Goal: Information Seeking & Learning: Learn about a topic

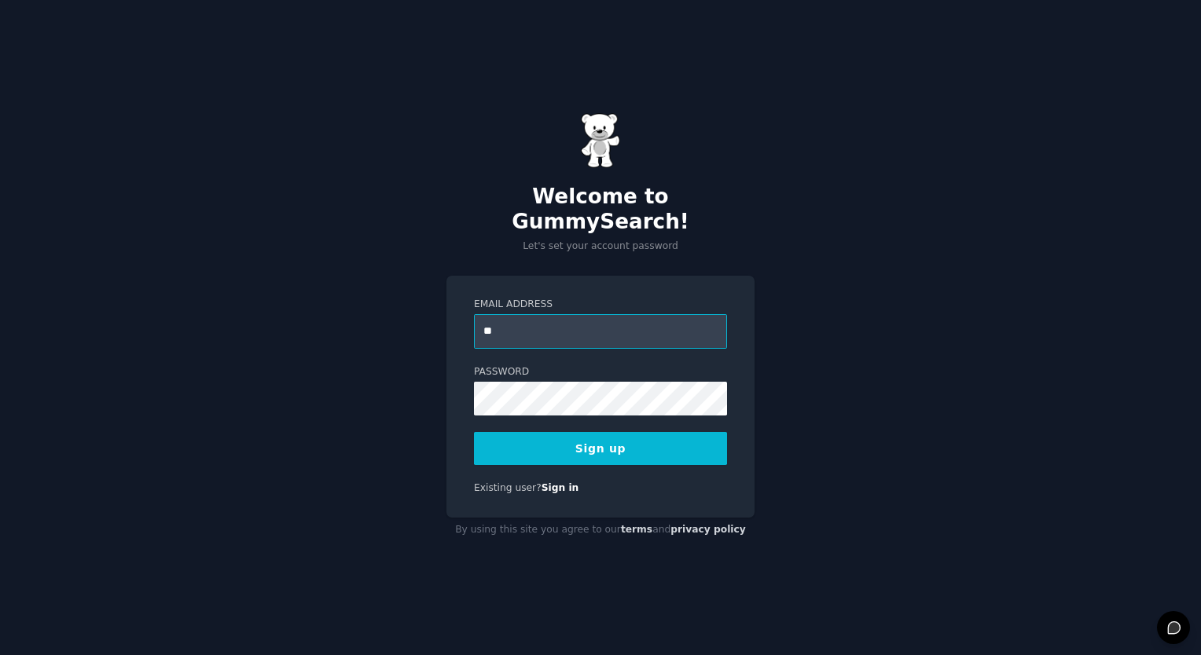
type input "**********"
click at [586, 439] on button "Sign up" at bounding box center [600, 448] width 253 height 33
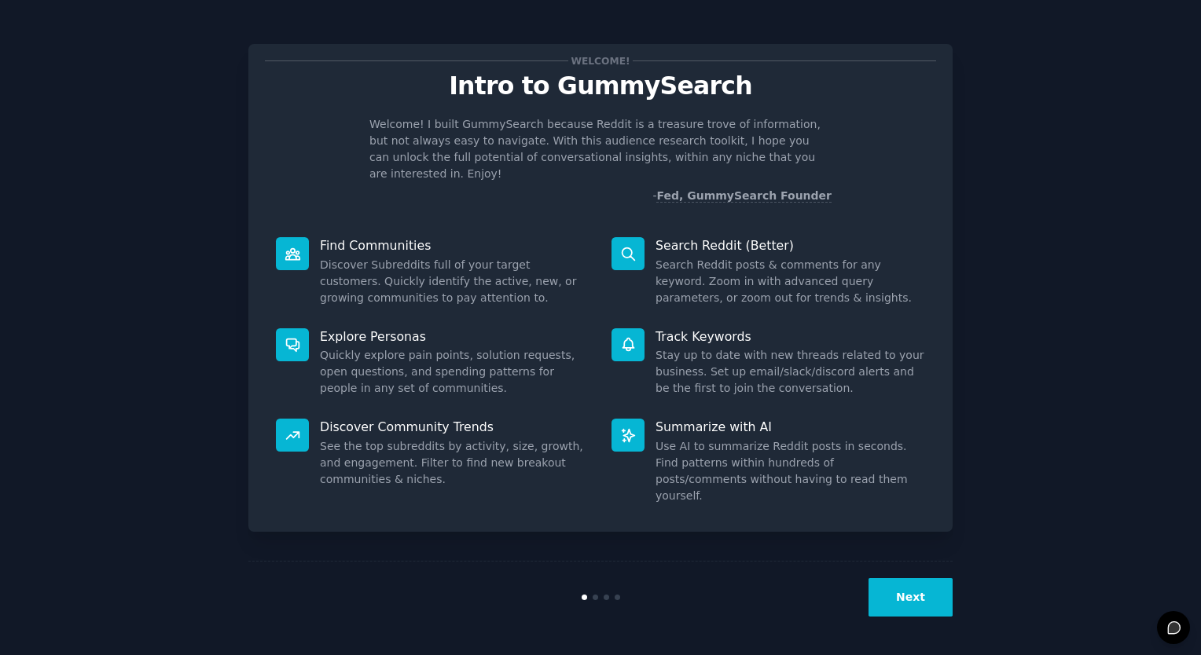
click at [912, 593] on button "Next" at bounding box center [910, 597] width 84 height 39
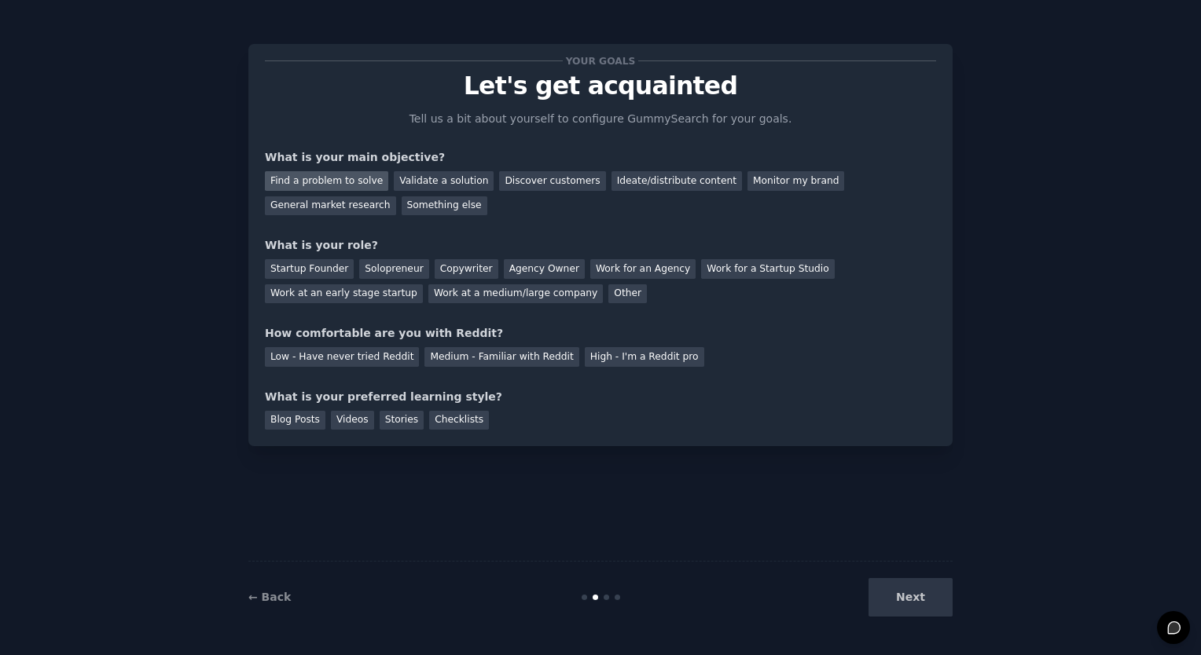
click at [340, 181] on div "Find a problem to solve" at bounding box center [326, 181] width 123 height 20
click at [396, 196] on div "General market research" at bounding box center [330, 206] width 131 height 20
click at [336, 182] on div "Find a problem to solve" at bounding box center [326, 181] width 123 height 20
click at [608, 299] on div "Other" at bounding box center [627, 294] width 39 height 20
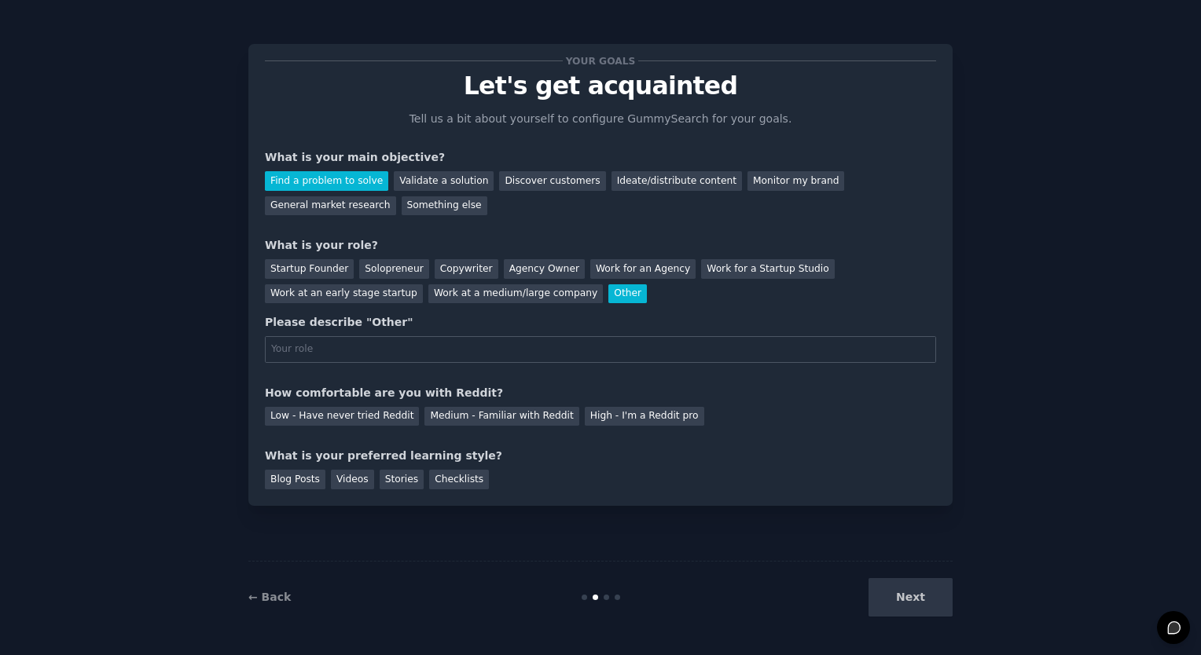
click at [608, 296] on div "Other" at bounding box center [627, 294] width 39 height 20
click at [326, 270] on div "Startup Founder" at bounding box center [309, 269] width 89 height 20
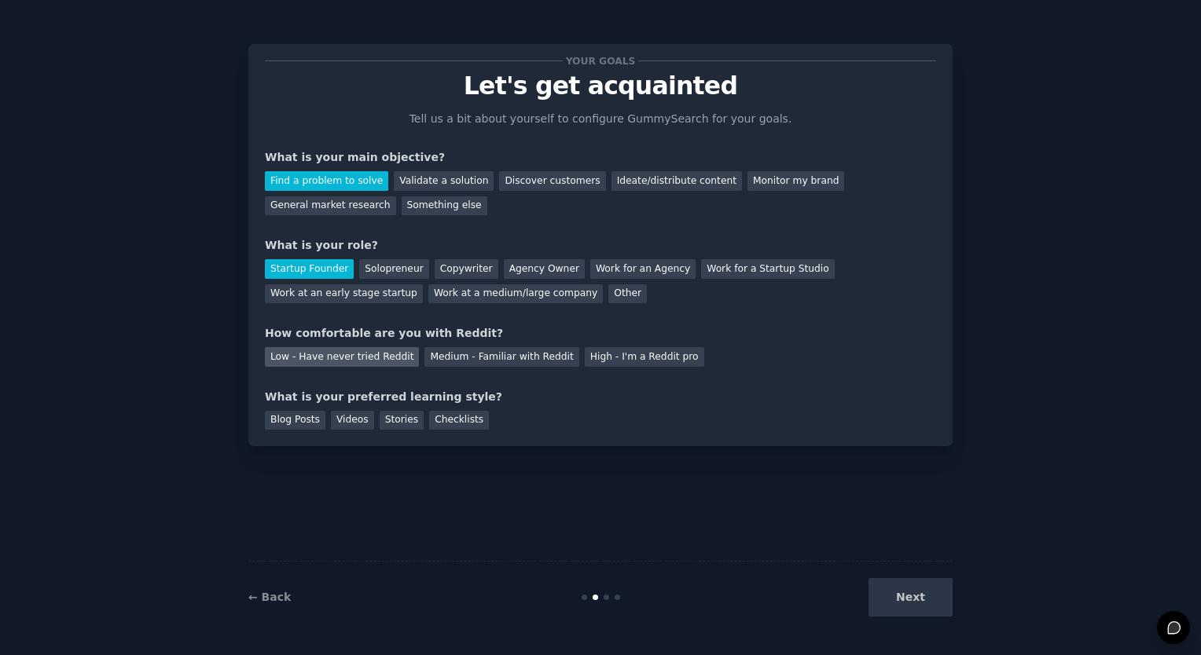
click at [354, 359] on div "Low - Have never tried Reddit" at bounding box center [342, 357] width 154 height 20
click at [437, 419] on div "Checklists" at bounding box center [459, 421] width 60 height 20
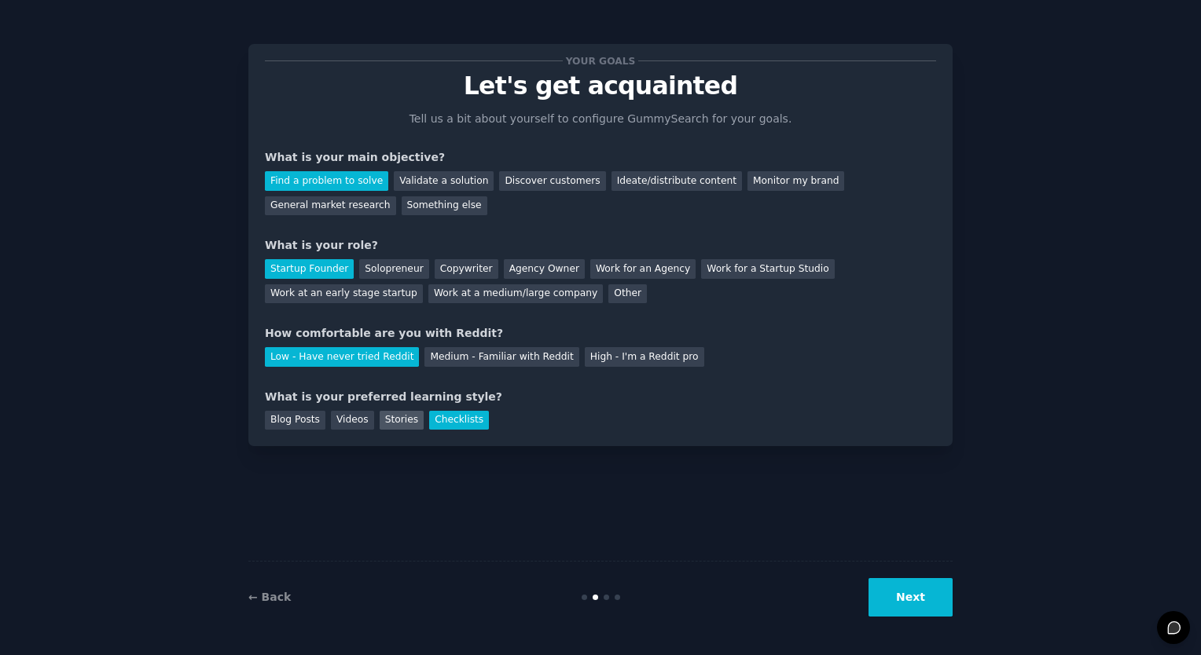
click at [387, 426] on div "Stories" at bounding box center [402, 421] width 44 height 20
click at [346, 420] on div "Videos" at bounding box center [352, 421] width 43 height 20
click at [302, 425] on div "Blog Posts" at bounding box center [295, 421] width 61 height 20
click at [348, 417] on div "Videos" at bounding box center [352, 421] width 43 height 20
click at [391, 423] on div "Stories" at bounding box center [402, 421] width 44 height 20
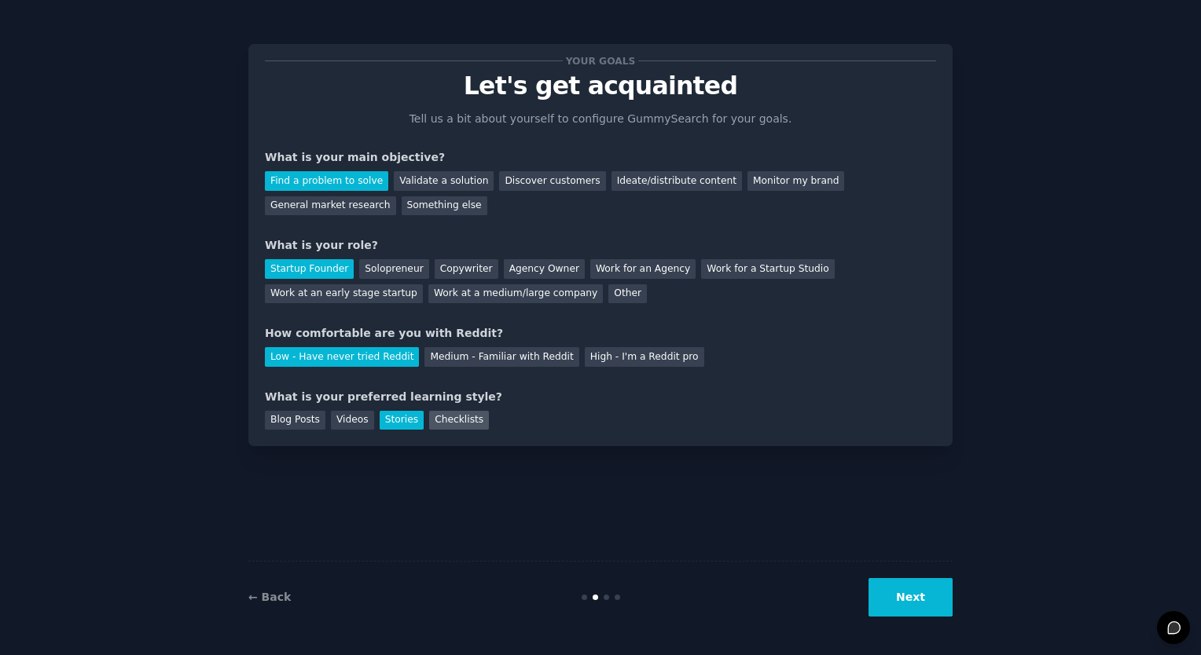
click at [438, 421] on div "Checklists" at bounding box center [459, 421] width 60 height 20
click at [342, 422] on div "Videos" at bounding box center [352, 421] width 43 height 20
click at [917, 593] on button "Next" at bounding box center [910, 597] width 84 height 39
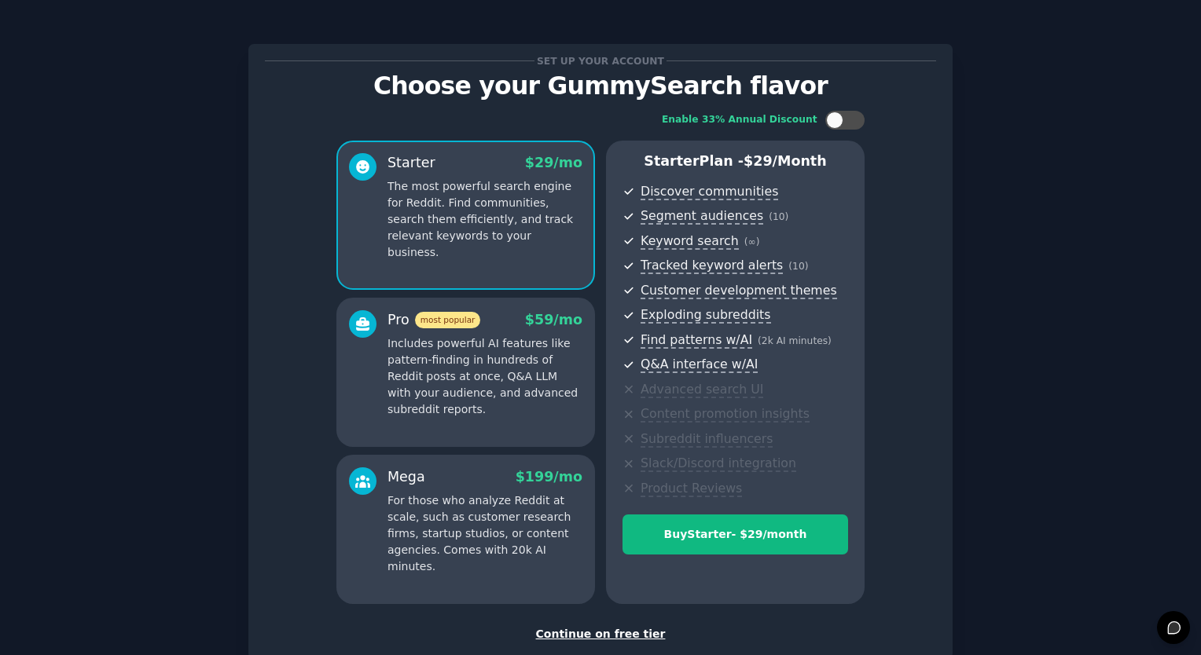
click at [598, 633] on div "Continue on free tier" at bounding box center [600, 634] width 671 height 17
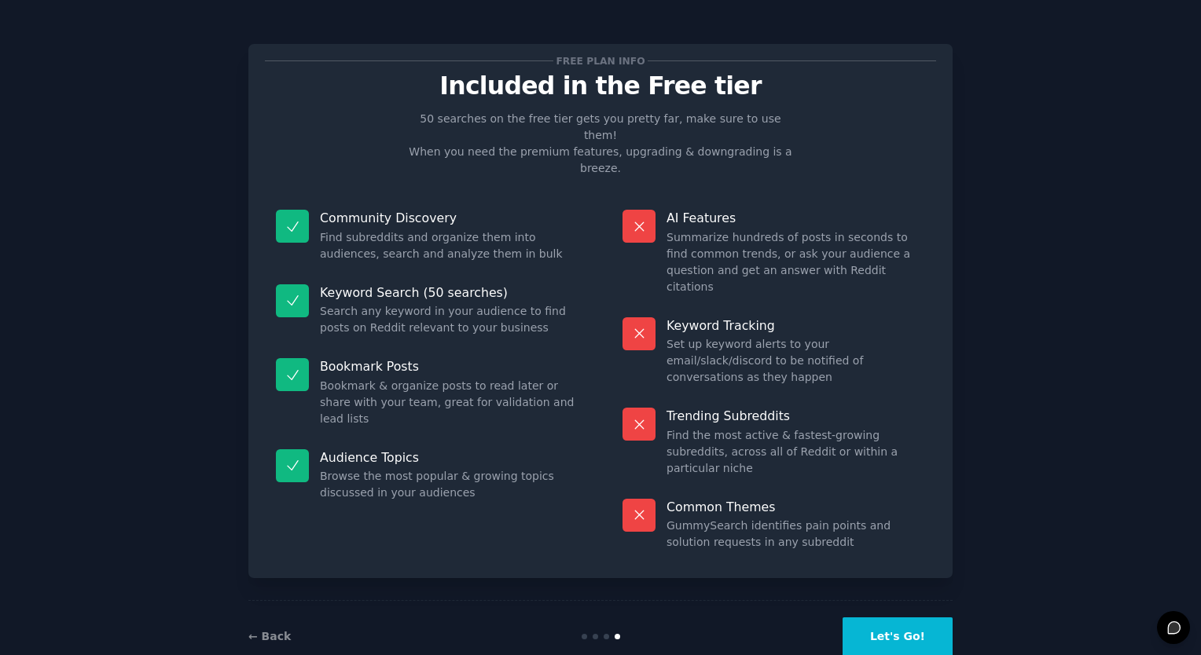
click at [920, 618] on button "Let's Go!" at bounding box center [897, 637] width 110 height 39
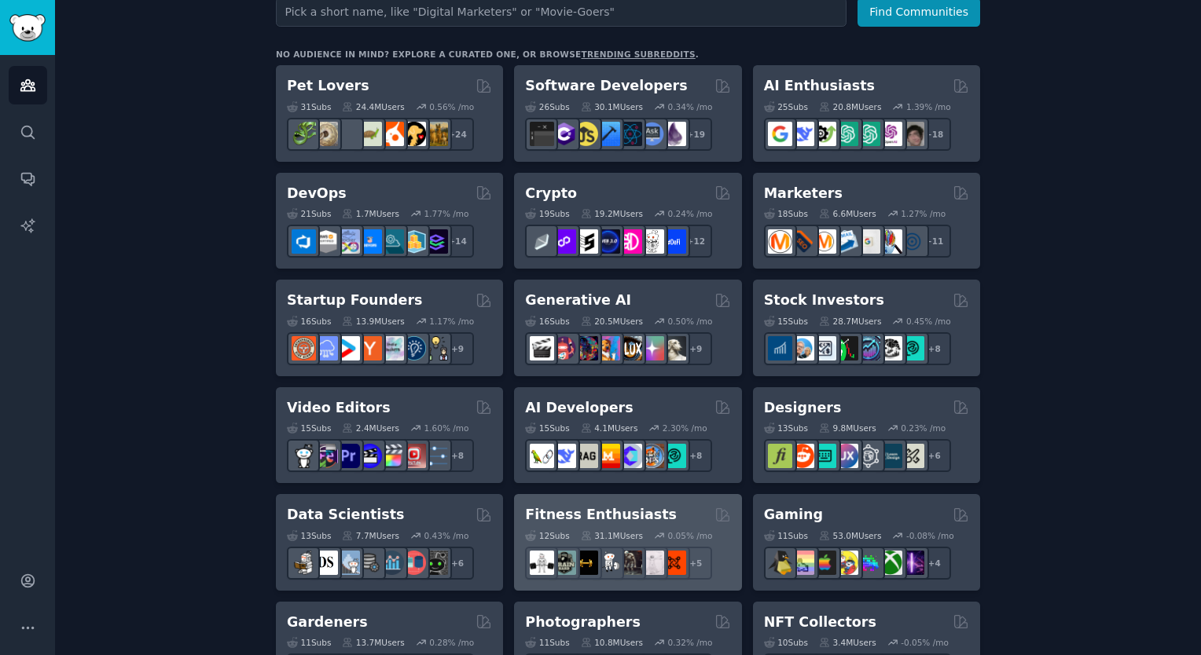
scroll to position [314, 0]
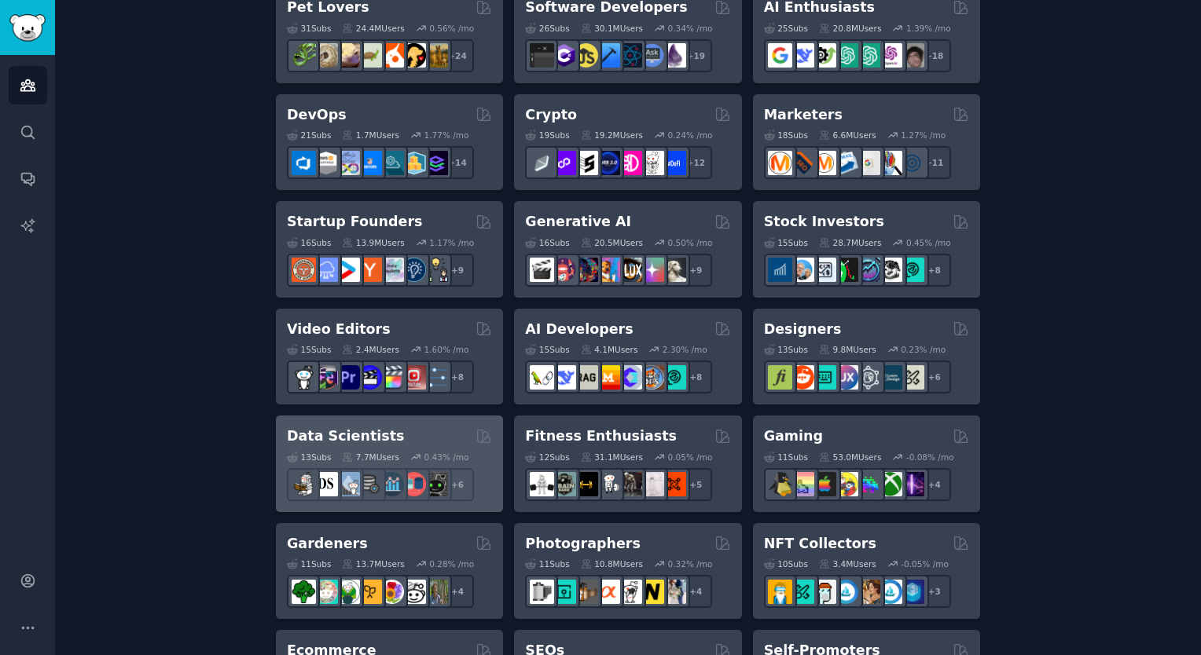
click at [366, 442] on h2 "Data Scientists" at bounding box center [345, 437] width 117 height 20
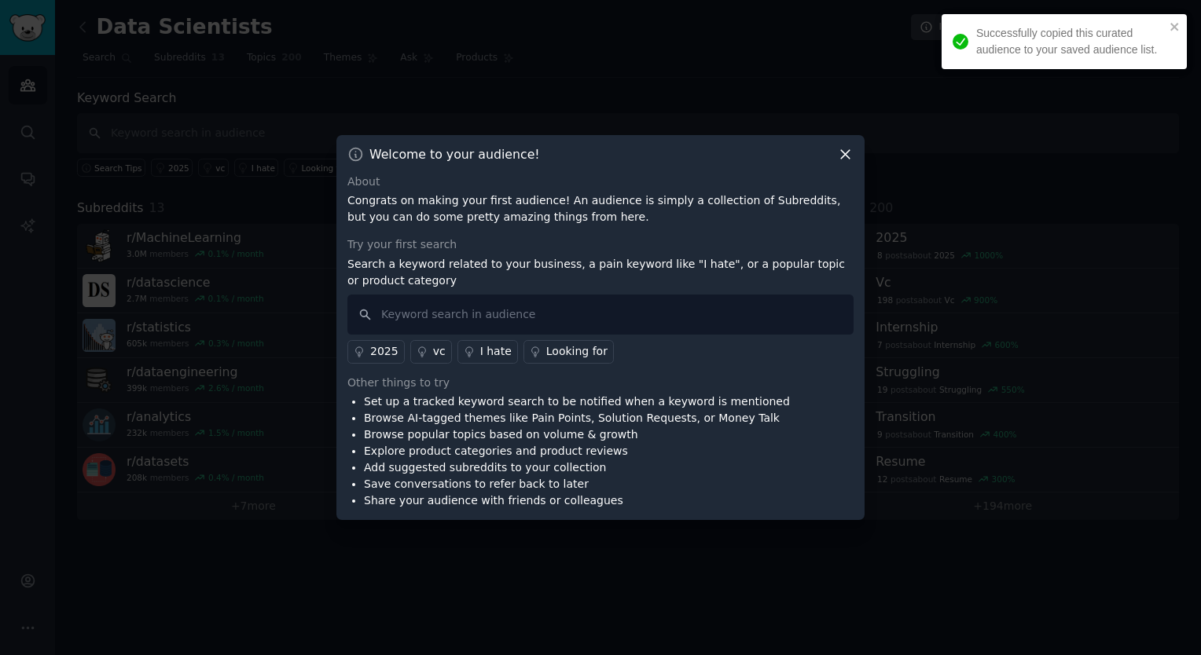
click at [842, 154] on icon at bounding box center [845, 154] width 17 height 17
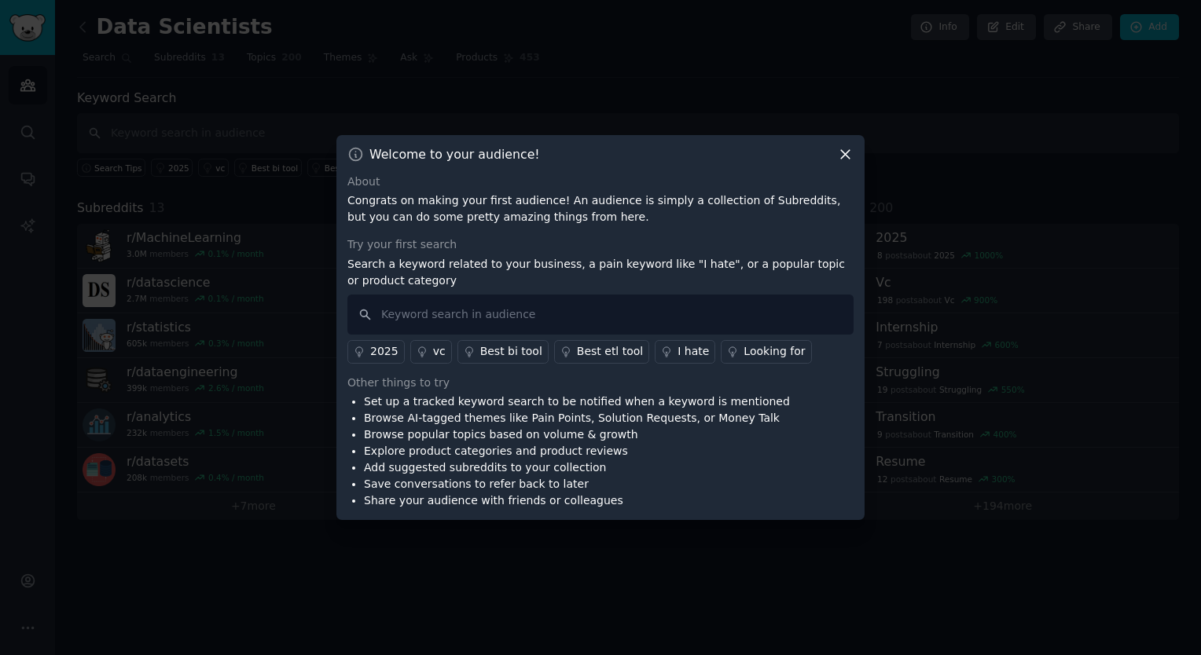
click at [836, 156] on div "Welcome to your audience!" at bounding box center [600, 154] width 506 height 17
click at [849, 152] on icon at bounding box center [845, 154] width 17 height 17
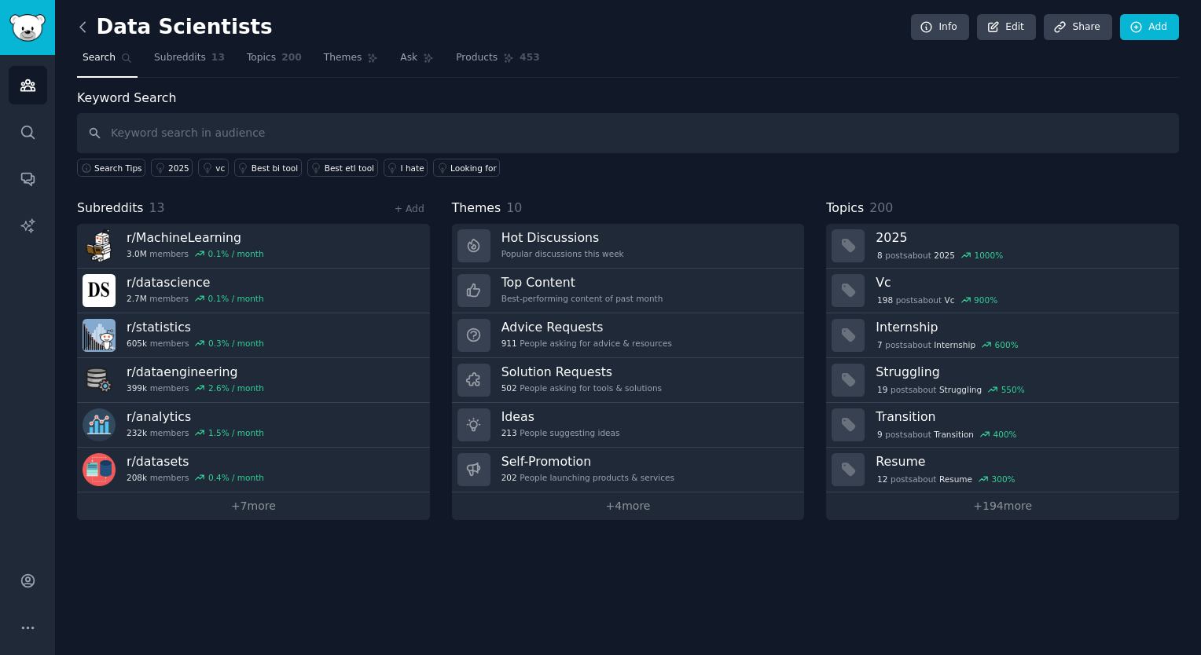
click at [82, 23] on icon at bounding box center [83, 27] width 17 height 17
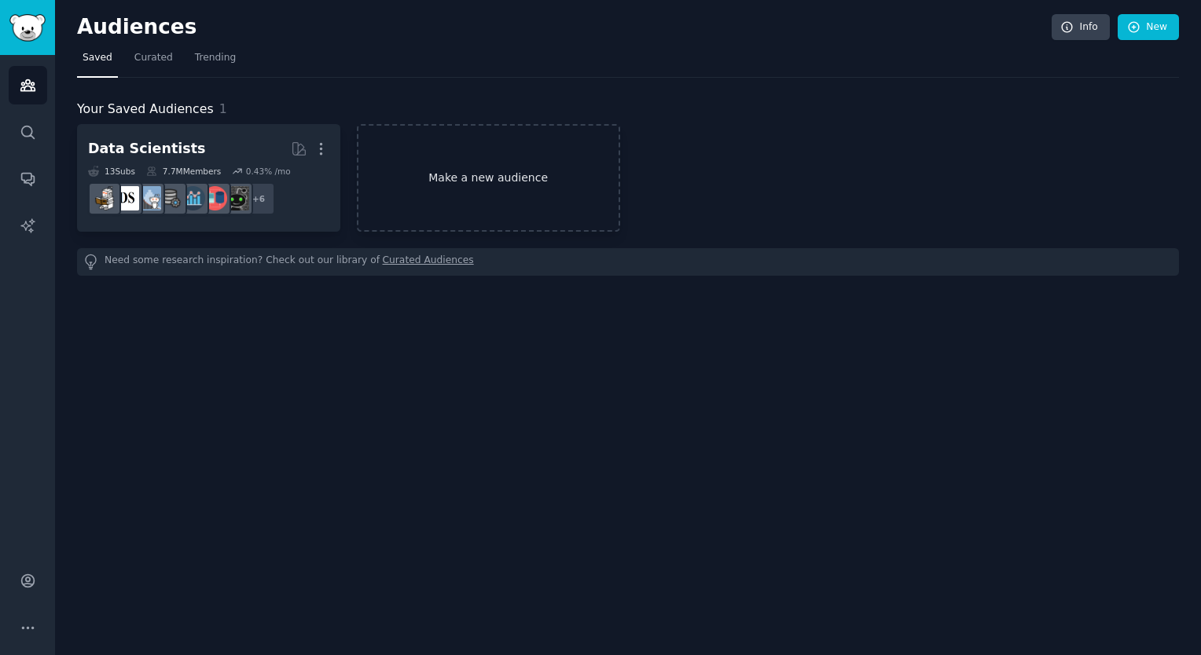
click at [460, 187] on link "Make a new audience" at bounding box center [488, 178] width 263 height 108
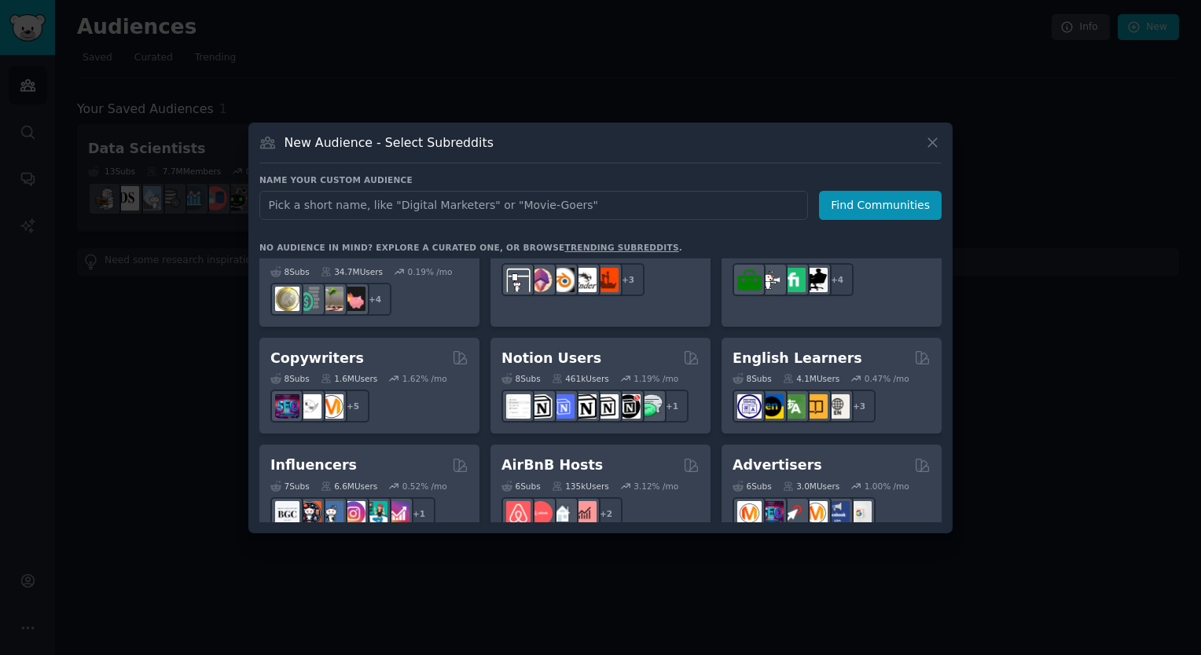
scroll to position [943, 0]
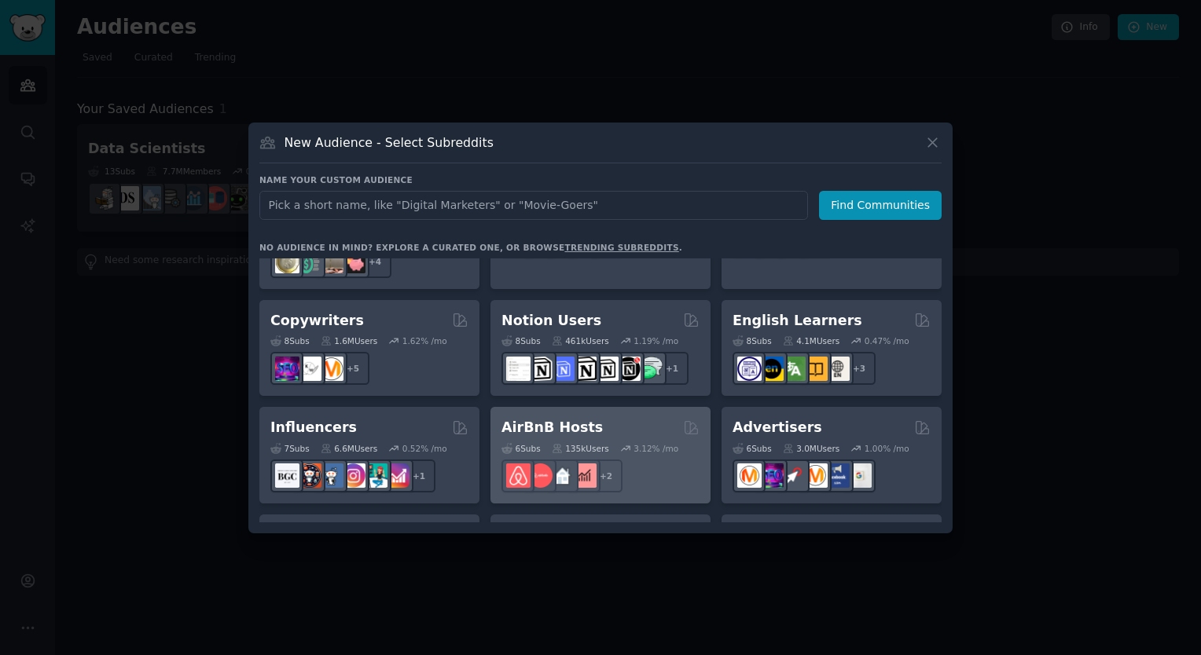
click at [587, 438] on div "6 Sub s 135k Users 3.12 % /mo + 2" at bounding box center [600, 465] width 198 height 55
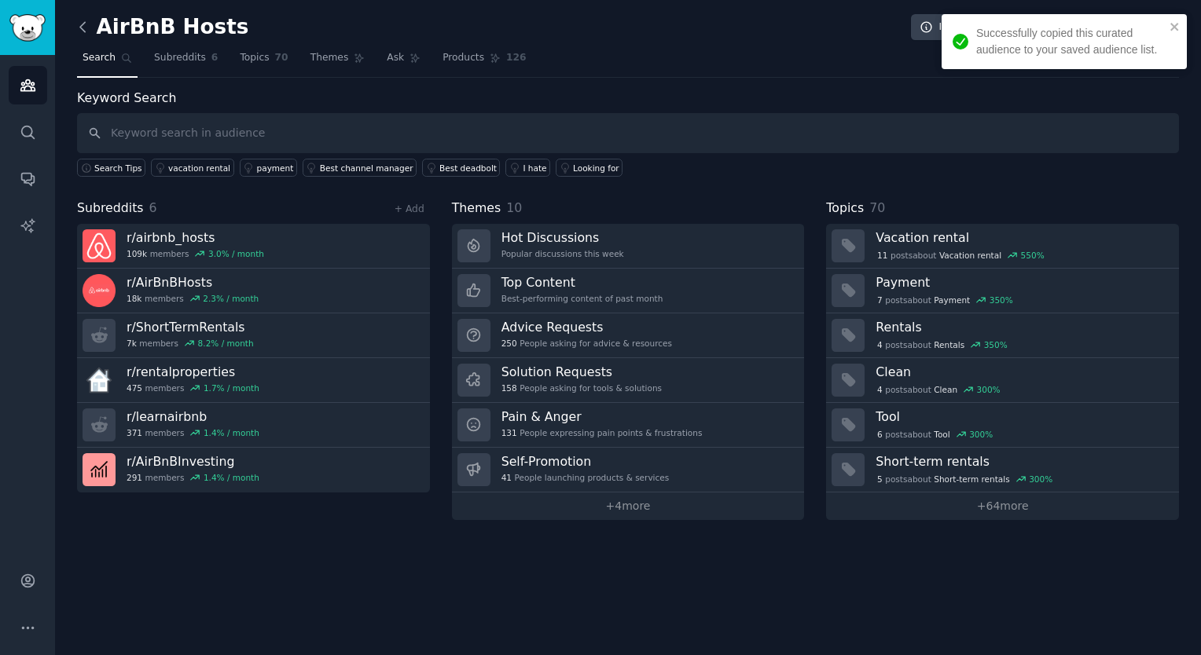
click at [82, 26] on icon at bounding box center [83, 27] width 17 height 17
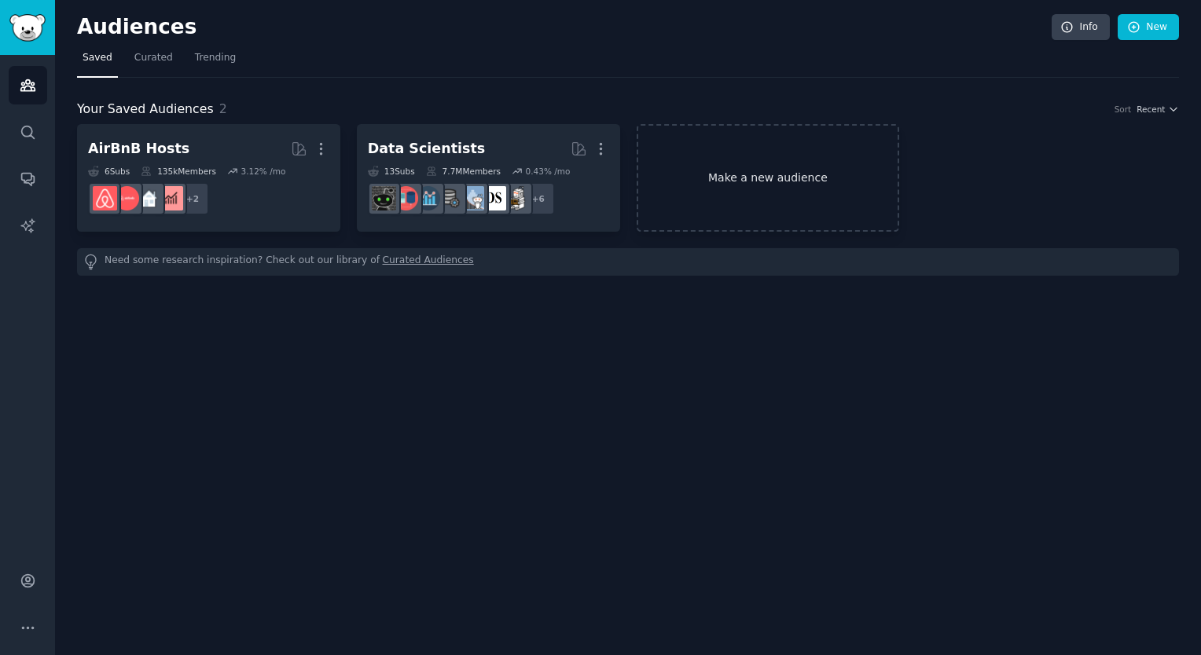
click at [774, 184] on link "Make a new audience" at bounding box center [768, 178] width 263 height 108
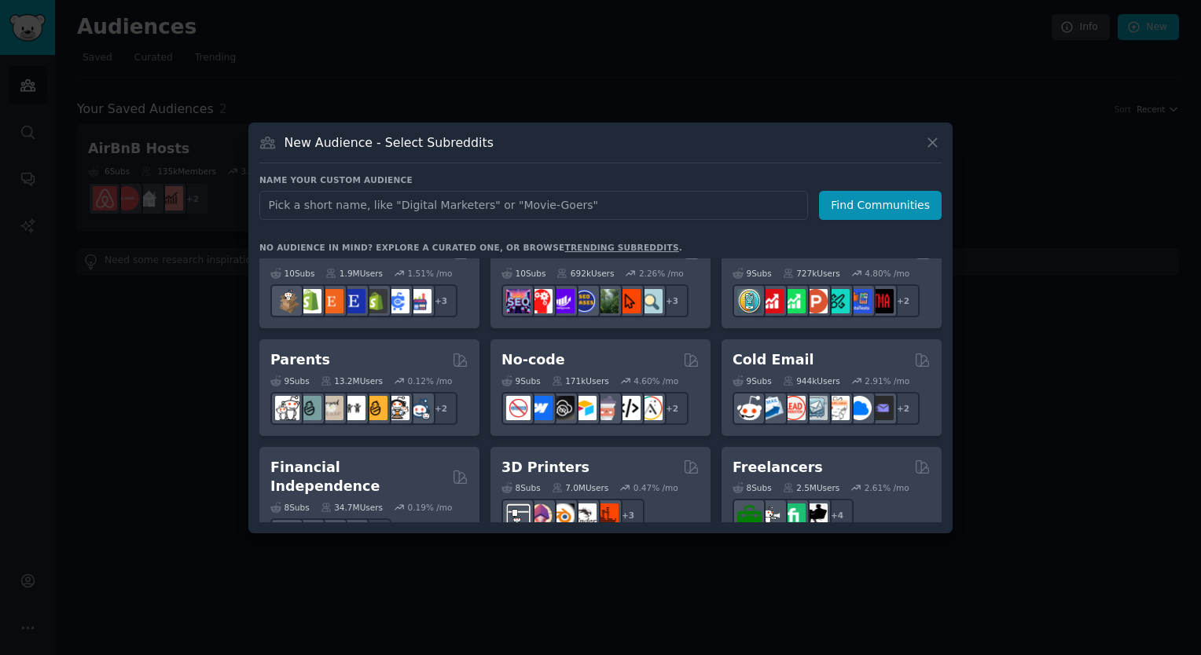
scroll to position [676, 0]
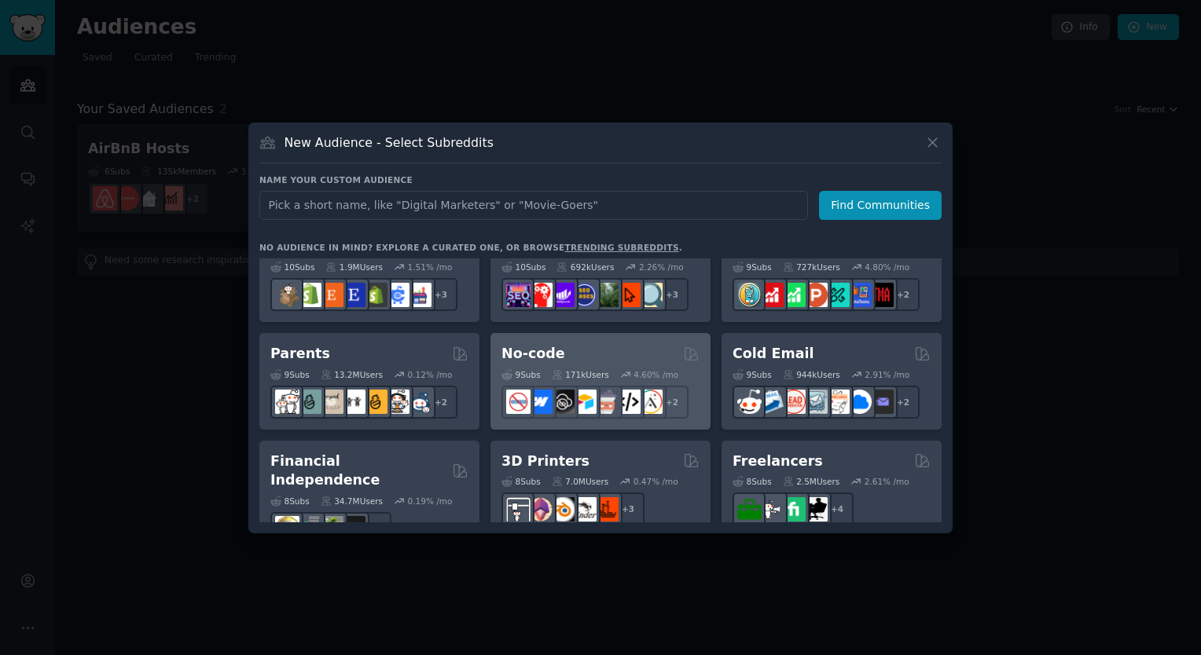
click at [606, 369] on div "9 Sub s 171k Users 4.60 % /mo" at bounding box center [600, 374] width 198 height 11
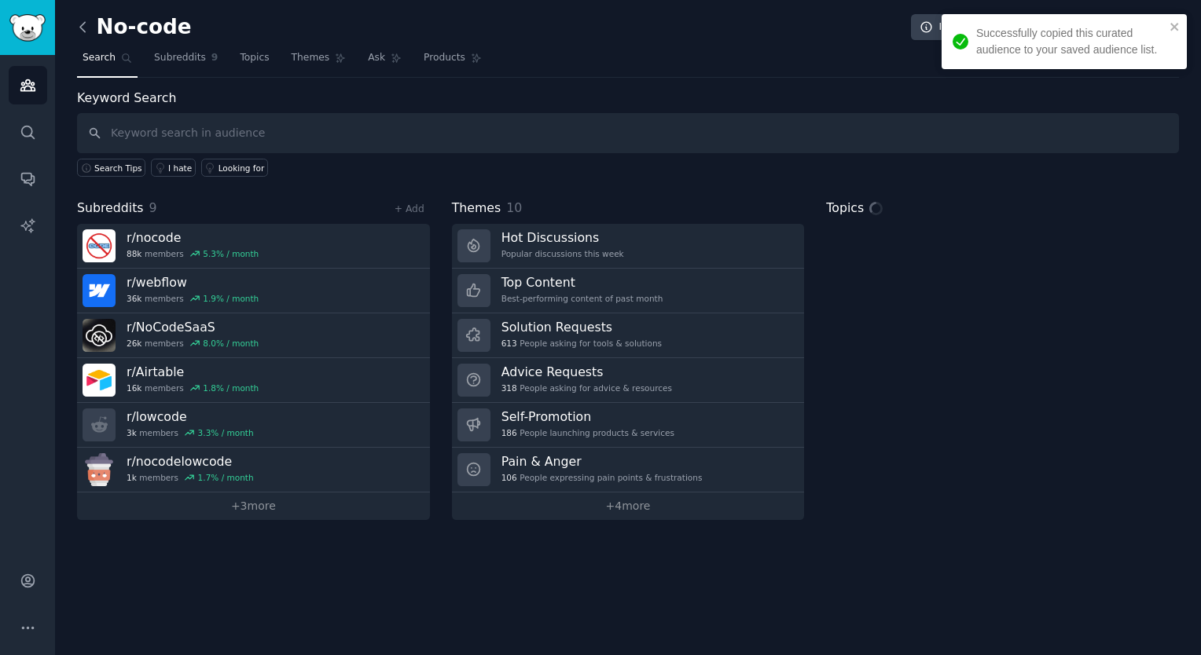
click at [78, 27] on icon at bounding box center [83, 27] width 17 height 17
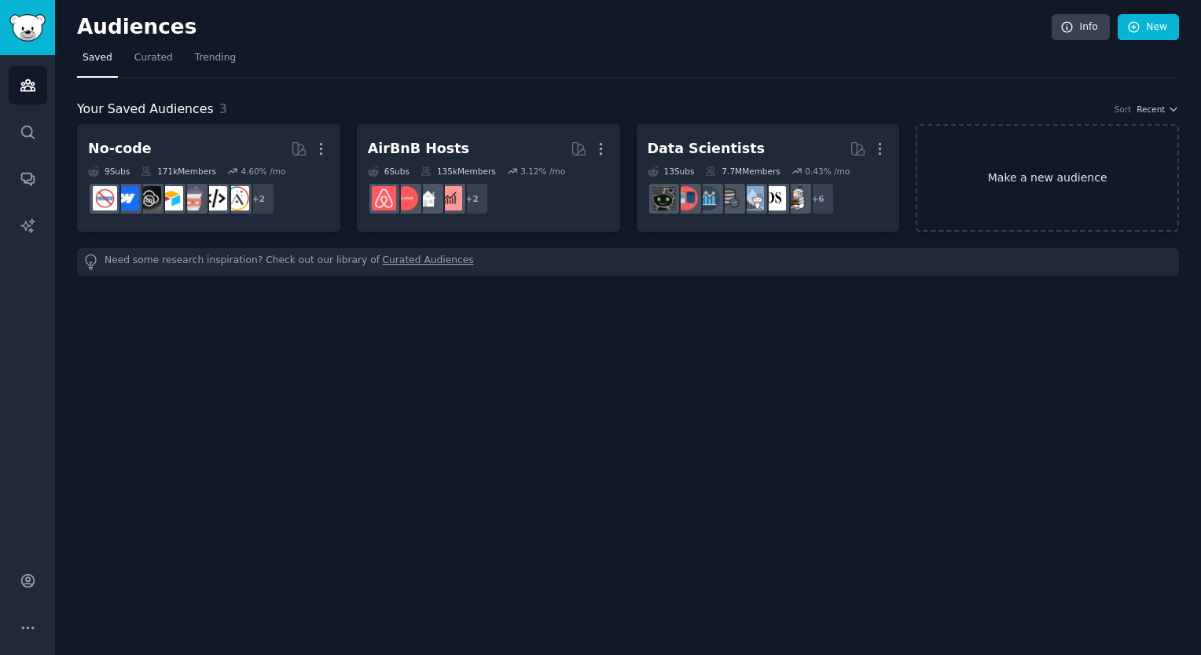
click at [997, 182] on link "Make a new audience" at bounding box center [1047, 178] width 263 height 108
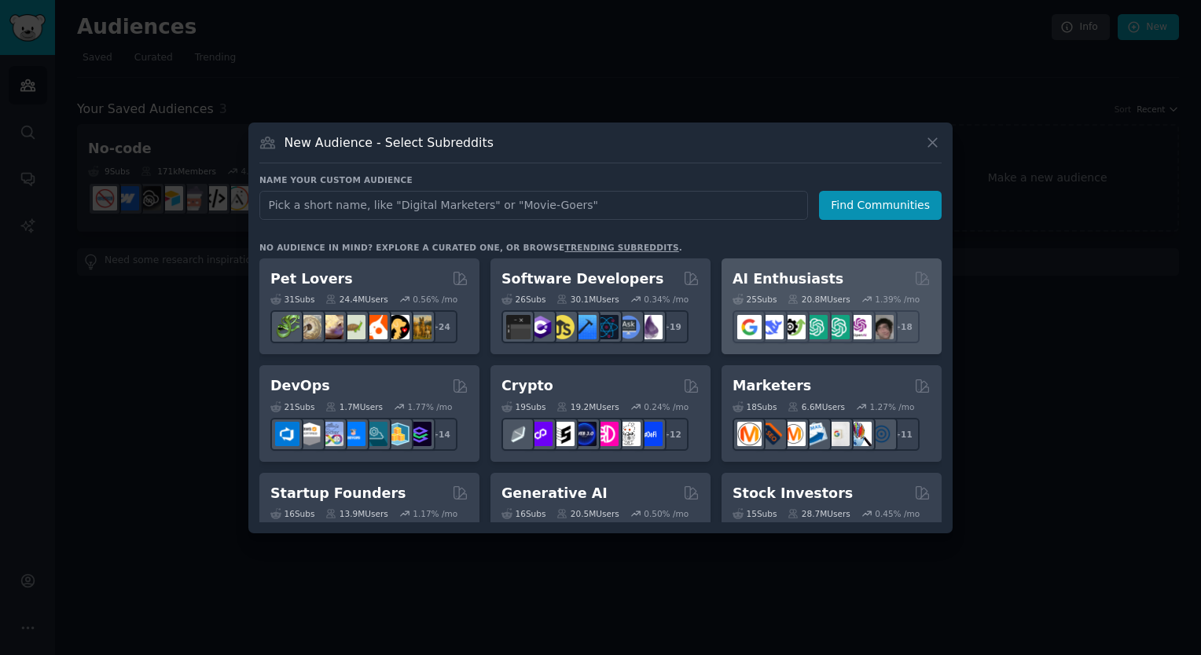
click at [772, 288] on div "25 Sub s 20.8M Users 1.39 % /mo + 18" at bounding box center [831, 315] width 198 height 55
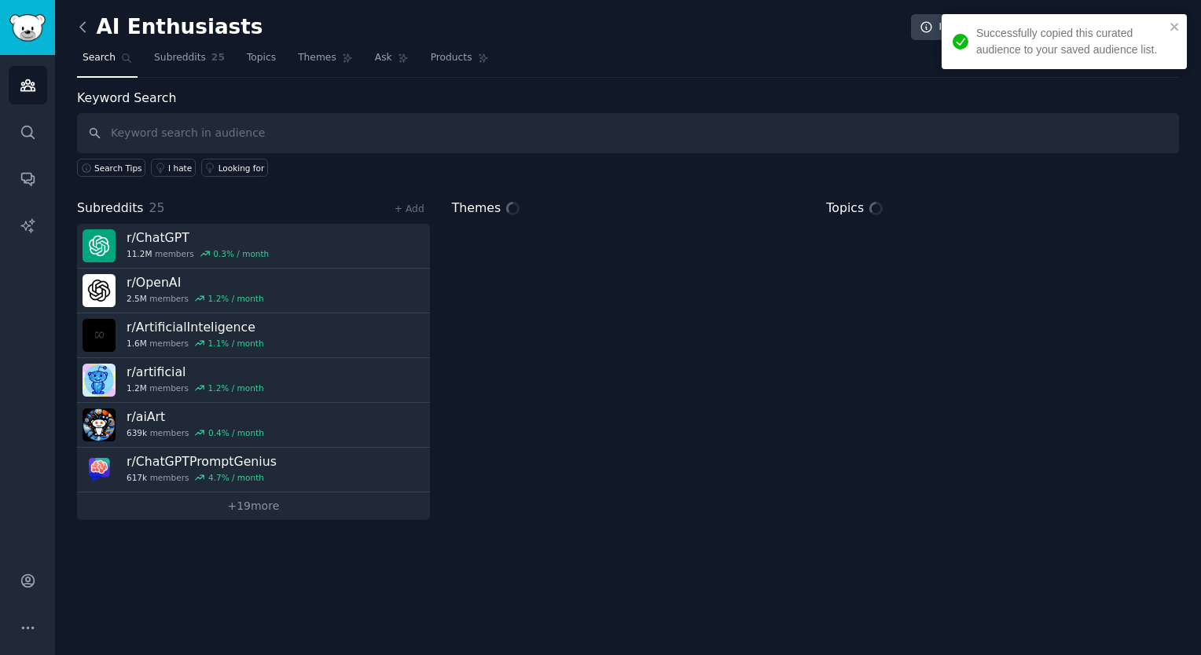
click at [85, 28] on icon at bounding box center [83, 27] width 17 height 17
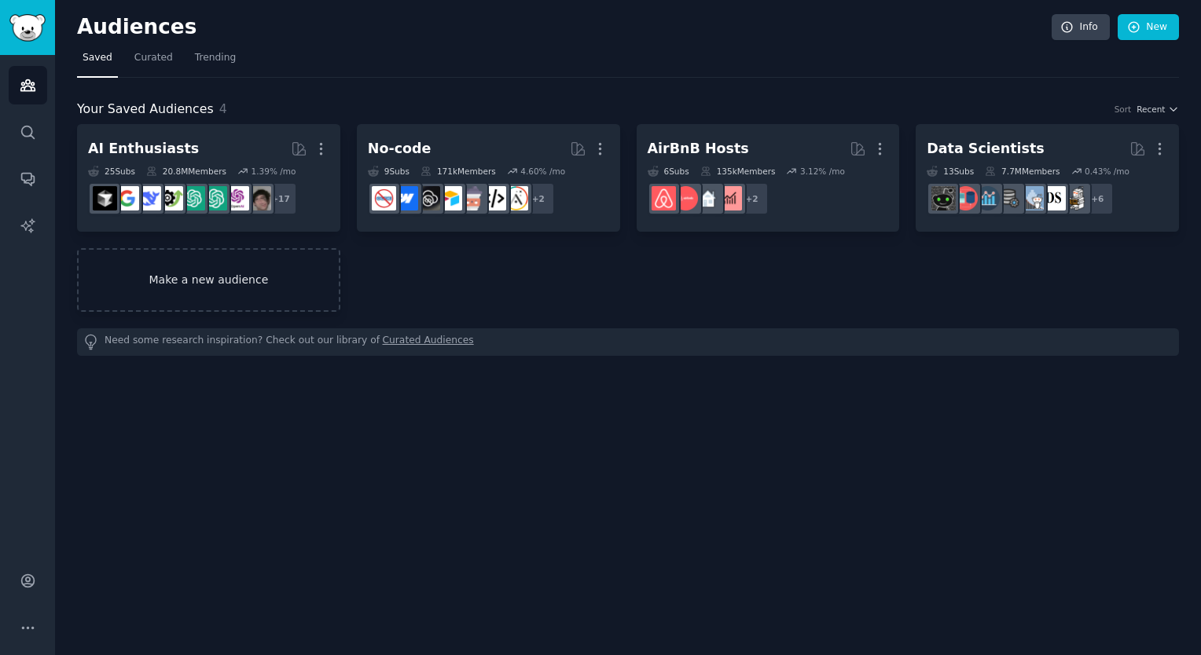
click at [196, 278] on link "Make a new audience" at bounding box center [208, 280] width 263 height 64
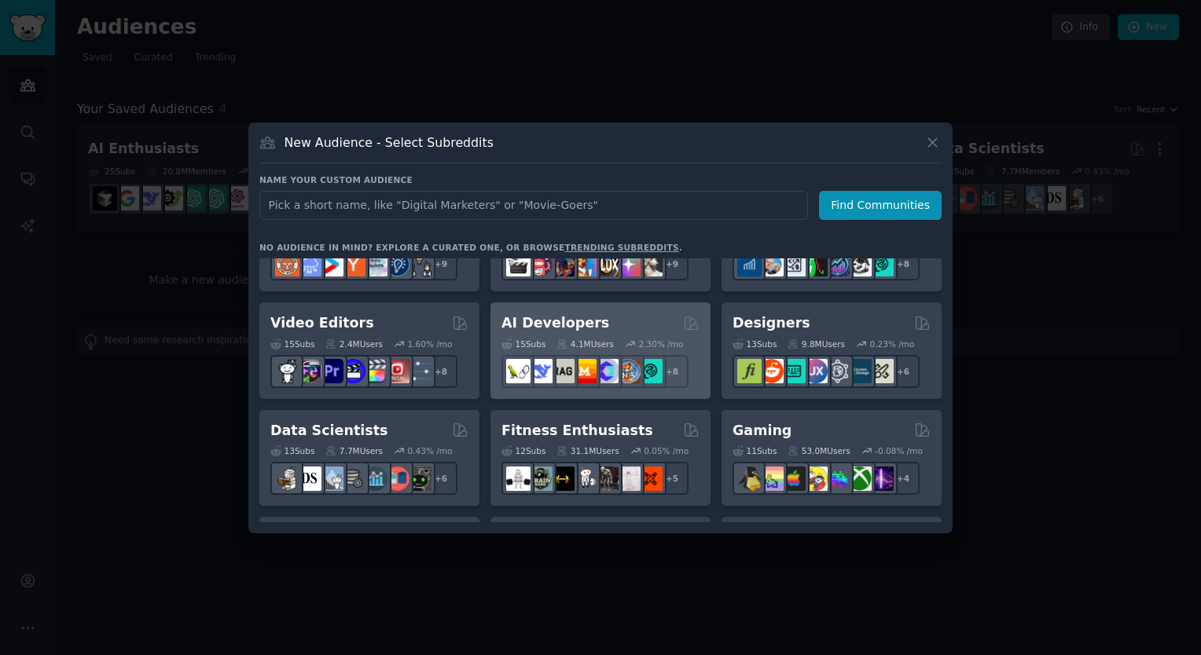
scroll to position [314, 0]
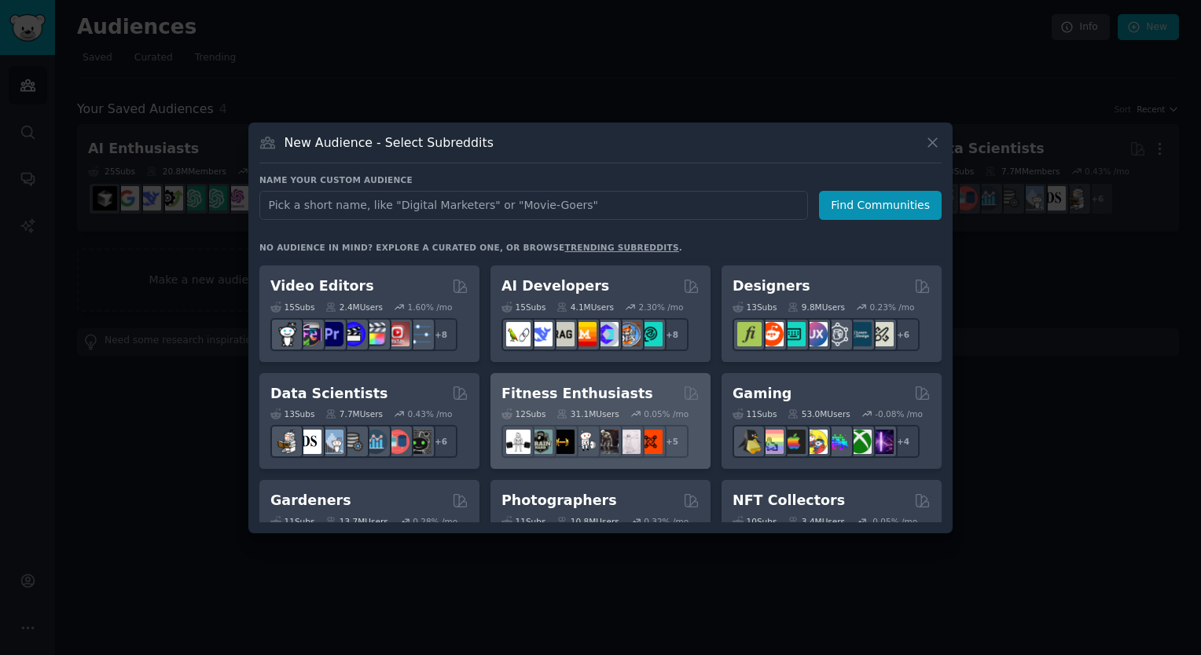
click at [578, 398] on h2 "Fitness Enthusiasts" at bounding box center [577, 394] width 152 height 20
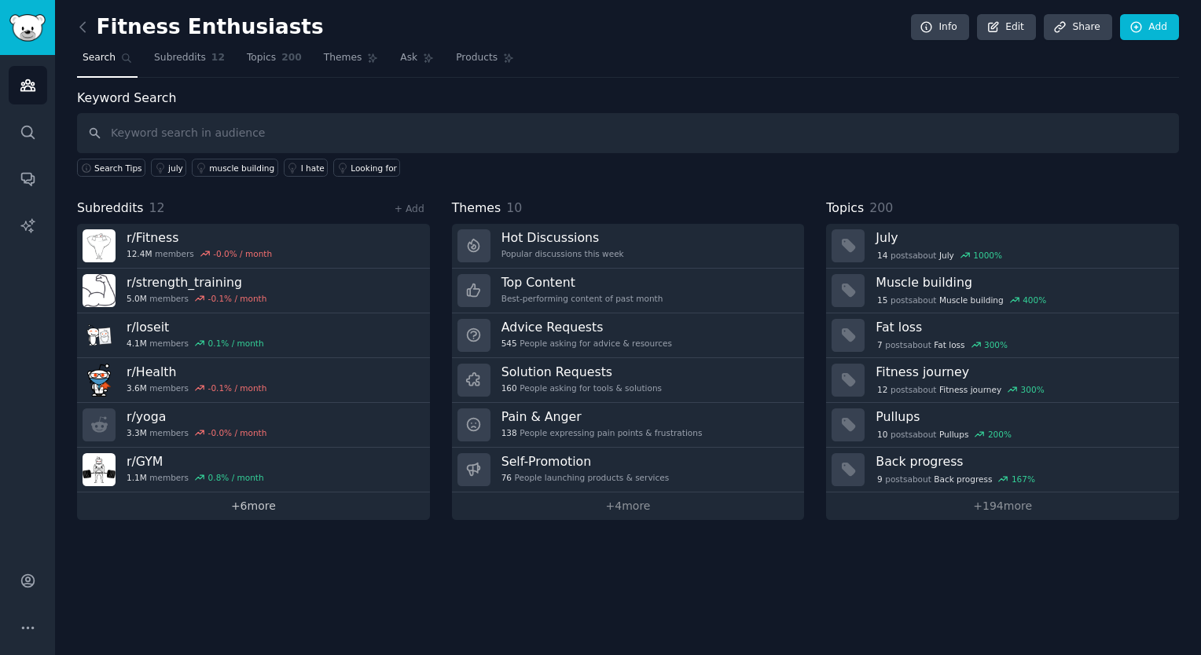
click at [243, 499] on link "+ 6 more" at bounding box center [253, 507] width 353 height 28
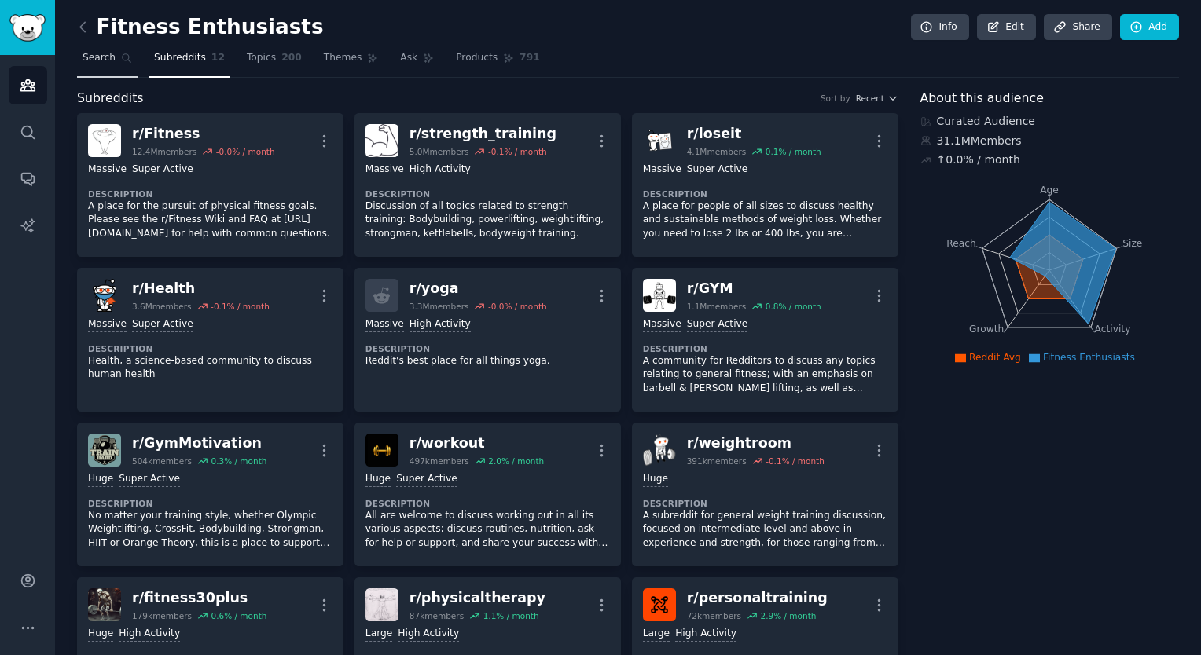
click at [122, 55] on icon at bounding box center [126, 58] width 11 height 11
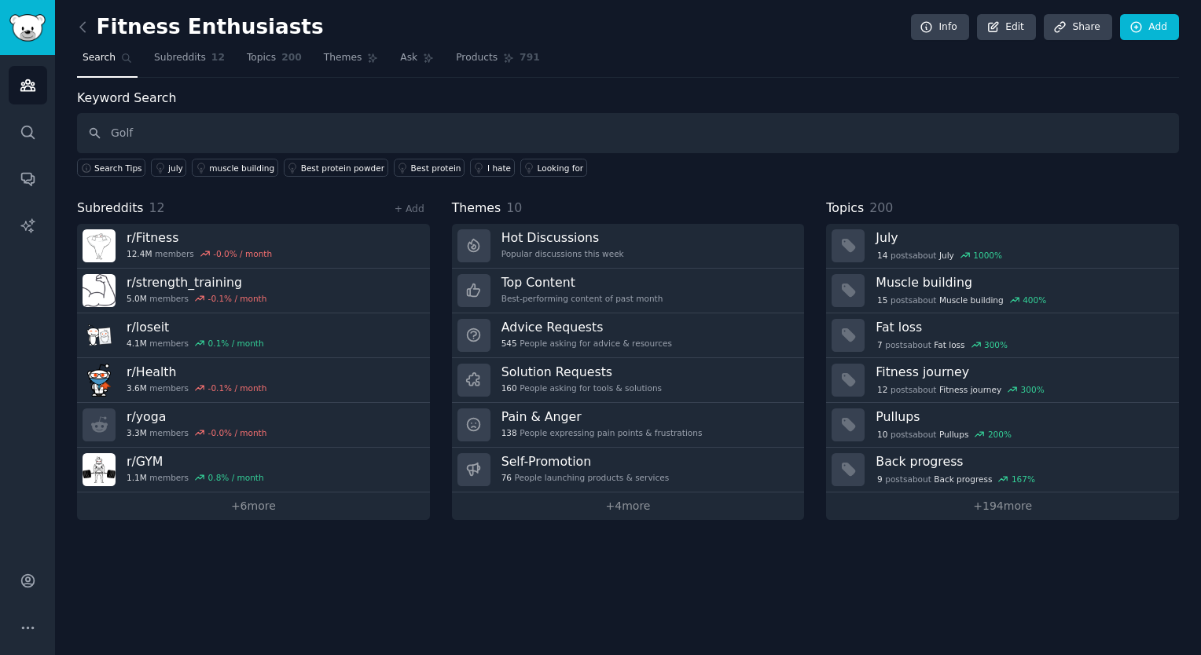
type input "Golf"
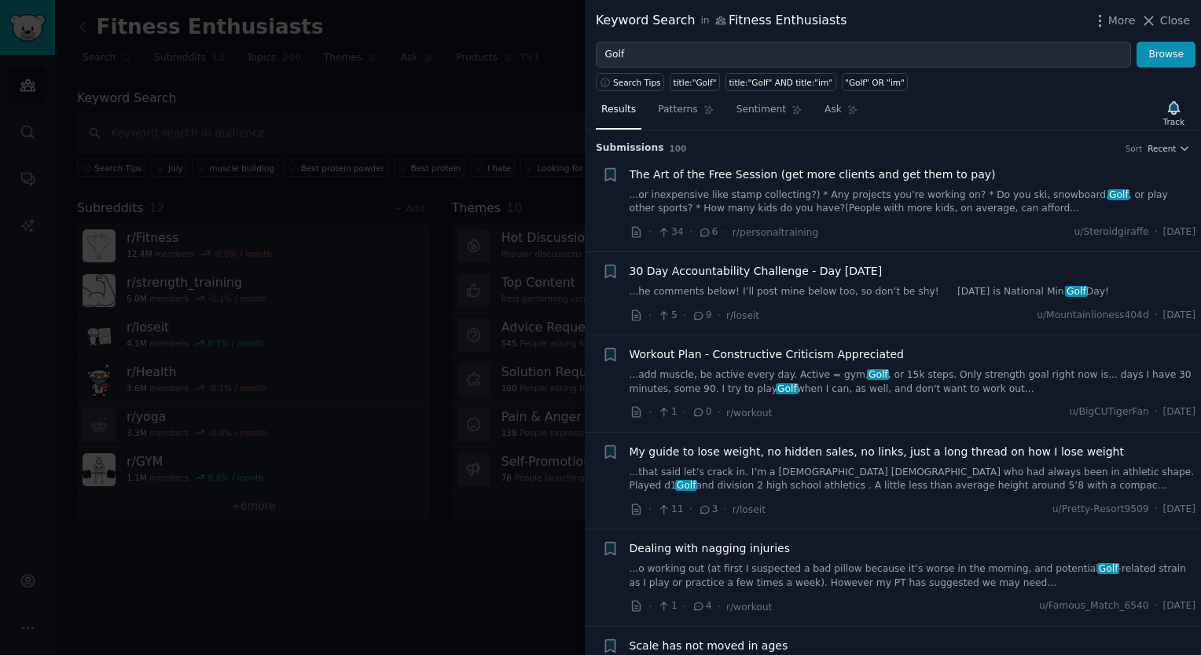
drag, startPoint x: 1166, startPoint y: 16, endPoint x: 1154, endPoint y: 19, distance: 13.0
click at [1166, 16] on span "Close" at bounding box center [1175, 21] width 30 height 17
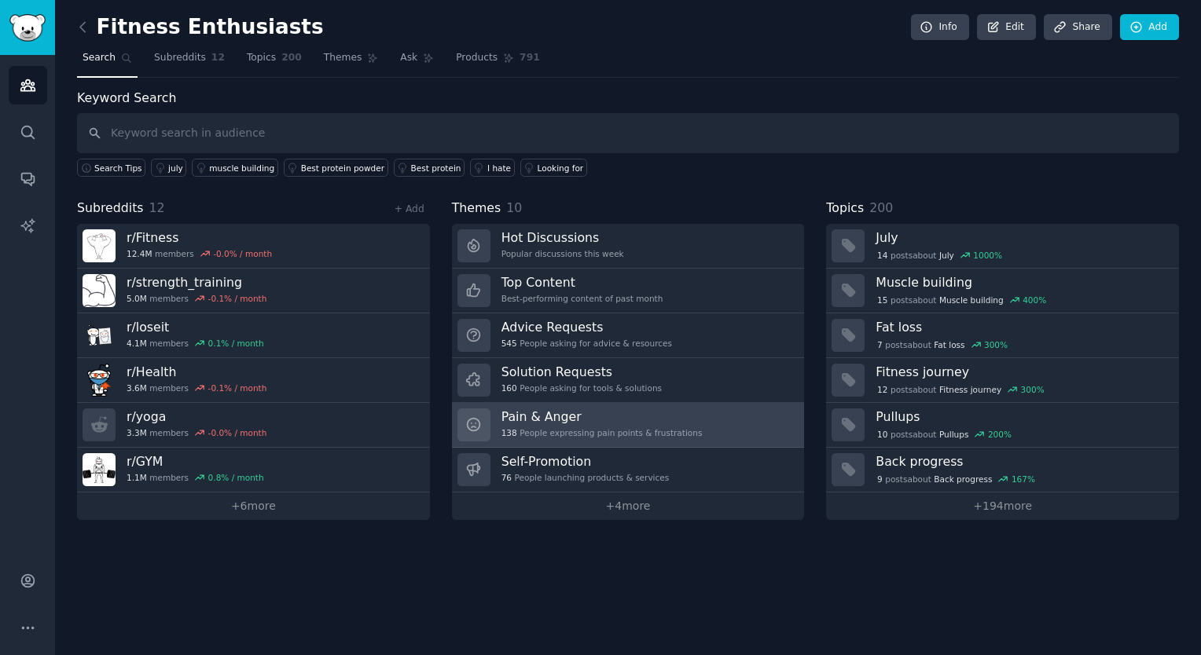
click at [552, 424] on div "Pain & Anger 138 People expressing pain points & frustrations" at bounding box center [601, 425] width 201 height 33
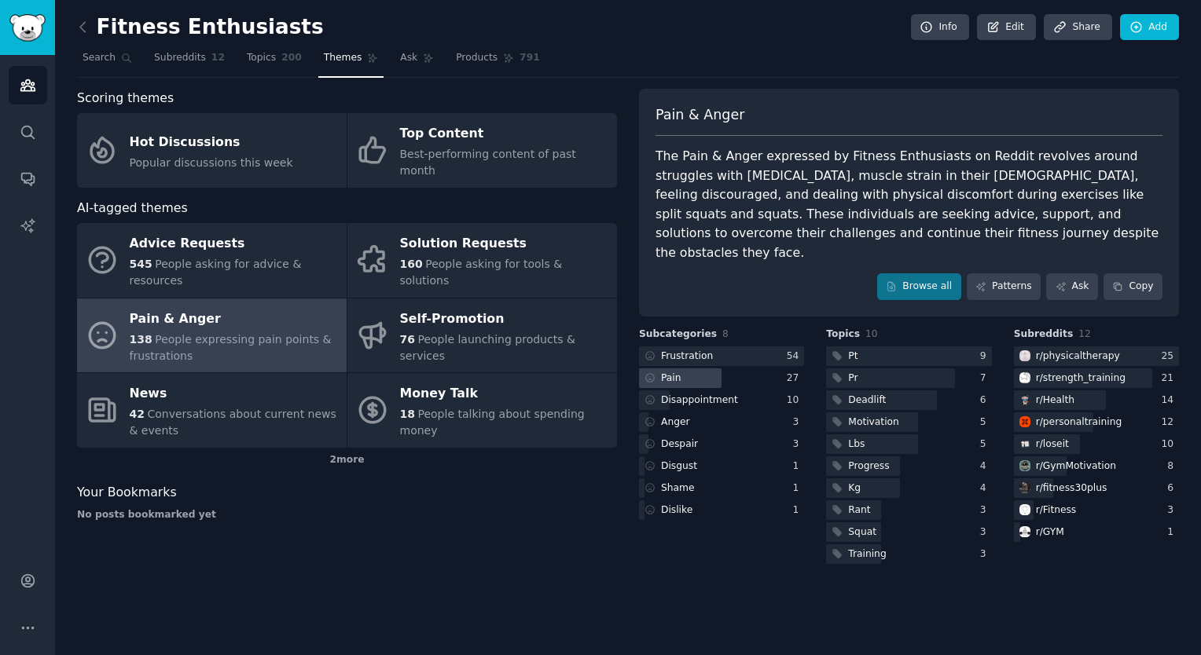
click at [694, 369] on div at bounding box center [680, 379] width 83 height 20
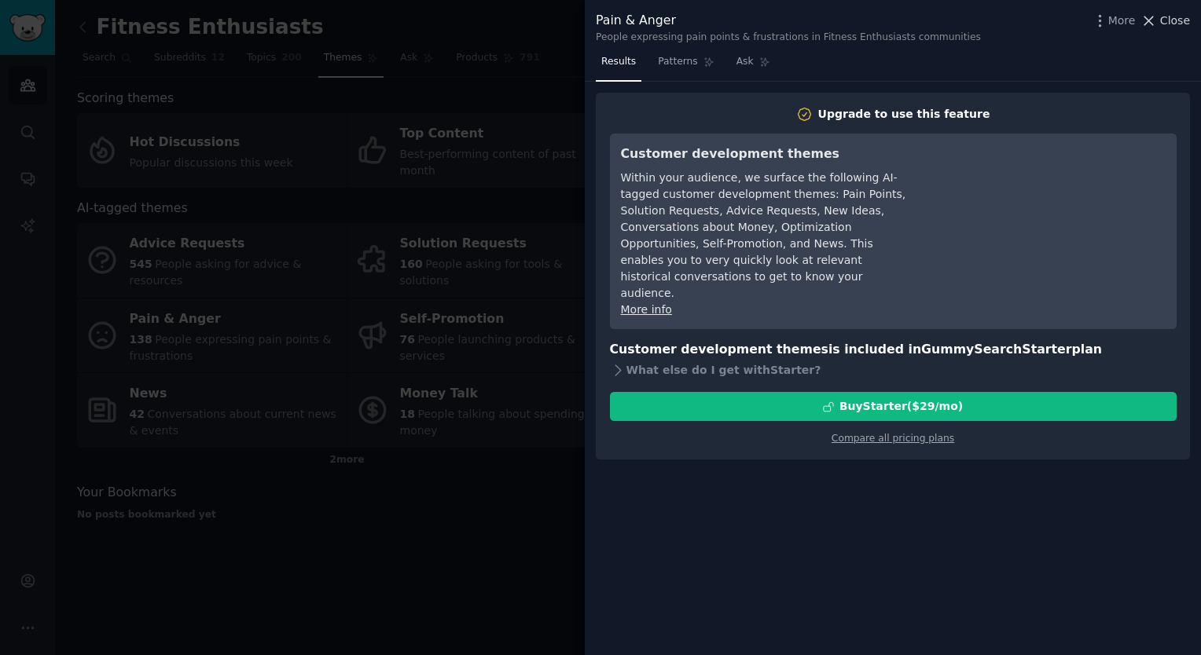
click at [1165, 18] on span "Close" at bounding box center [1175, 21] width 30 height 17
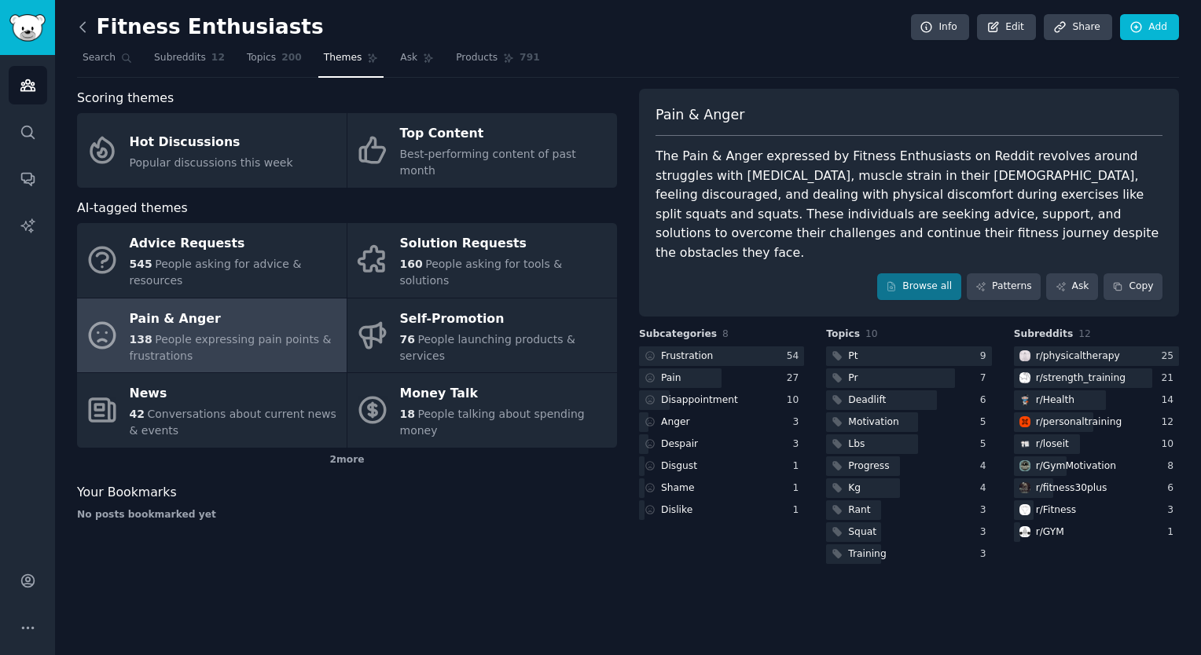
click at [79, 31] on icon at bounding box center [83, 27] width 17 height 17
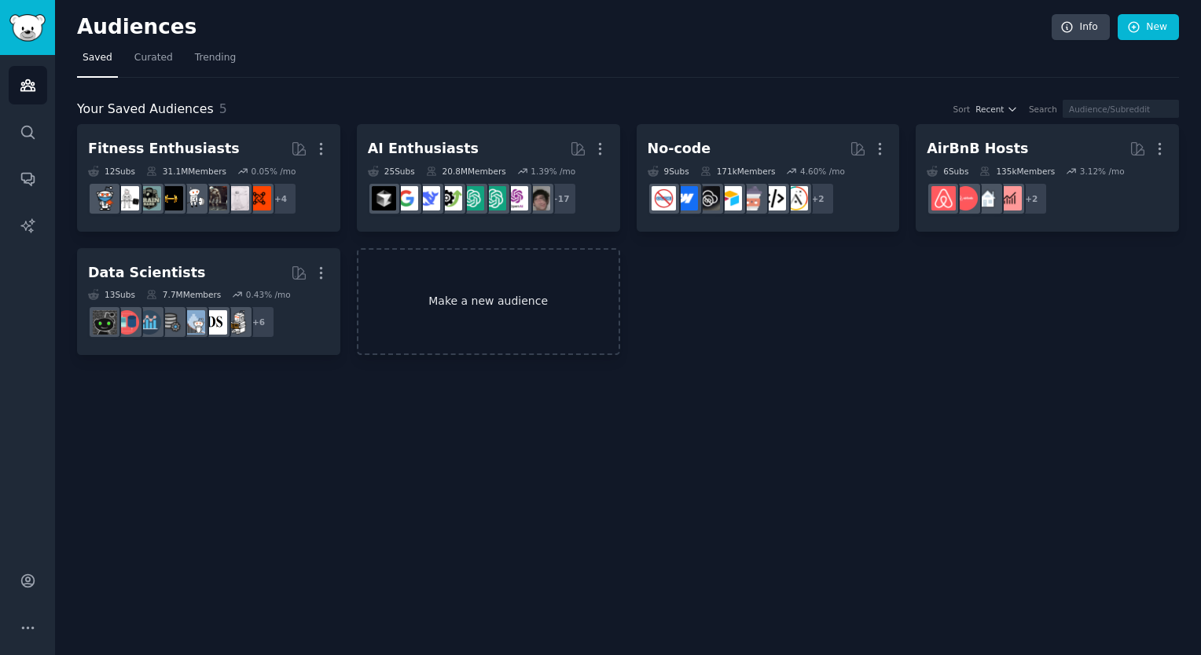
click at [483, 290] on link "Make a new audience" at bounding box center [488, 302] width 263 height 108
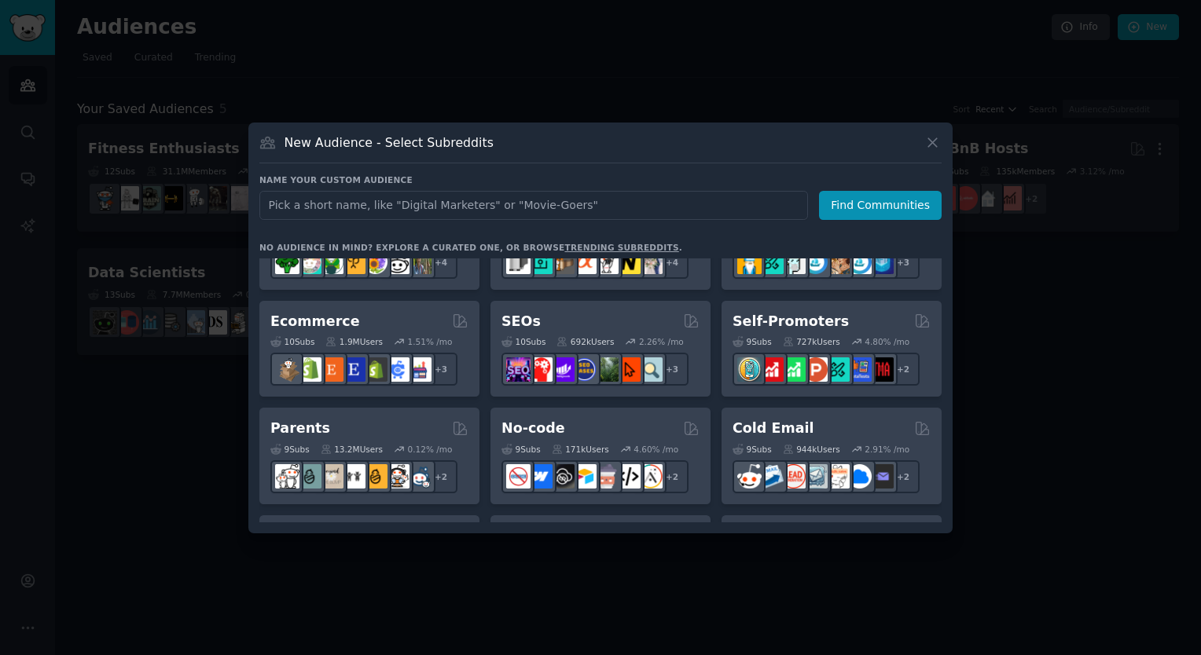
scroll to position [629, 0]
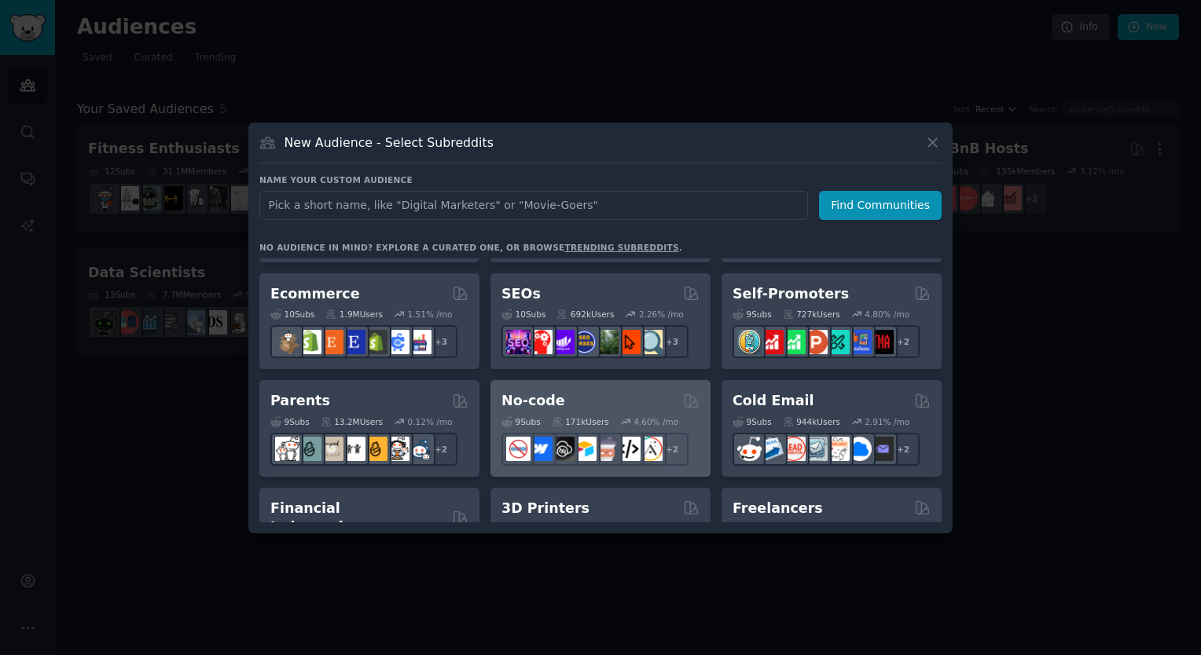
click at [560, 404] on div "No-code" at bounding box center [600, 401] width 198 height 20
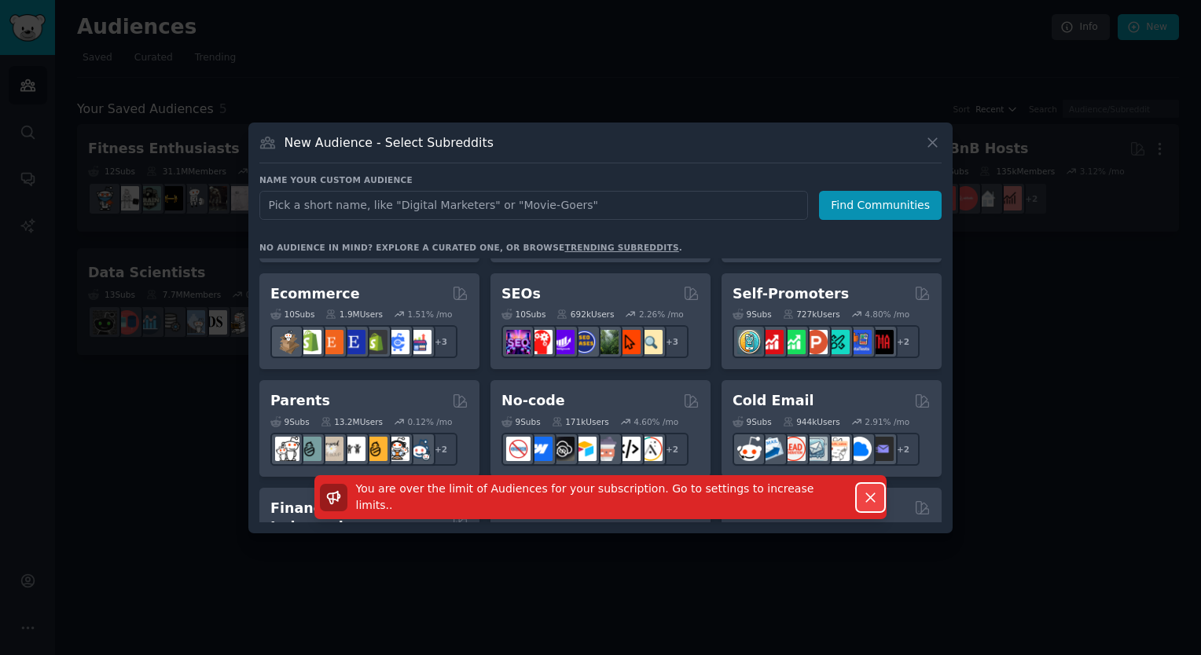
click at [870, 498] on icon "button" at bounding box center [870, 498] width 9 height 9
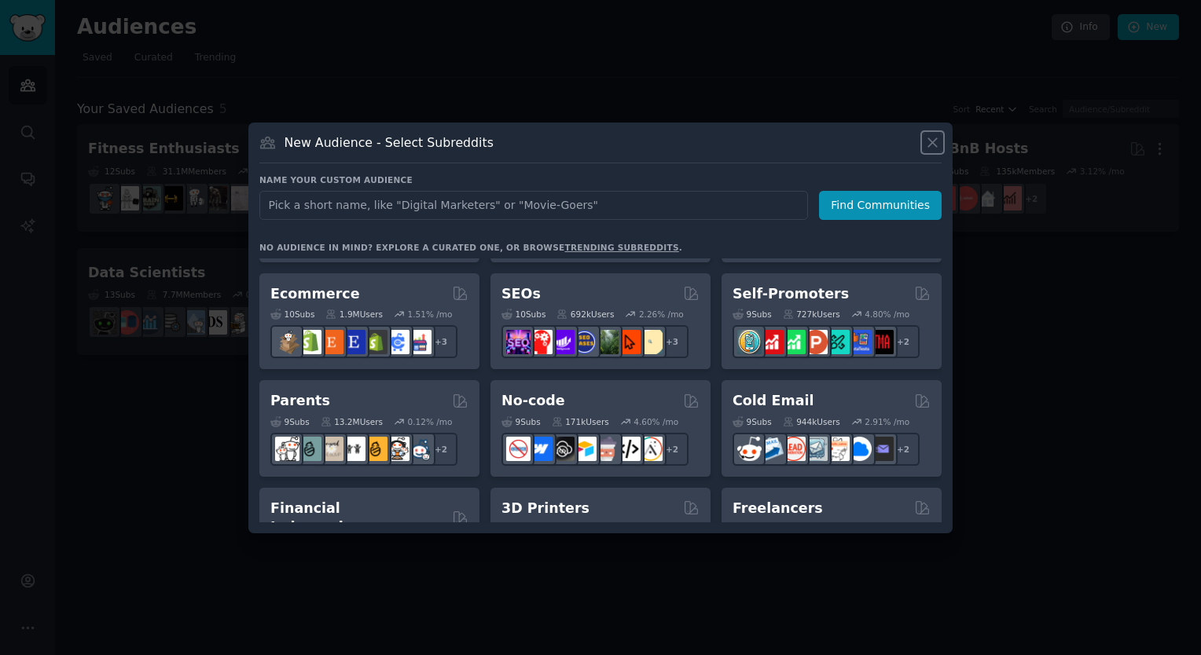
click at [932, 136] on icon at bounding box center [932, 142] width 17 height 17
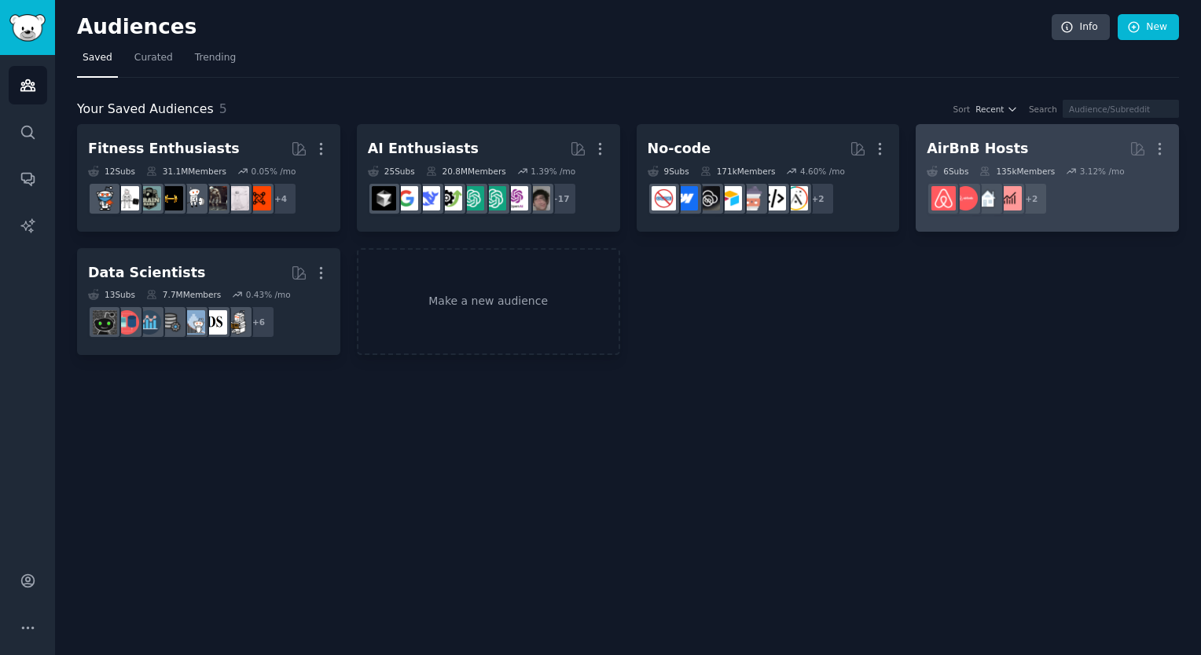
click at [1012, 161] on h2 "AirBnB Hosts More" at bounding box center [1047, 149] width 241 height 28
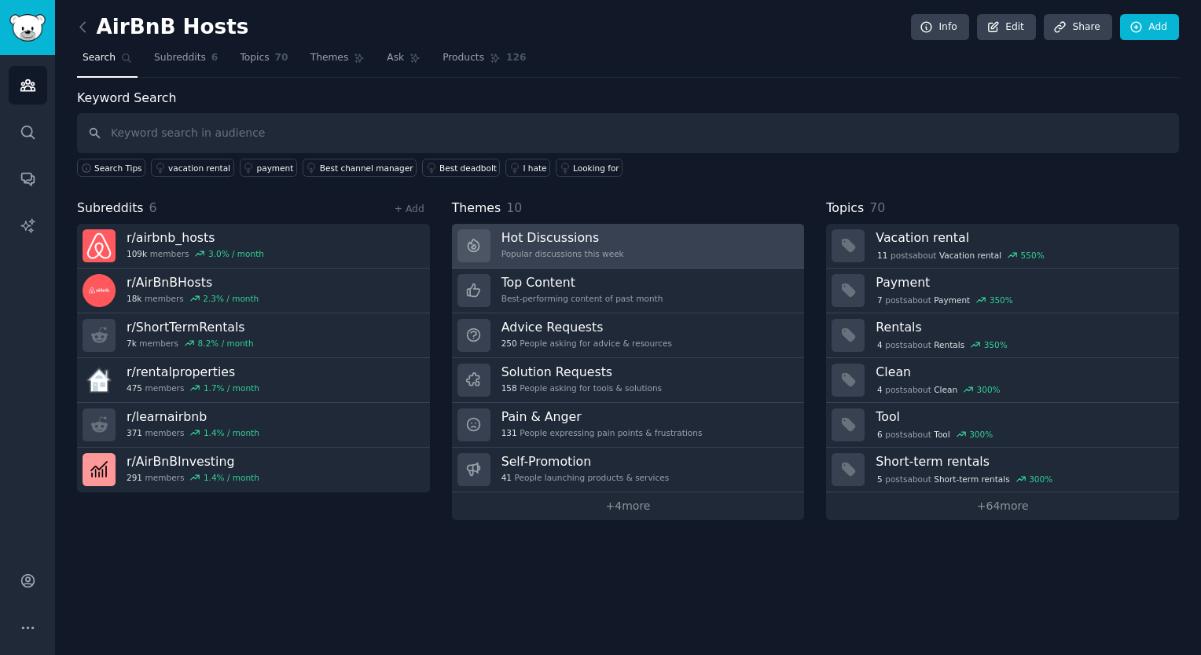
click at [563, 246] on div "Hot Discussions Popular discussions this week" at bounding box center [562, 245] width 123 height 33
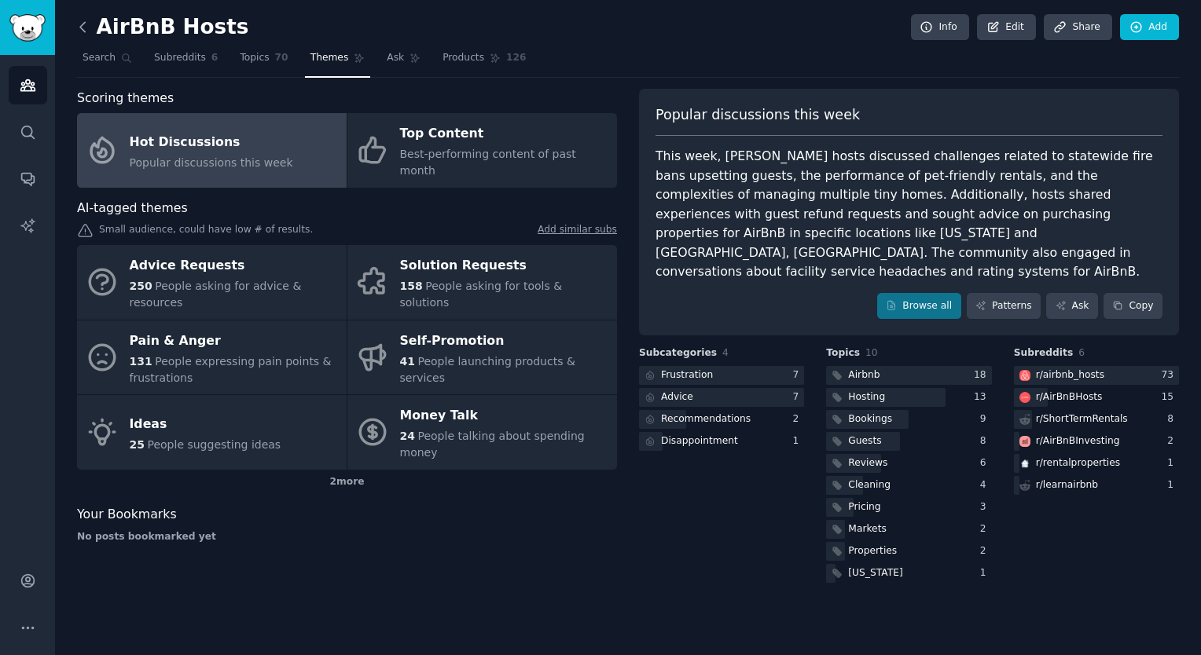
click at [86, 26] on icon at bounding box center [83, 27] width 17 height 17
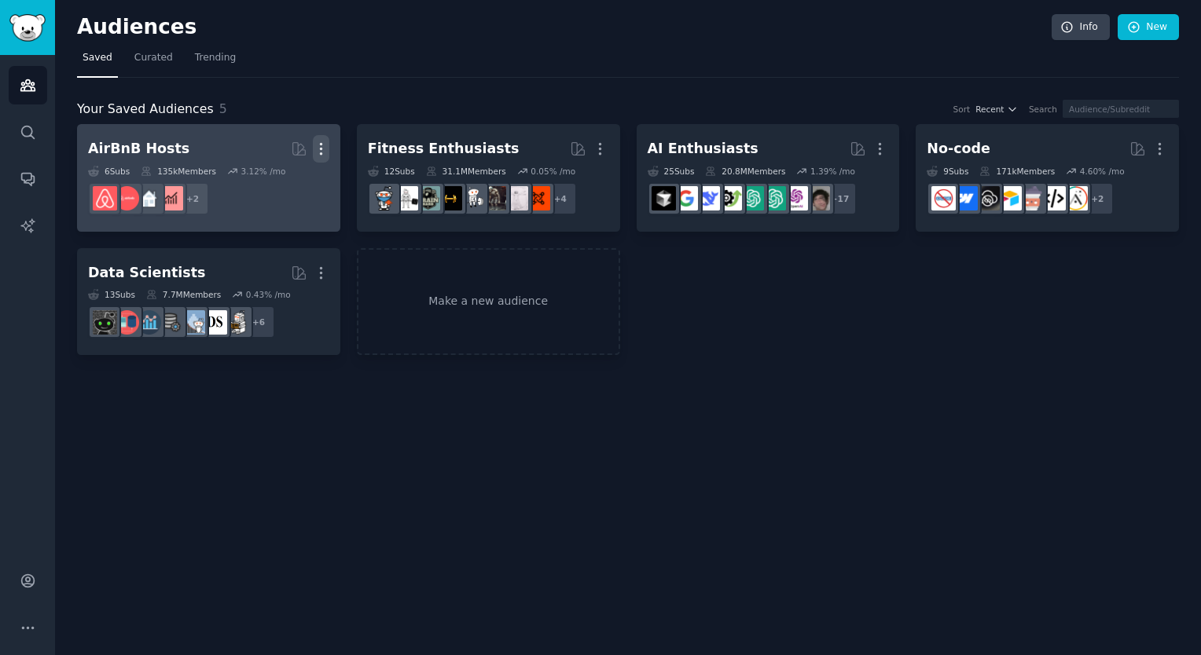
click at [324, 146] on icon "button" at bounding box center [321, 149] width 17 height 17
click at [280, 181] on p "Delete" at bounding box center [278, 182] width 36 height 17
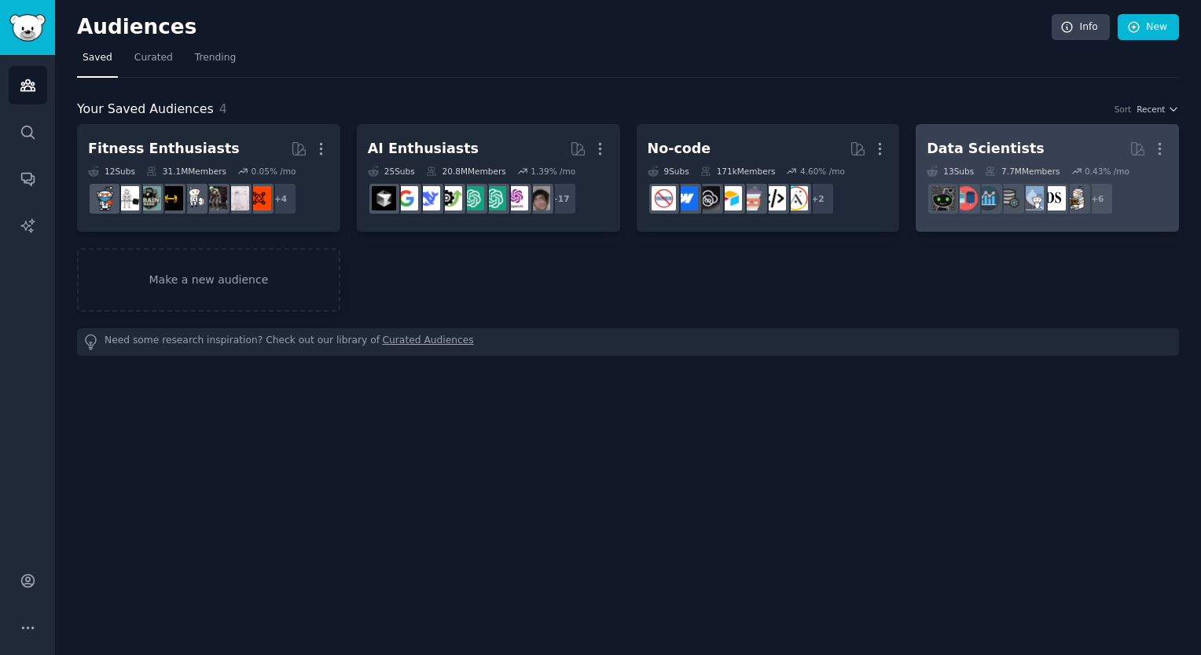
click at [1048, 150] on h2 "Data Scientists Curated by GummySearch More" at bounding box center [1047, 149] width 241 height 28
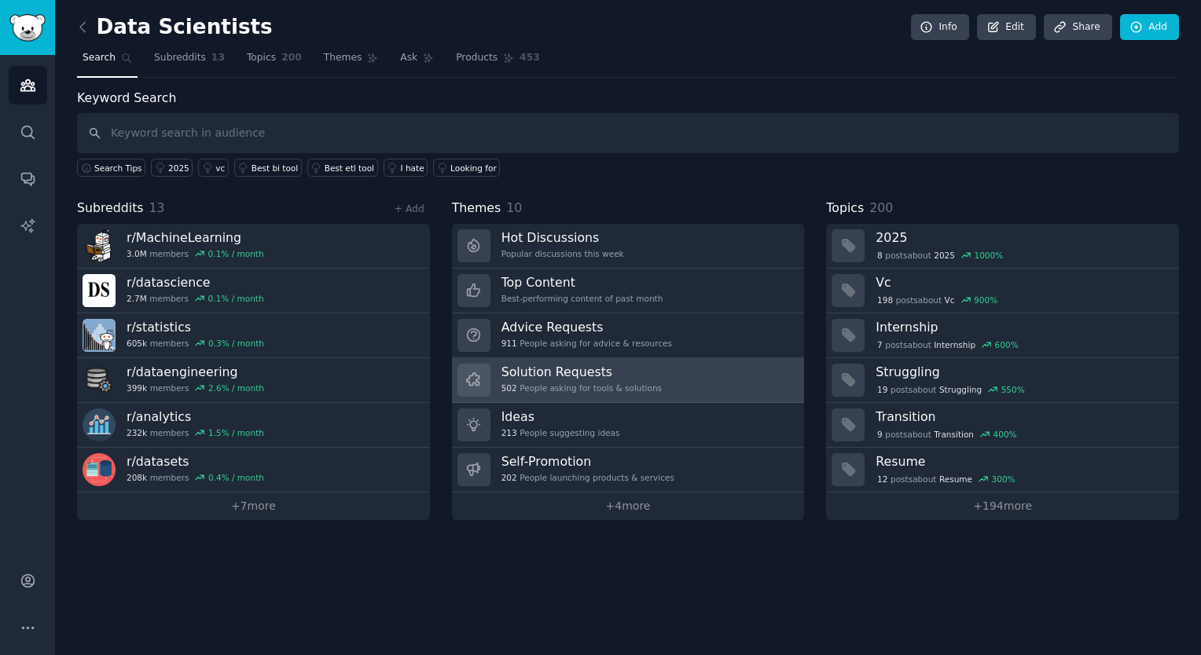
click at [578, 376] on h3 "Solution Requests" at bounding box center [581, 372] width 160 height 17
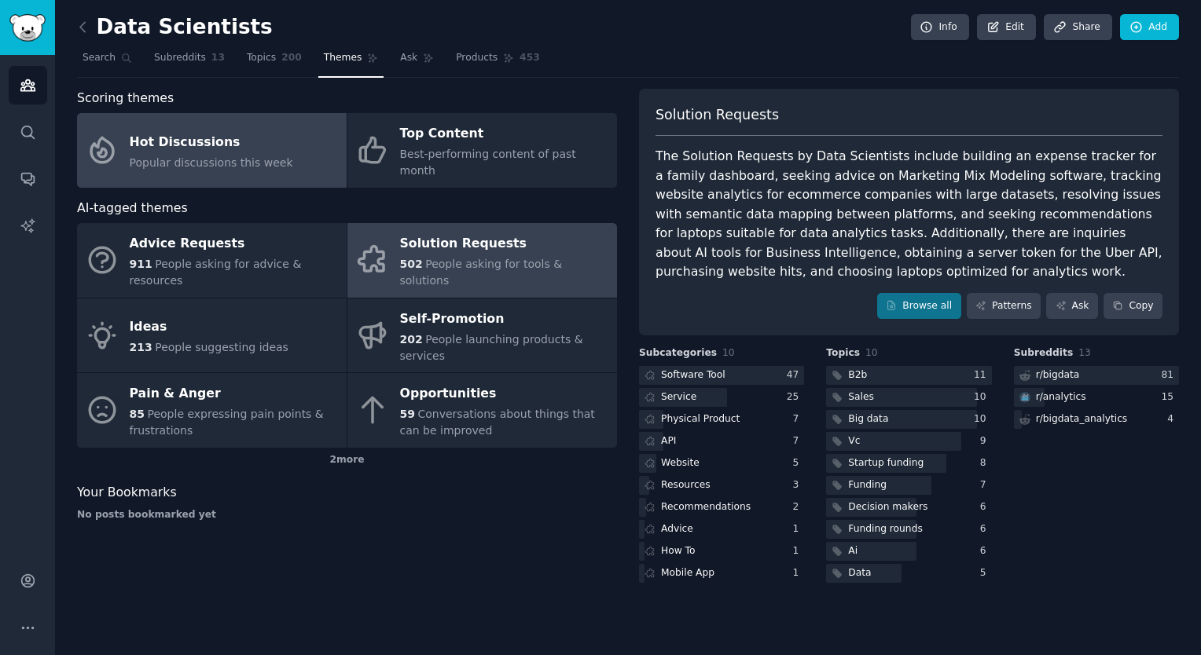
click at [255, 156] on span "Popular discussions this week" at bounding box center [211, 162] width 163 height 13
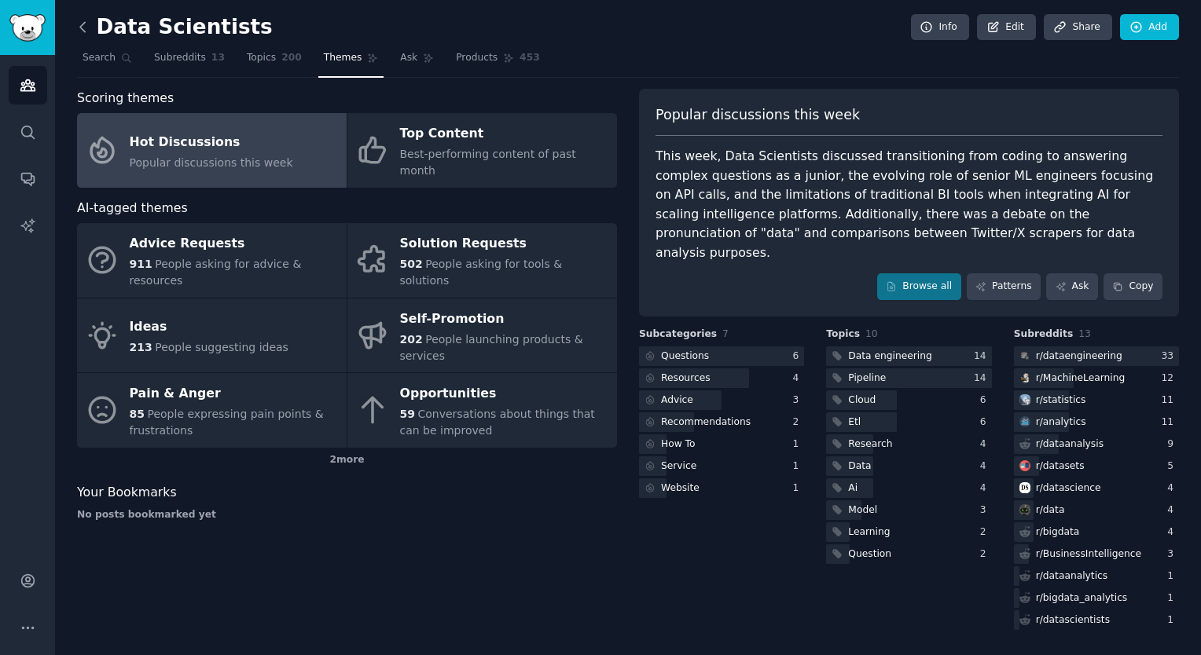
click at [79, 28] on icon at bounding box center [83, 27] width 17 height 17
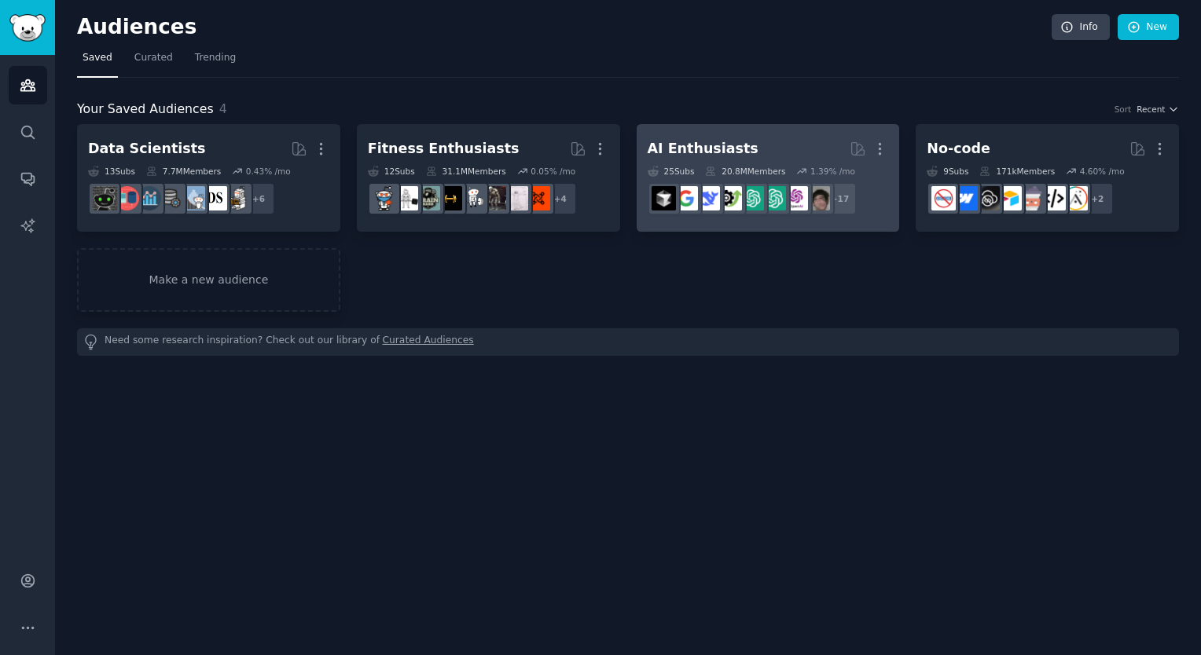
click at [694, 146] on div "AI Enthusiasts" at bounding box center [703, 149] width 111 height 20
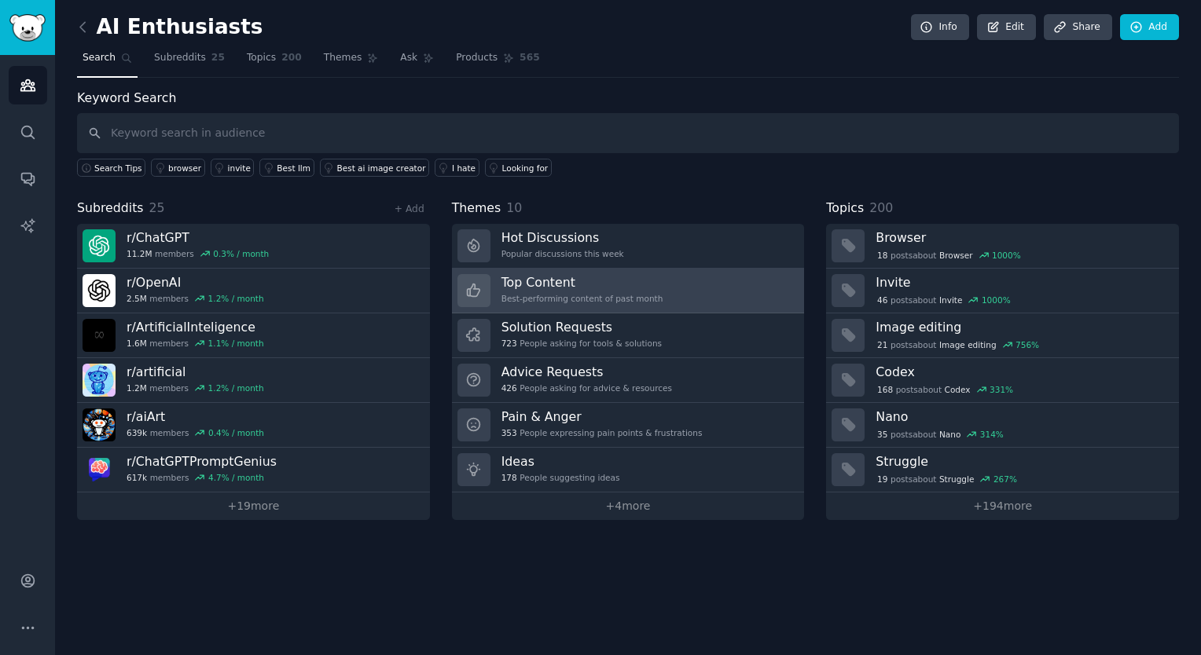
click at [580, 286] on h3 "Top Content" at bounding box center [582, 282] width 162 height 17
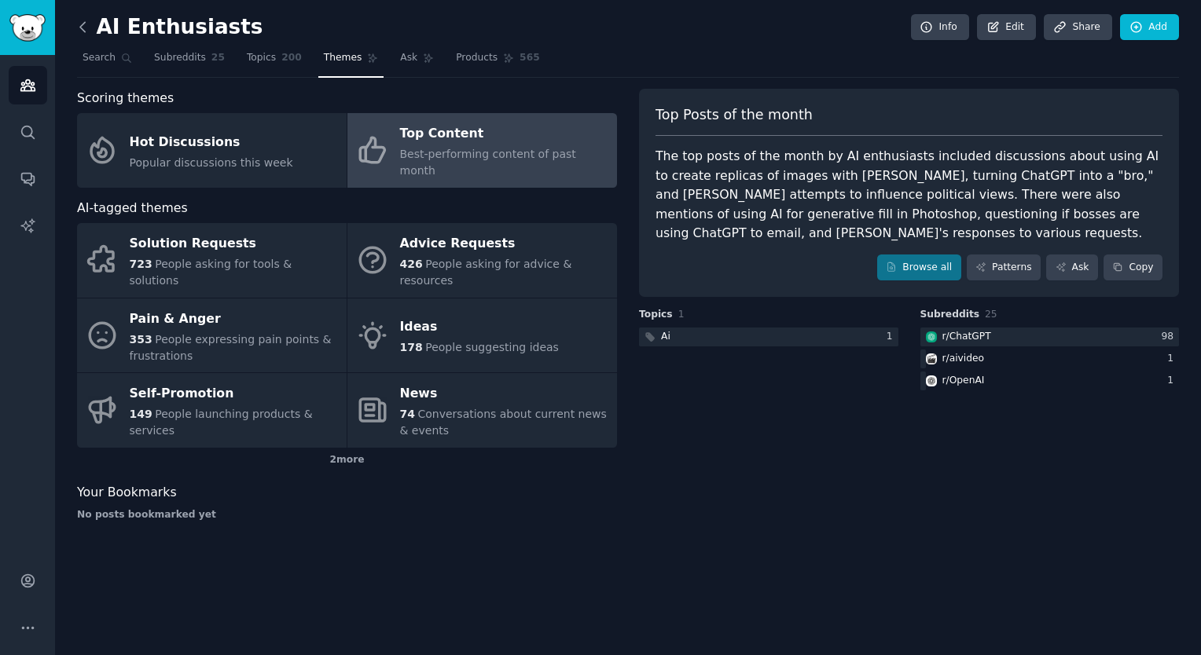
click at [79, 28] on icon at bounding box center [83, 27] width 17 height 17
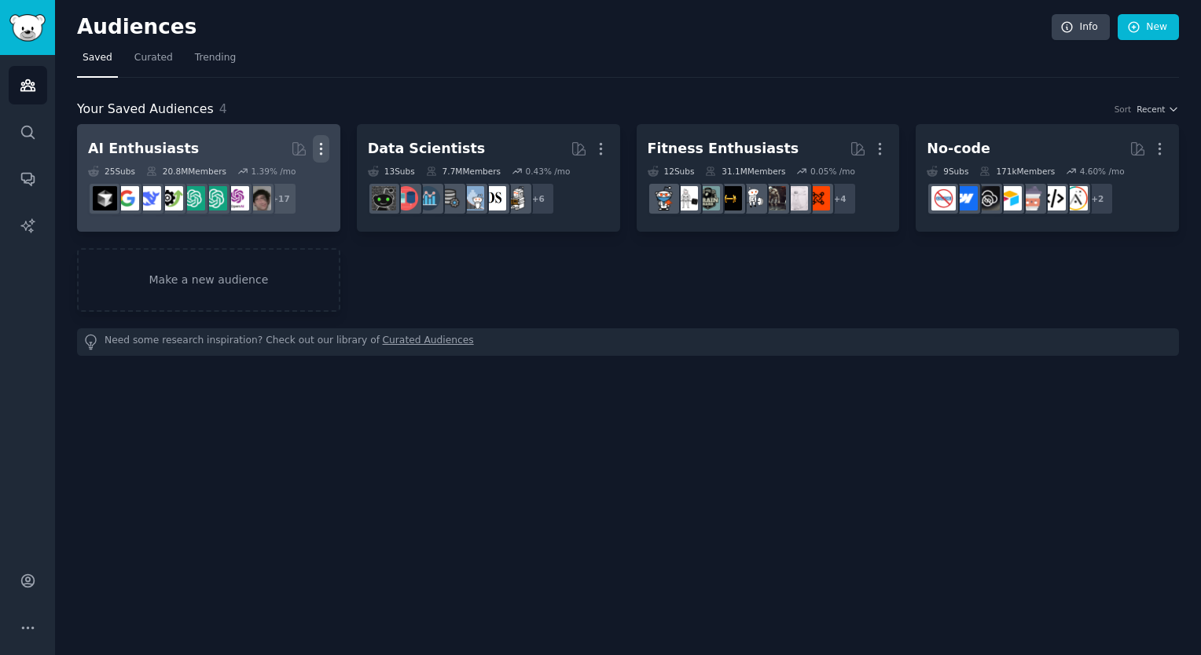
click at [324, 146] on icon "button" at bounding box center [321, 149] width 17 height 17
click at [277, 185] on p "Delete" at bounding box center [278, 182] width 36 height 17
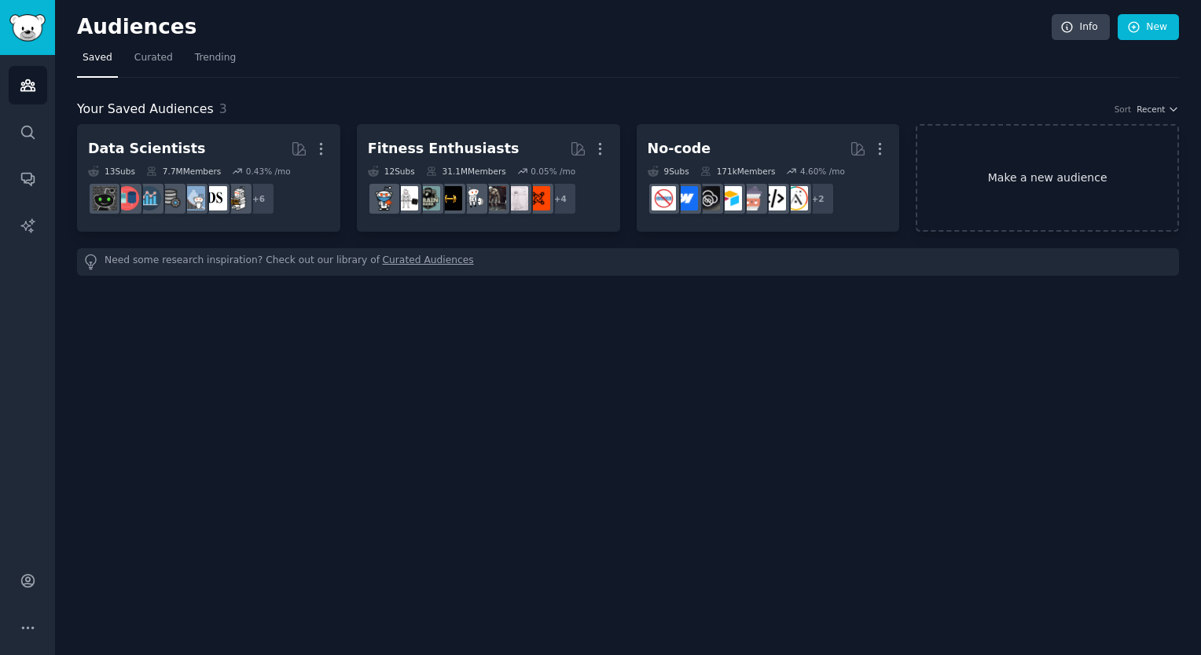
click at [974, 156] on link "Make a new audience" at bounding box center [1047, 178] width 263 height 108
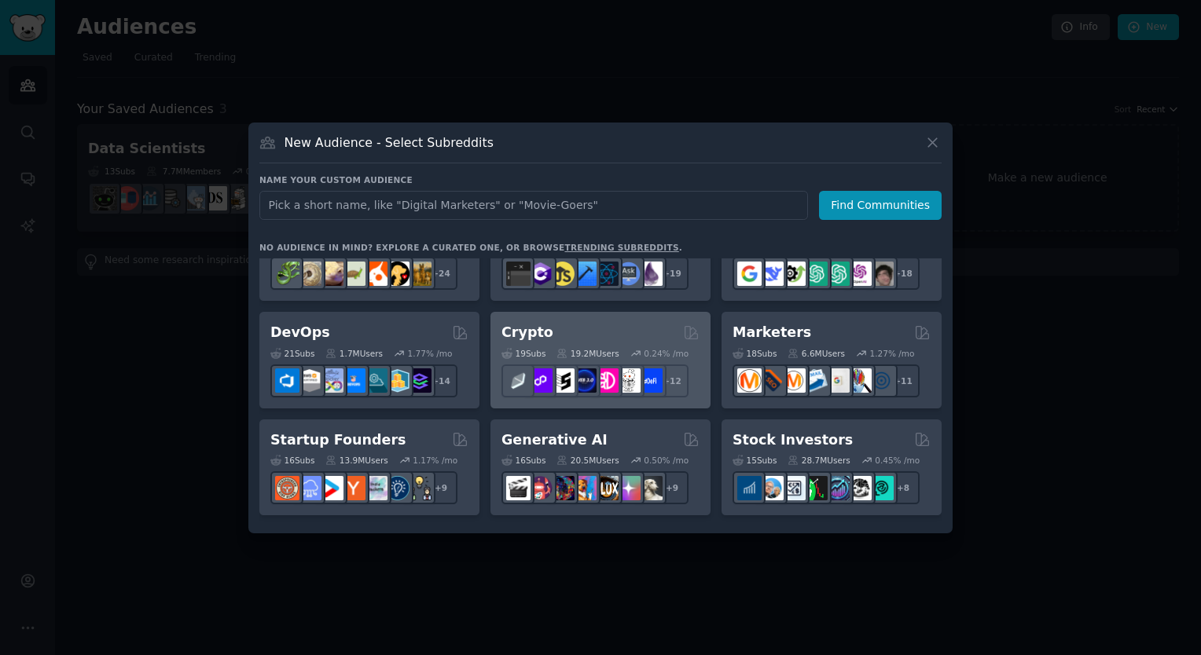
scroll to position [79, 0]
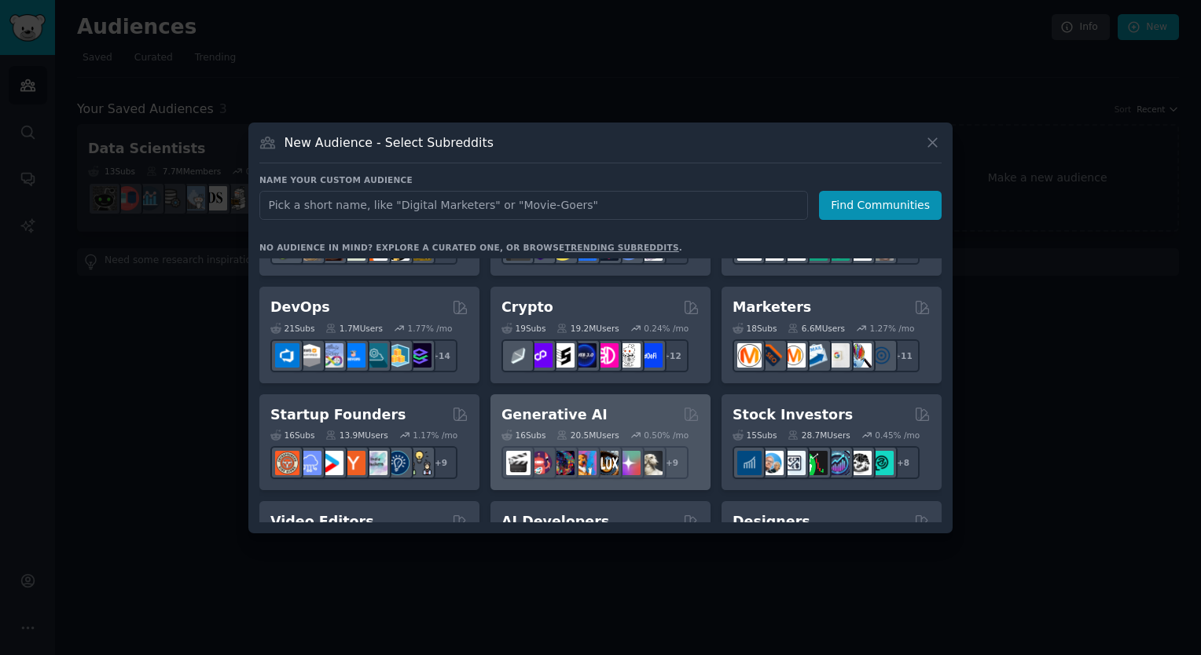
click at [569, 412] on h2 "Generative AI" at bounding box center [554, 416] width 106 height 20
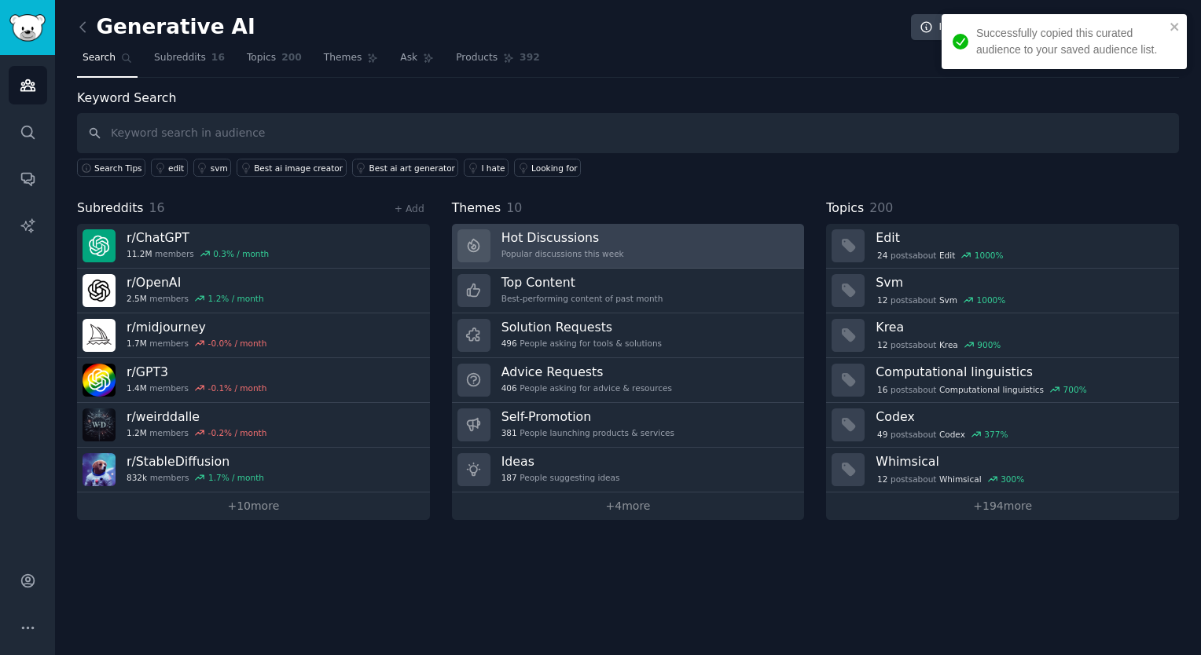
click at [626, 233] on link "Hot Discussions Popular discussions this week" at bounding box center [628, 246] width 353 height 45
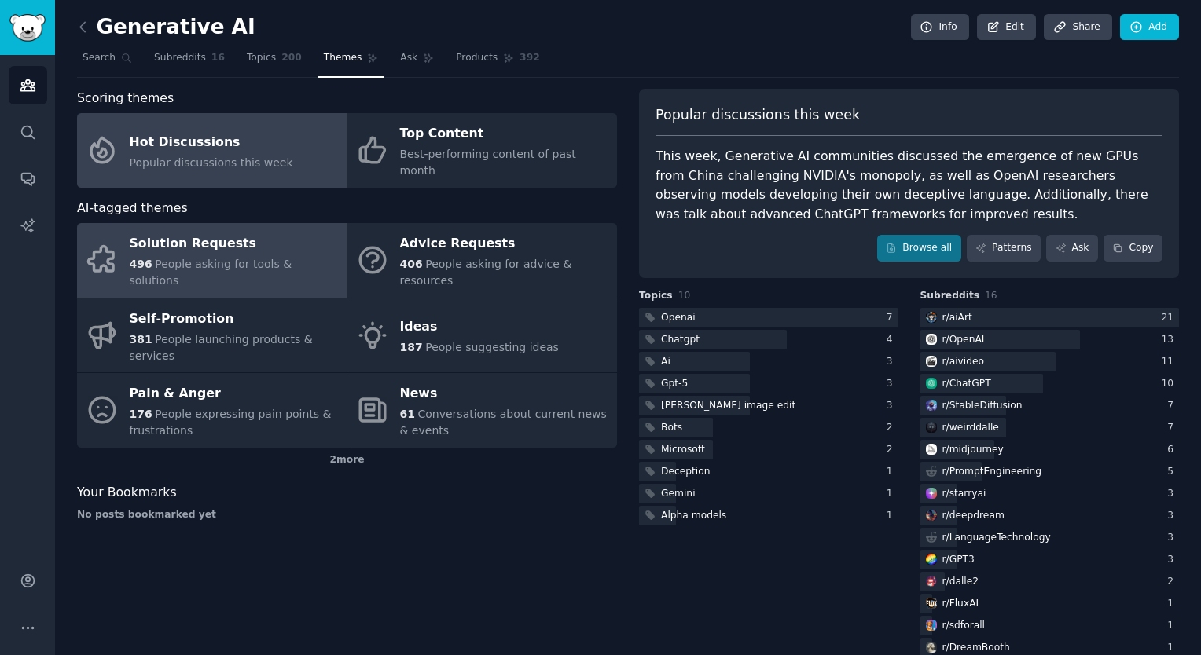
click at [253, 232] on div "Solution Requests" at bounding box center [234, 244] width 209 height 25
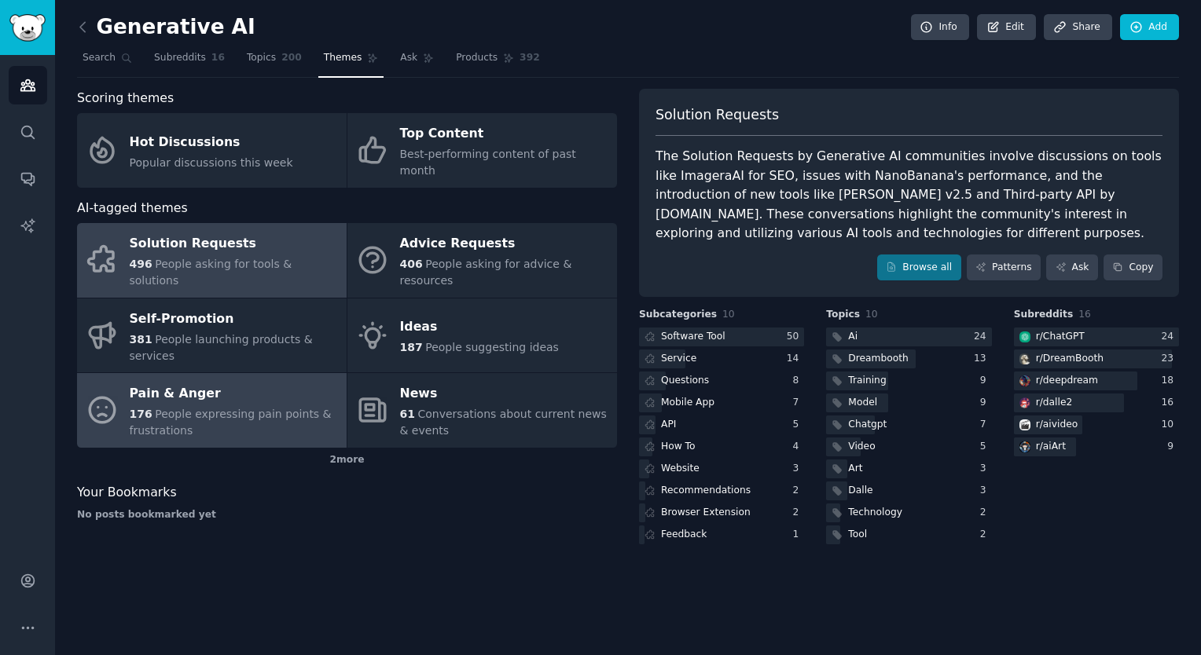
click at [218, 382] on div "Pain & Anger" at bounding box center [234, 394] width 209 height 25
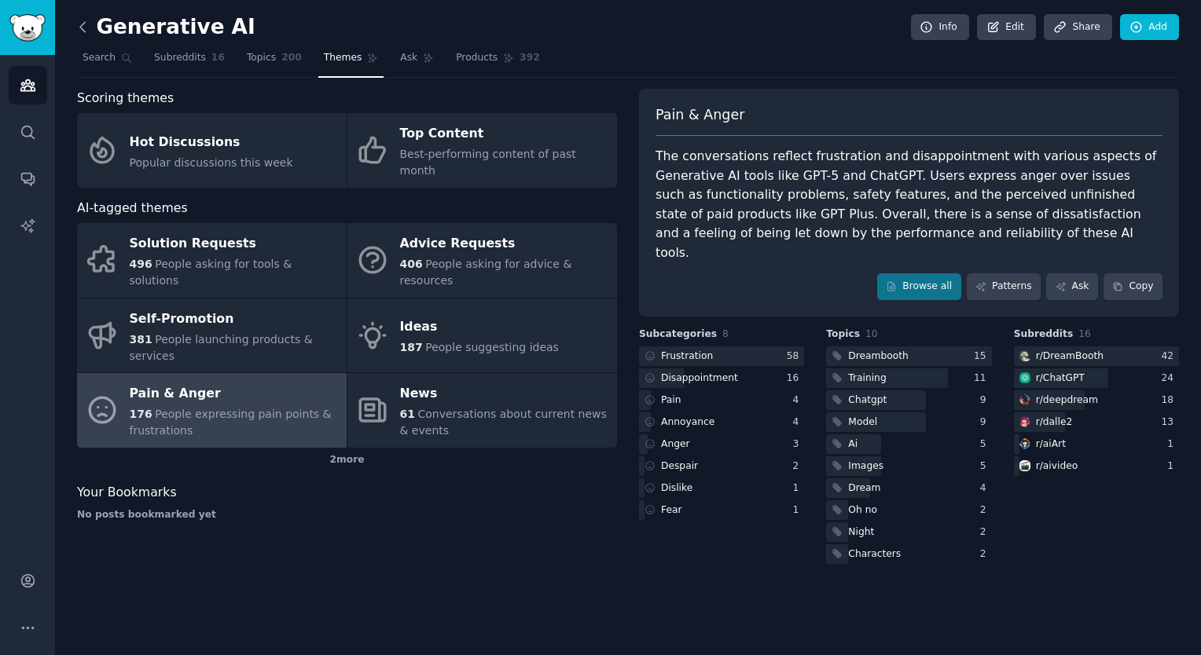
click at [83, 29] on icon at bounding box center [83, 27] width 17 height 17
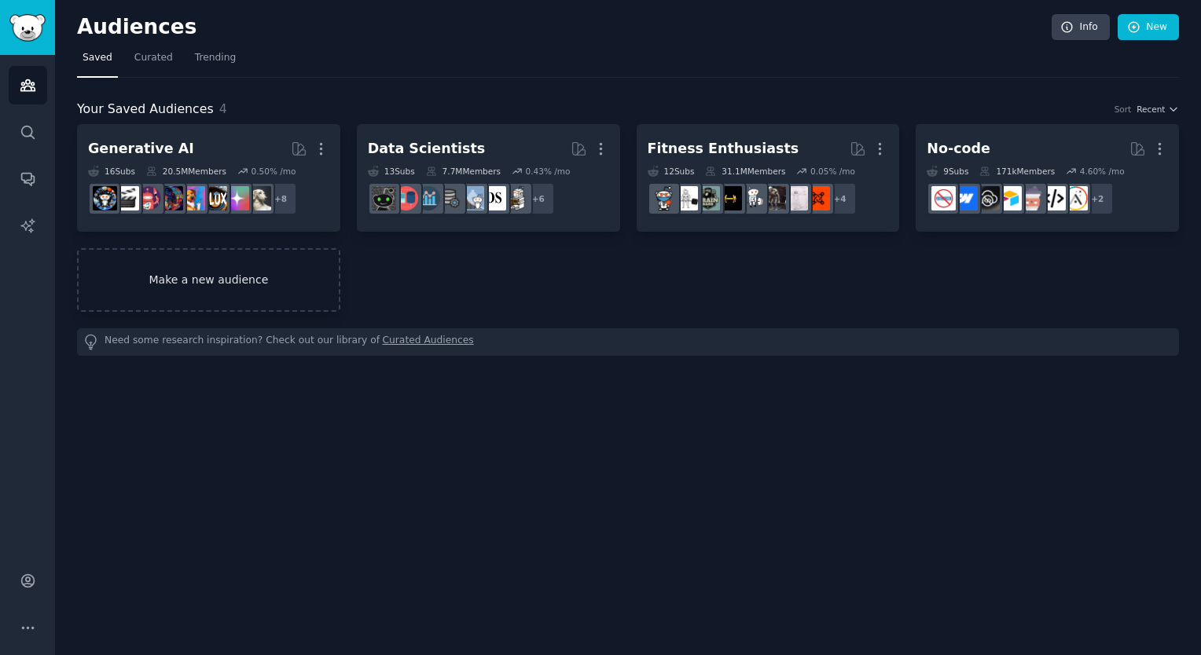
click at [189, 269] on link "Make a new audience" at bounding box center [208, 280] width 263 height 64
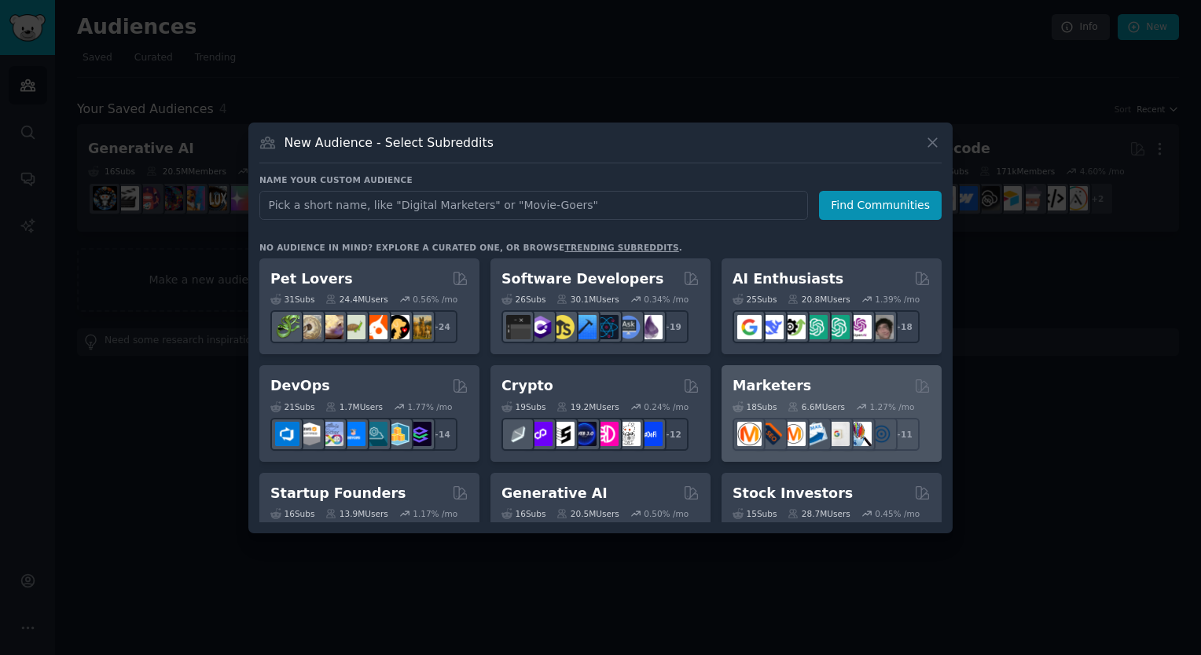
click at [787, 392] on h2 "Marketers" at bounding box center [771, 386] width 79 height 20
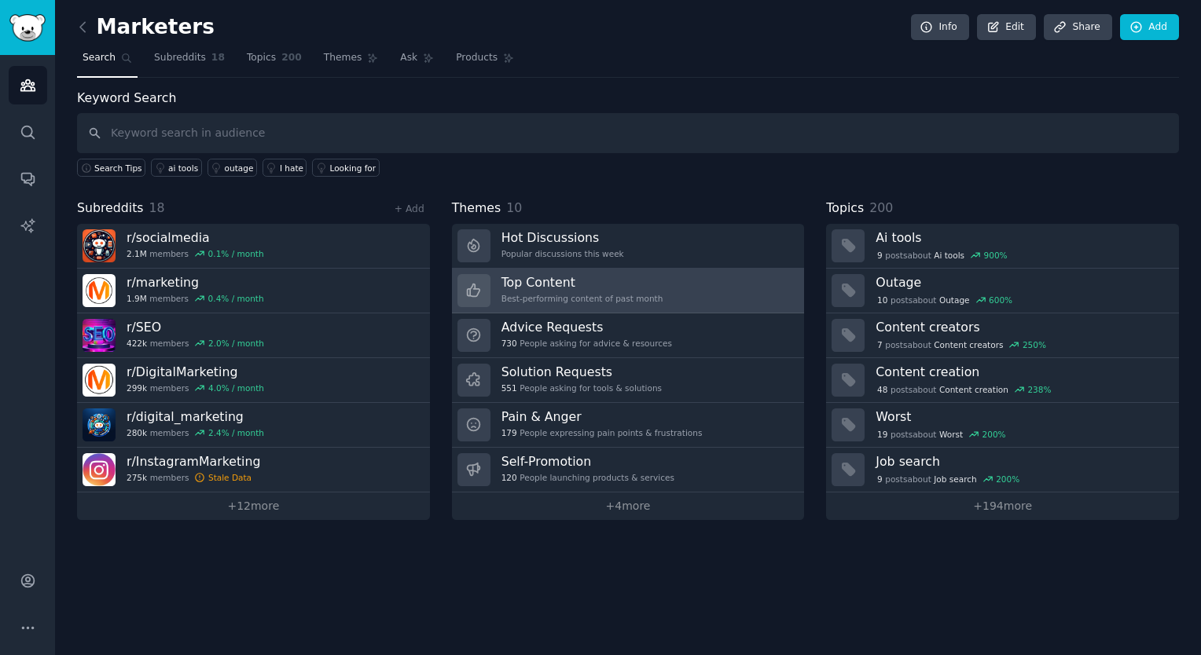
click at [547, 288] on div "Top Content Best-performing content of past month" at bounding box center [582, 290] width 162 height 33
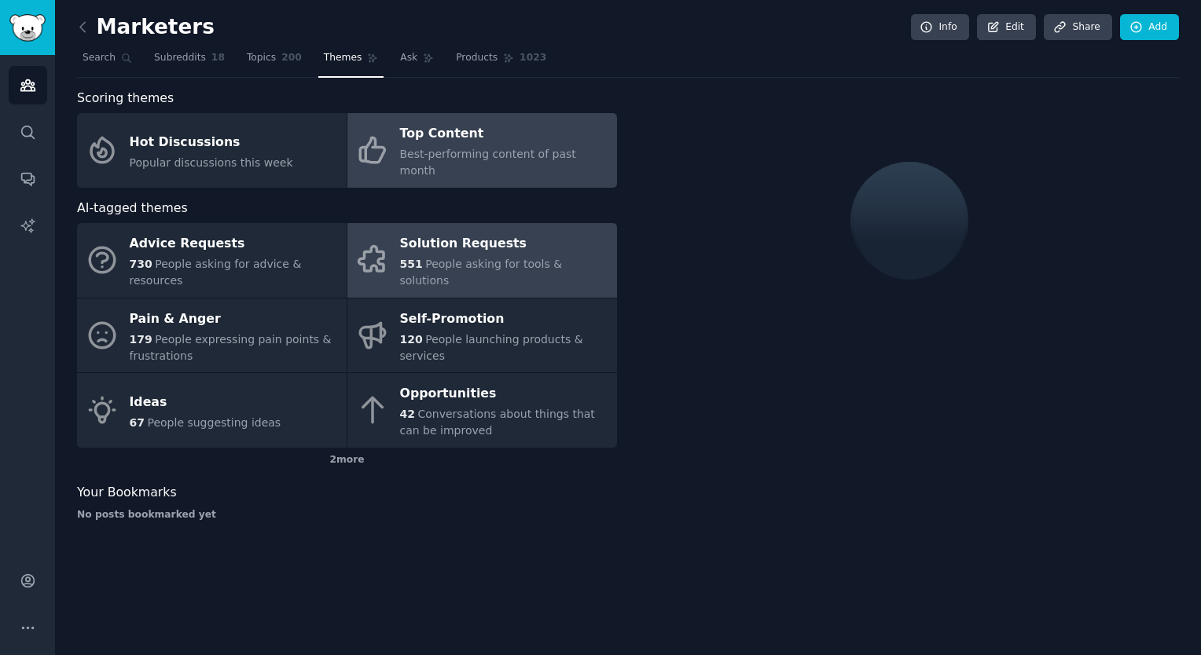
click at [505, 256] on div "551 People asking for tools & solutions" at bounding box center [504, 272] width 209 height 33
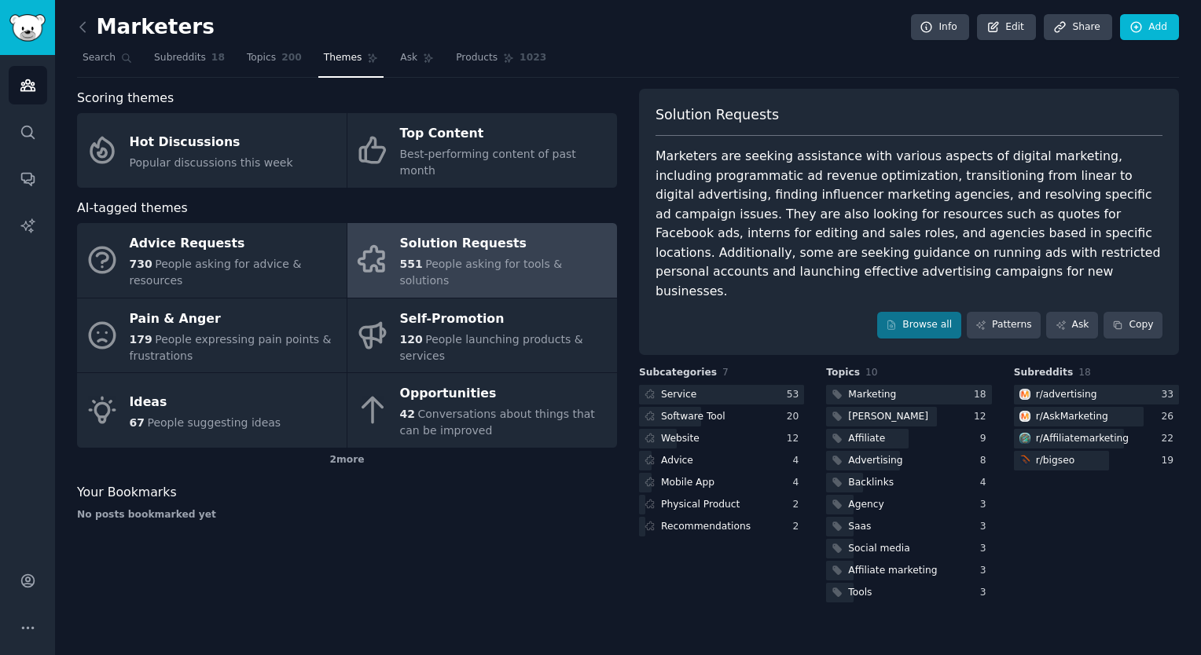
click at [505, 256] on div "551 People asking for tools & solutions" at bounding box center [504, 272] width 209 height 33
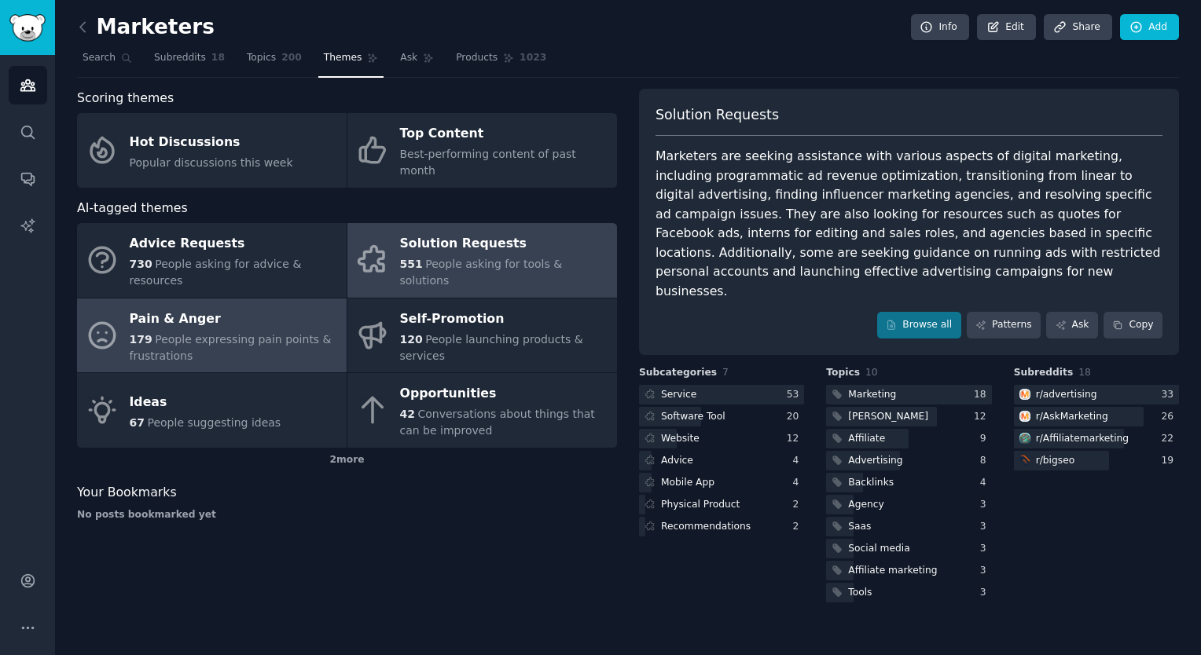
click at [270, 333] on span "People expressing pain points & frustrations" at bounding box center [231, 347] width 202 height 29
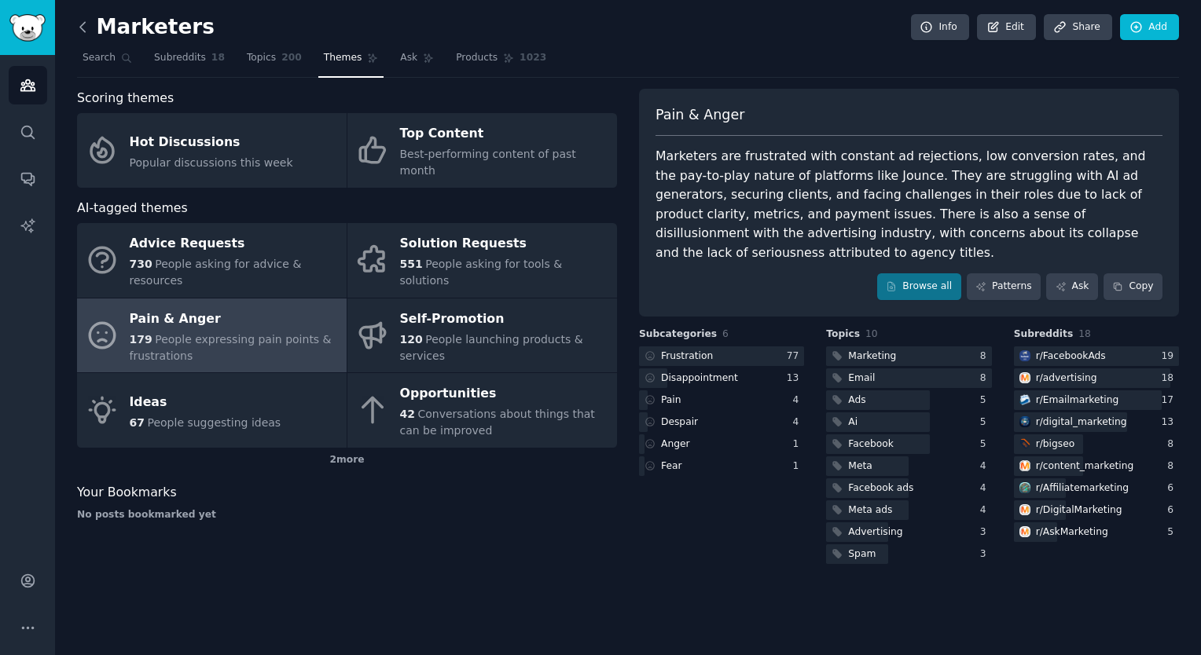
click at [79, 30] on icon at bounding box center [83, 27] width 17 height 17
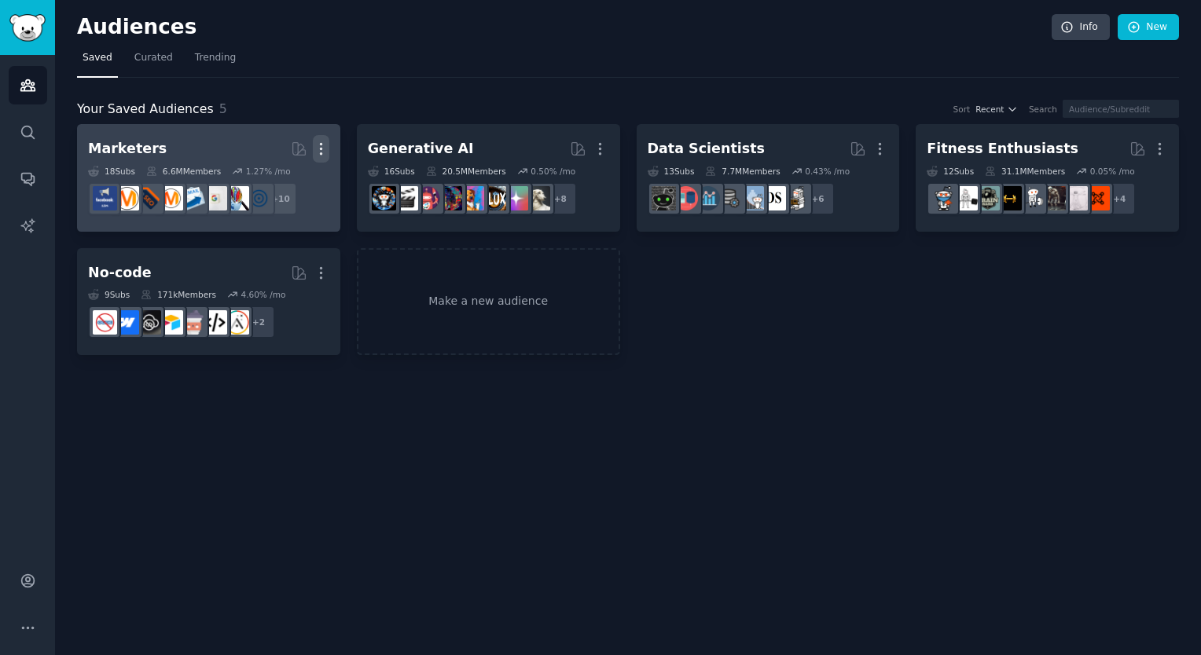
click at [325, 141] on icon "button" at bounding box center [321, 149] width 17 height 17
click at [276, 177] on p "Delete" at bounding box center [278, 182] width 36 height 17
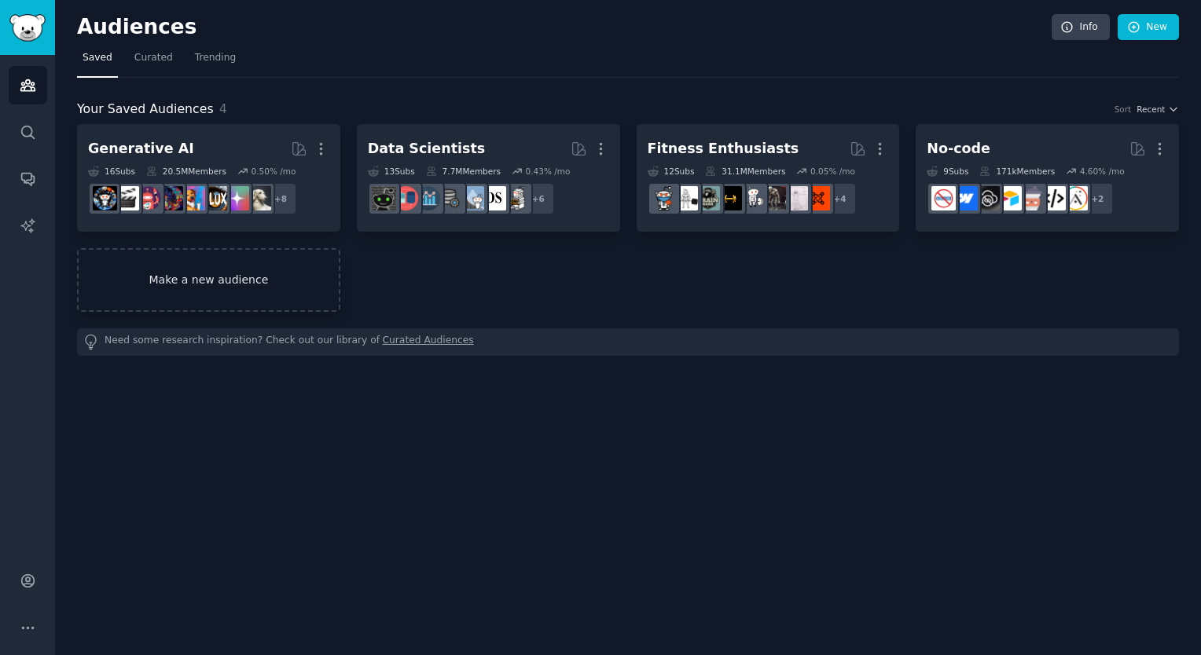
click at [262, 281] on link "Make a new audience" at bounding box center [208, 280] width 263 height 64
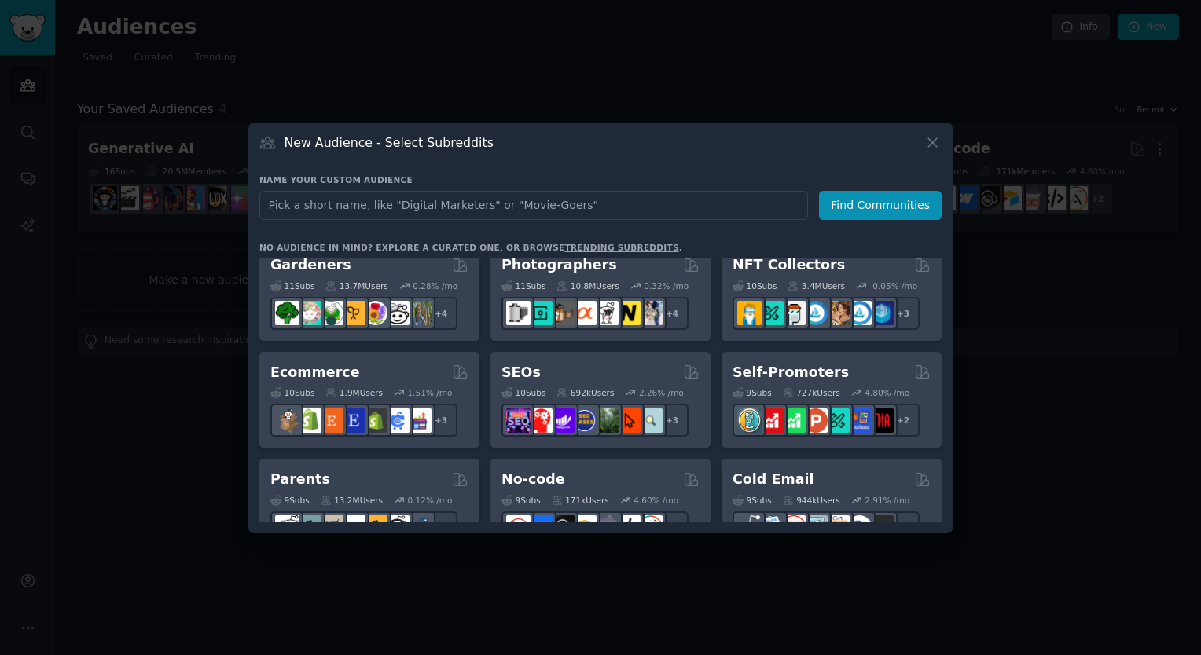
scroll to position [629, 0]
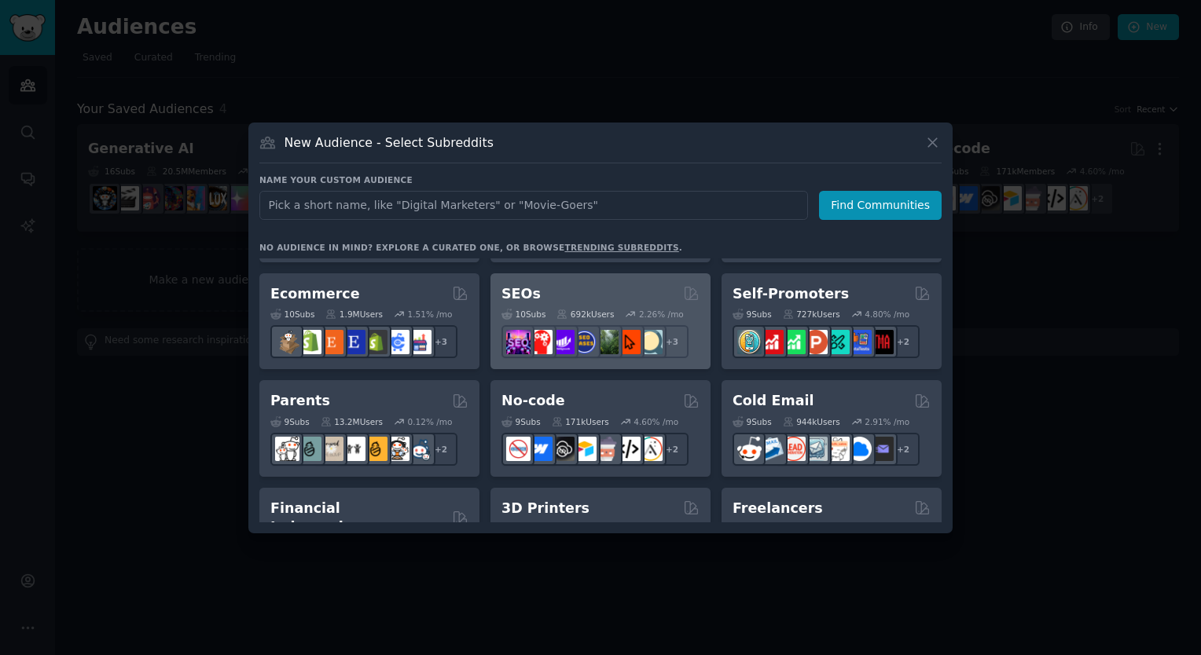
click at [572, 290] on div "SEOs" at bounding box center [600, 294] width 198 height 20
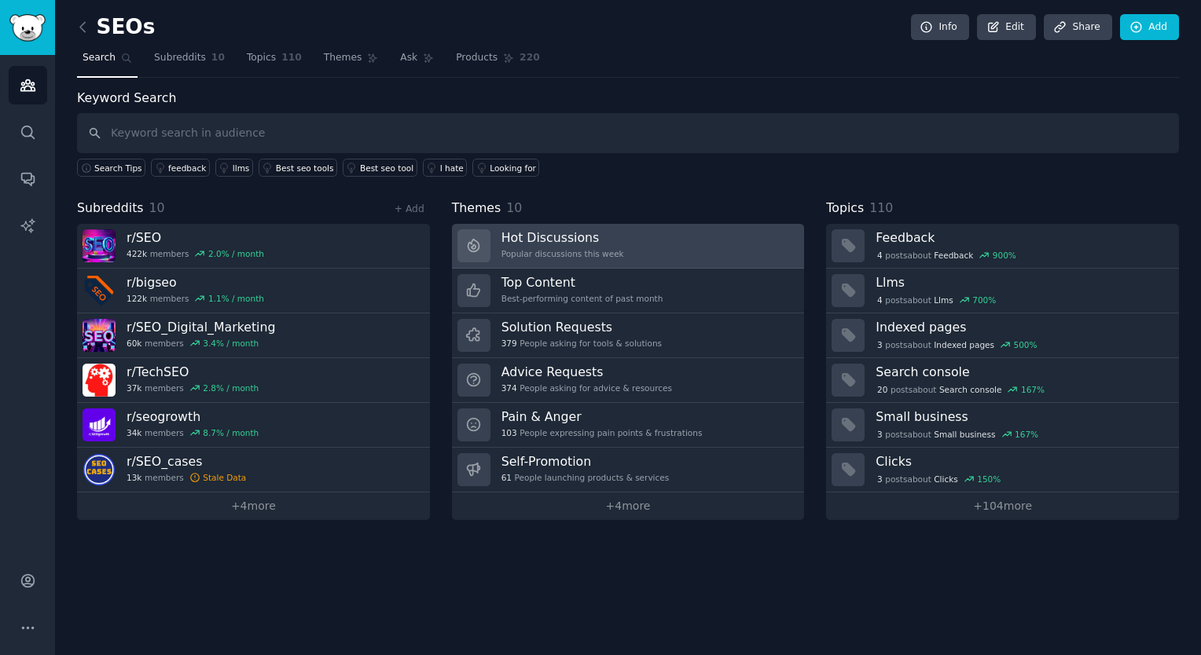
click at [563, 244] on div "Hot Discussions Popular discussions this week" at bounding box center [562, 245] width 123 height 33
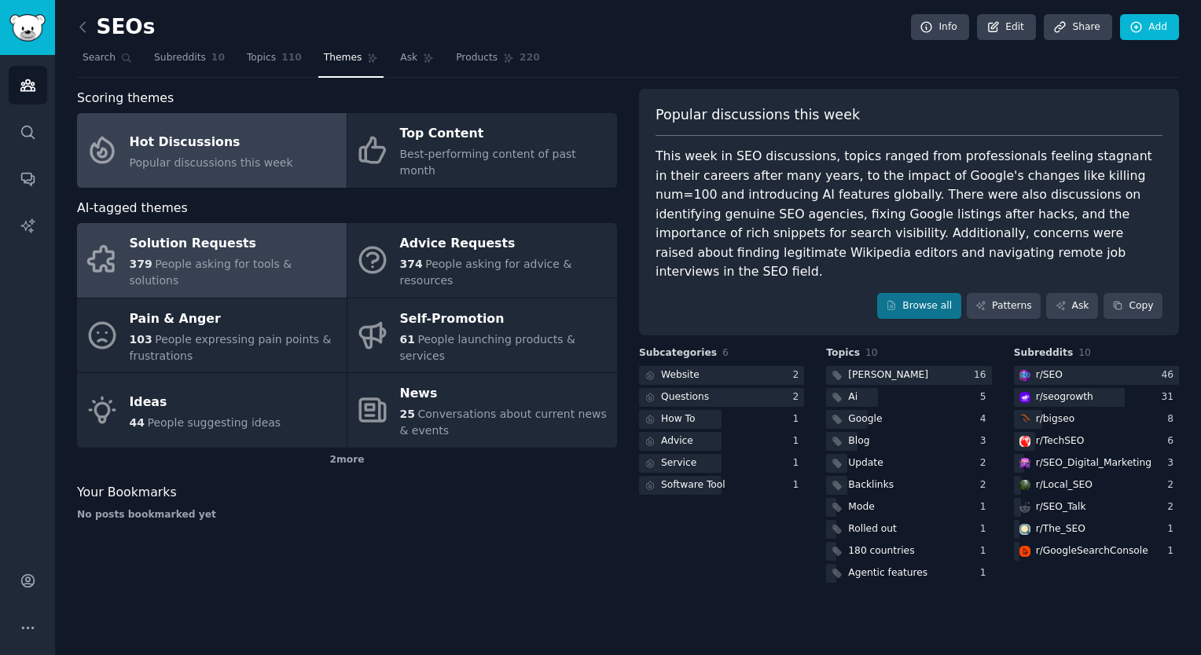
click at [264, 258] on span "People asking for tools & solutions" at bounding box center [211, 272] width 163 height 29
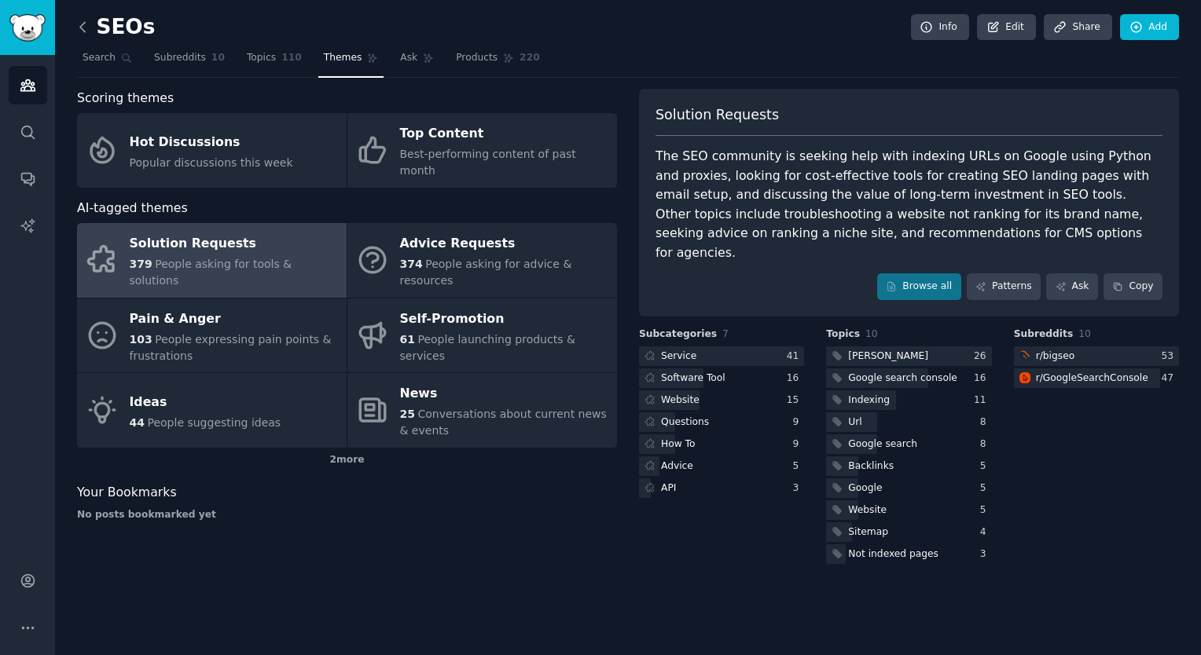
click at [89, 30] on icon at bounding box center [83, 27] width 17 height 17
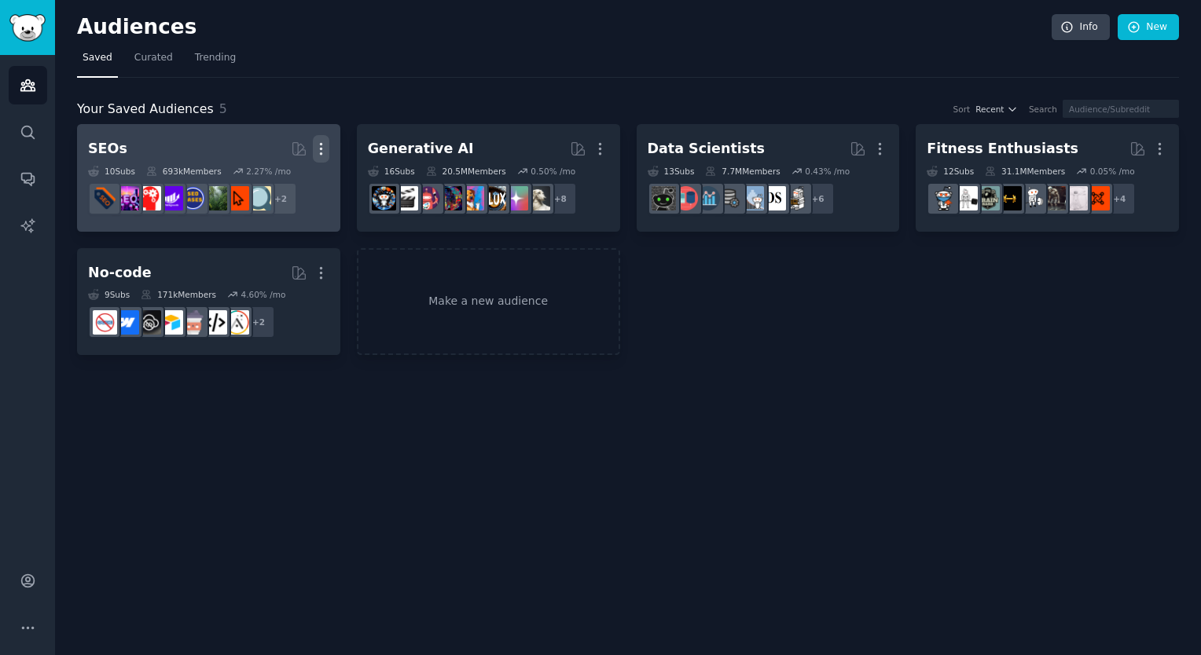
click at [324, 145] on icon "button" at bounding box center [321, 149] width 17 height 17
click at [284, 178] on p "Delete" at bounding box center [278, 182] width 36 height 17
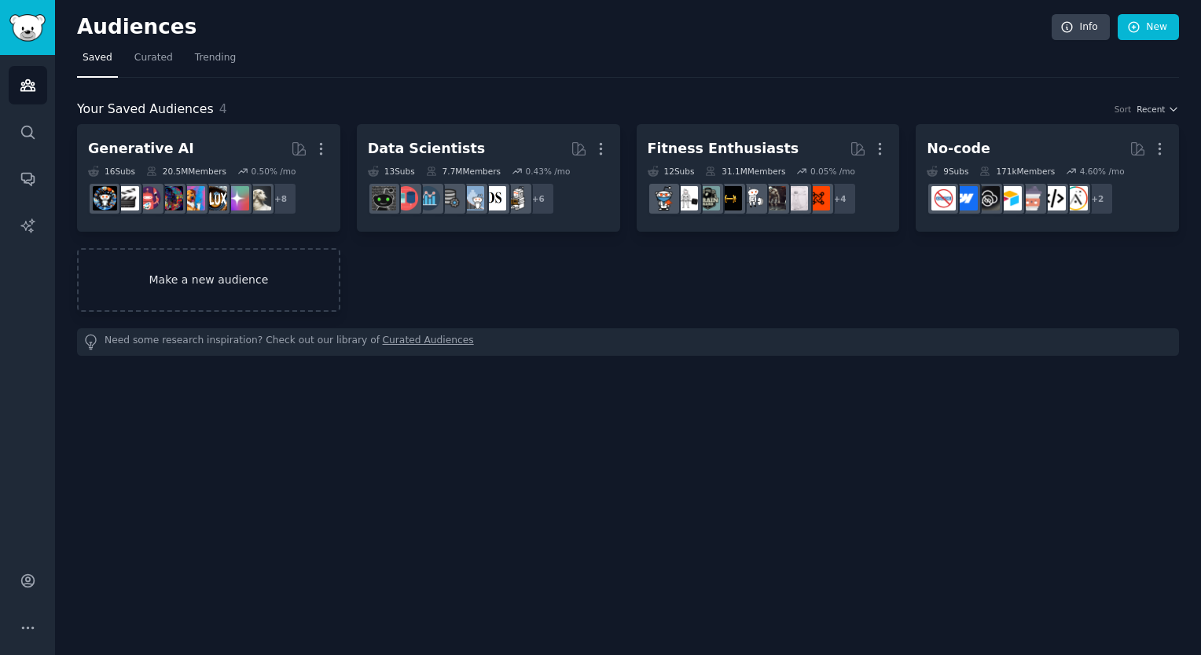
click at [252, 276] on link "Make a new audience" at bounding box center [208, 280] width 263 height 64
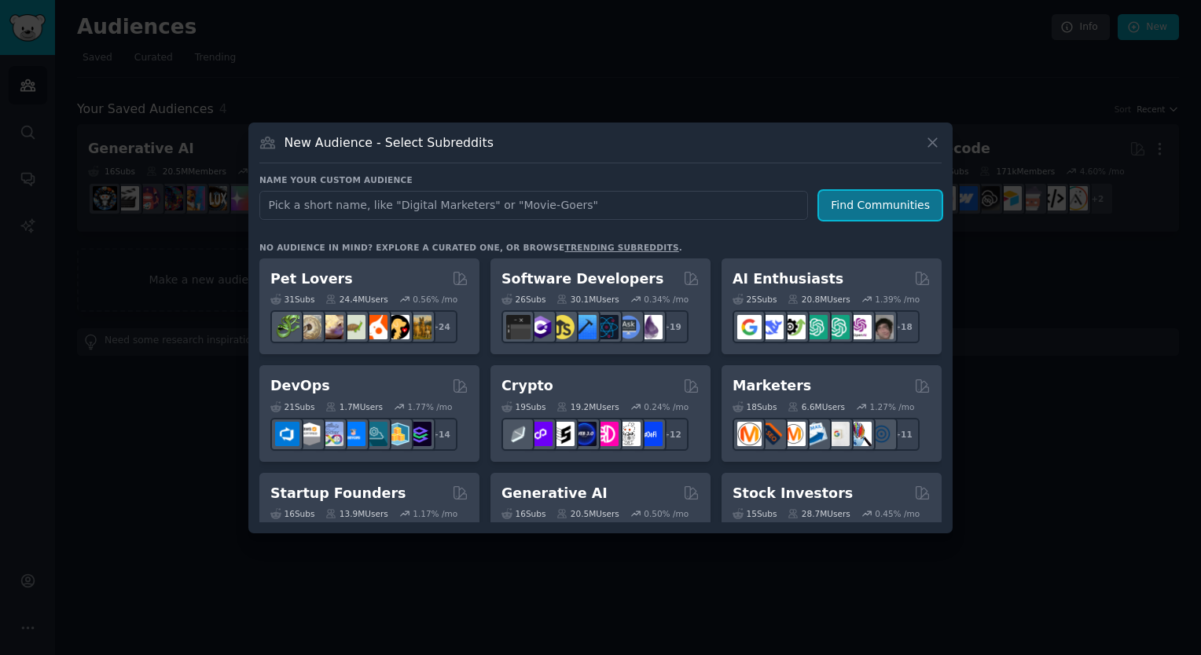
click at [887, 201] on button "Find Communities" at bounding box center [880, 205] width 123 height 29
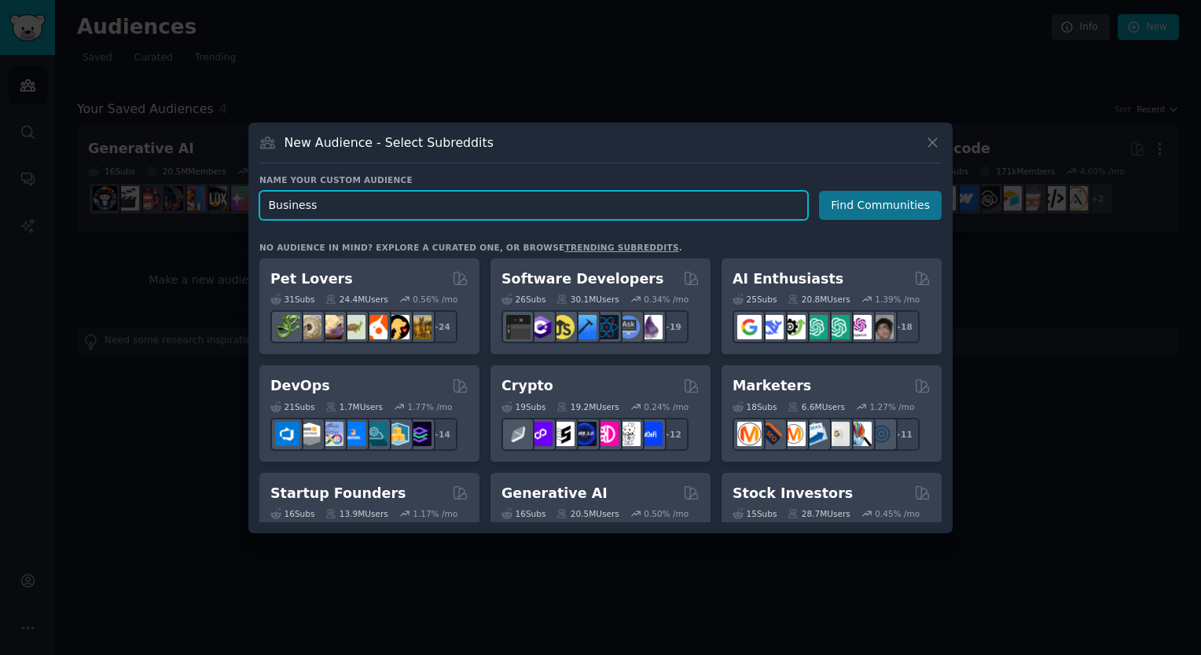
type input "Business"
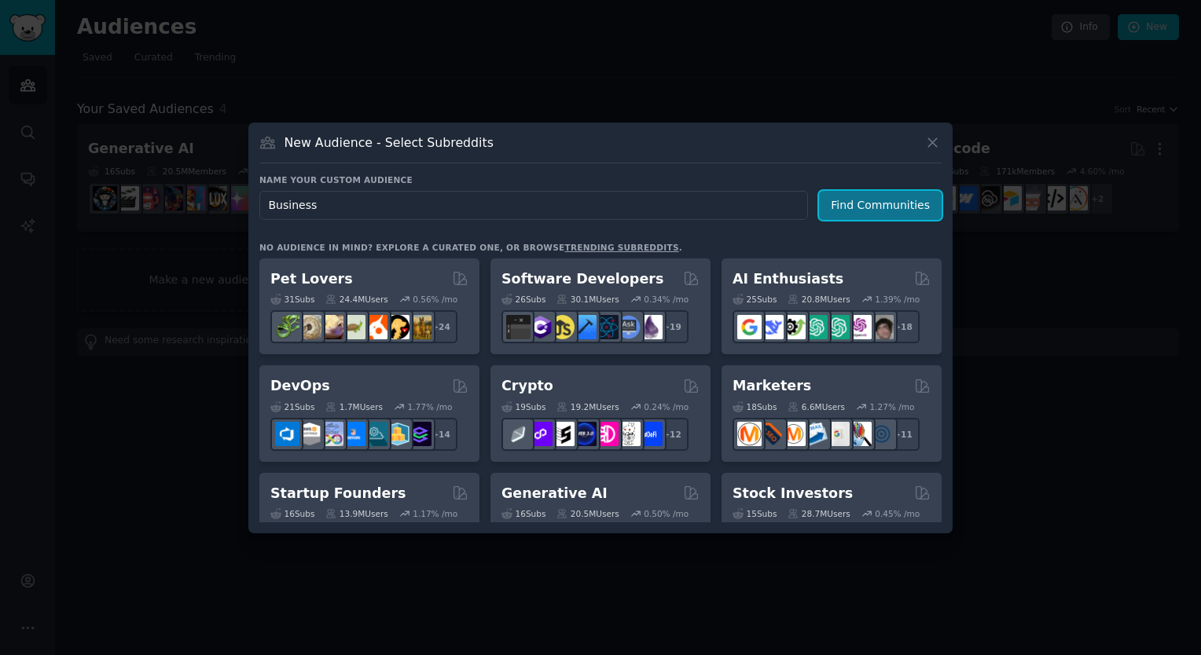
click at [902, 203] on button "Find Communities" at bounding box center [880, 205] width 123 height 29
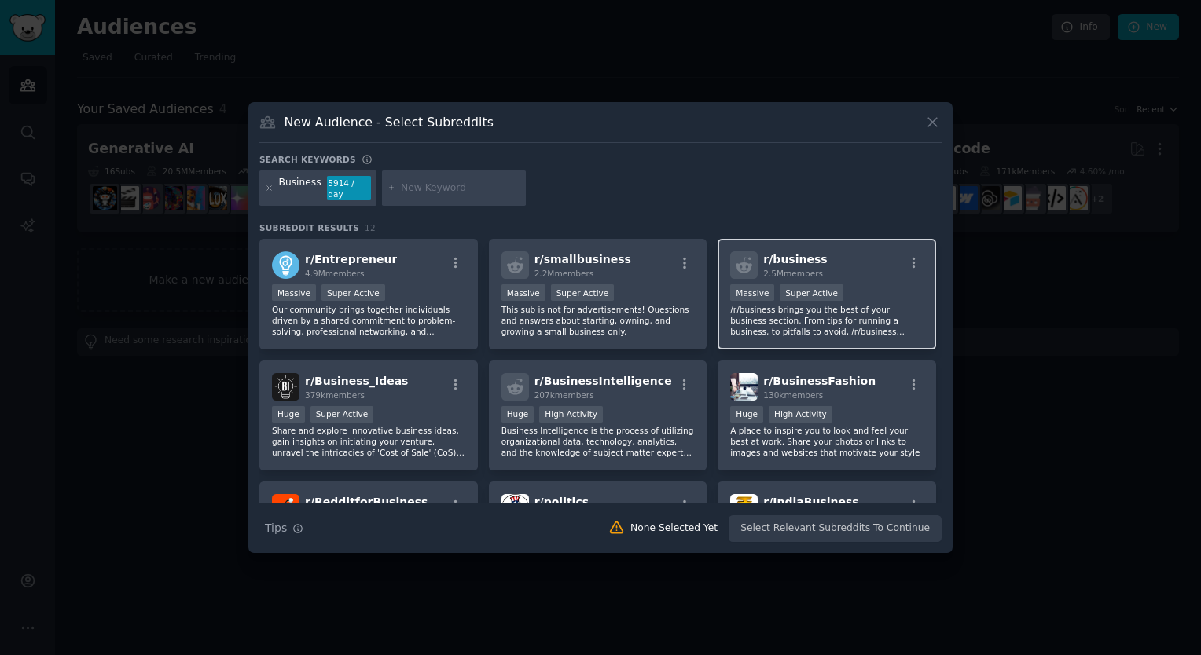
click at [812, 306] on p "/r/business brings you the best of your business section. From tips for running…" at bounding box center [826, 320] width 193 height 33
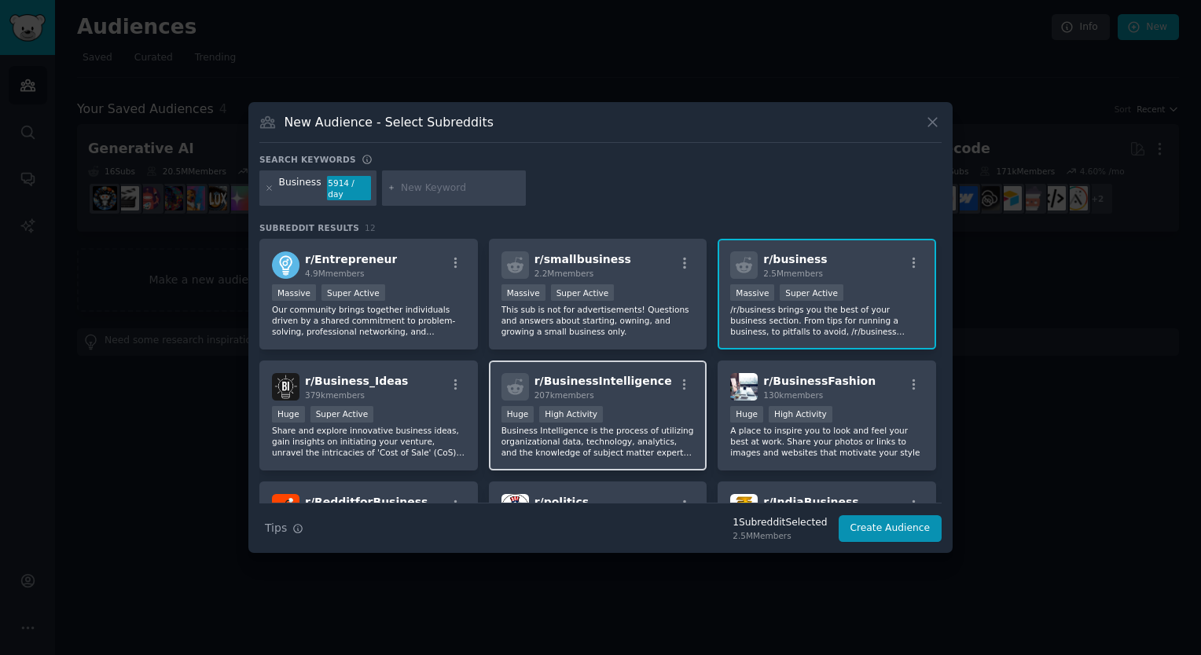
click at [599, 429] on p "Business Intelligence is the process of utilizing organizational data, technolo…" at bounding box center [597, 441] width 193 height 33
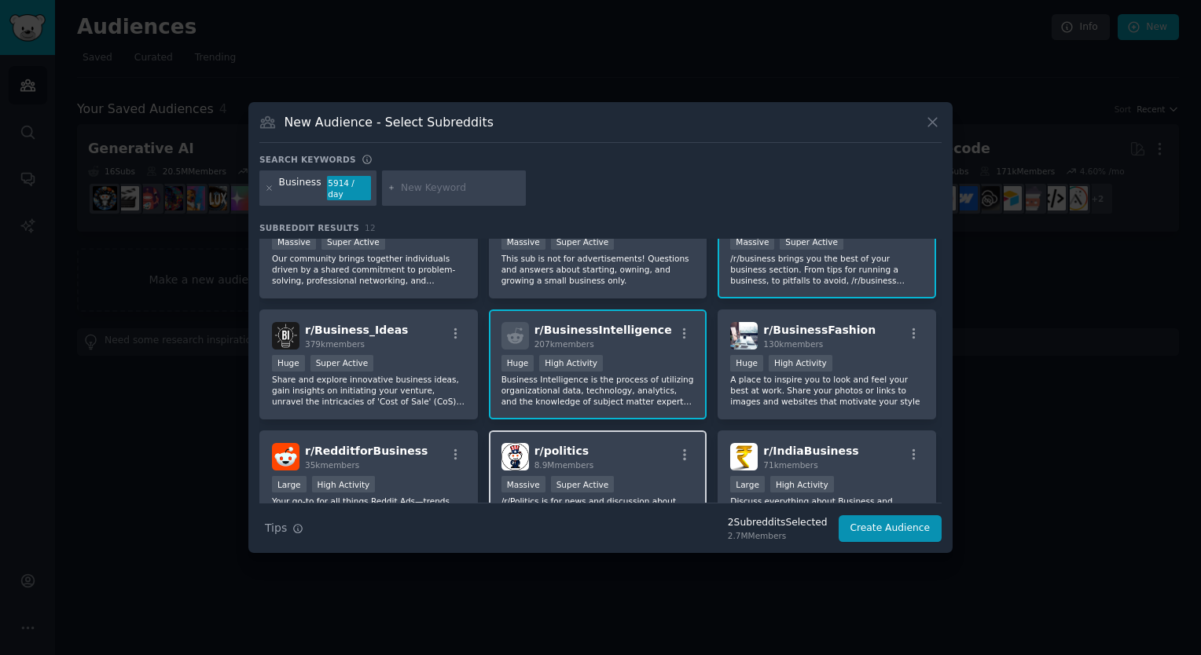
scroll to position [79, 0]
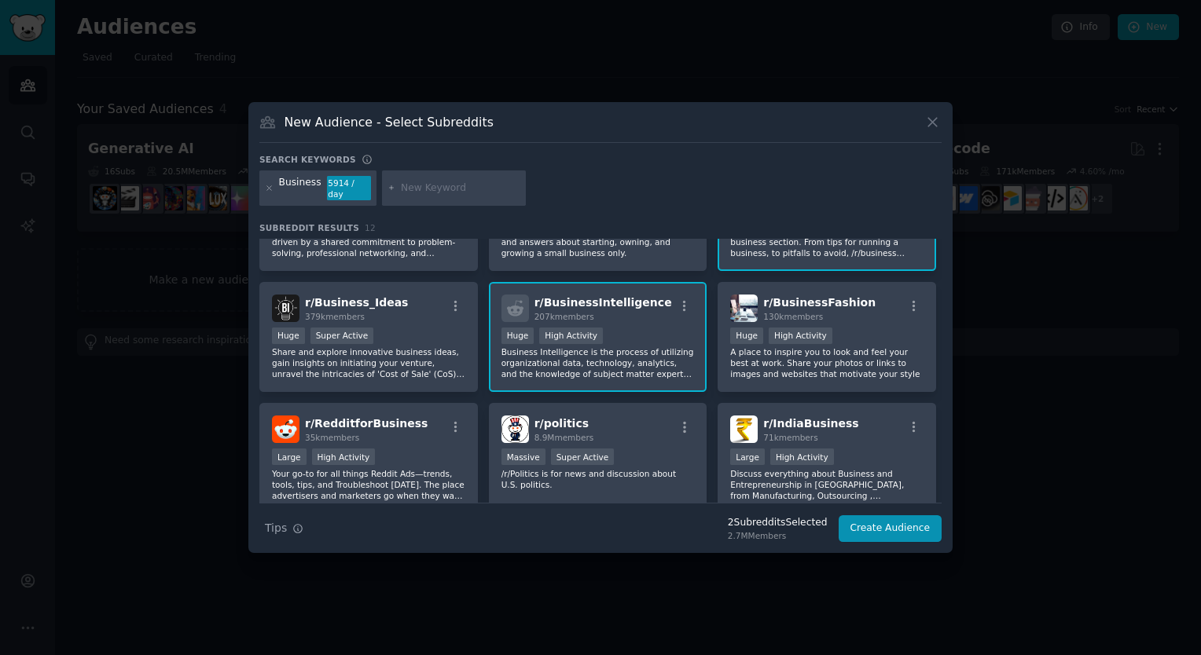
click at [621, 357] on p "Business Intelligence is the process of utilizing organizational data, technolo…" at bounding box center [597, 363] width 193 height 33
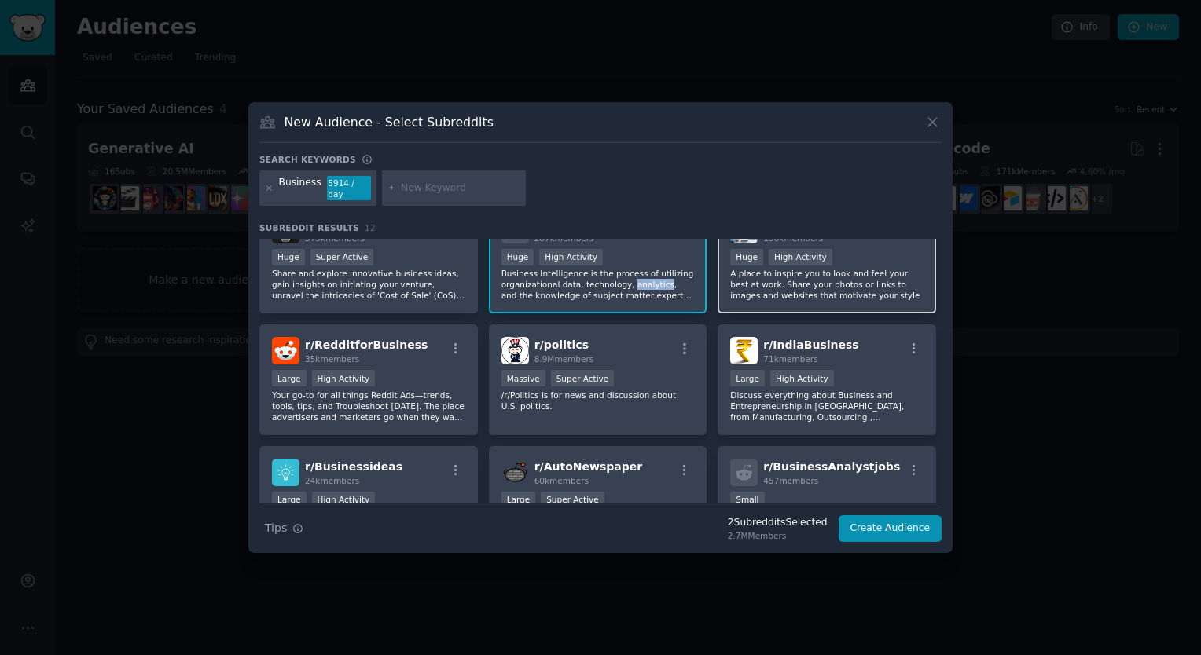
scroll to position [236, 0]
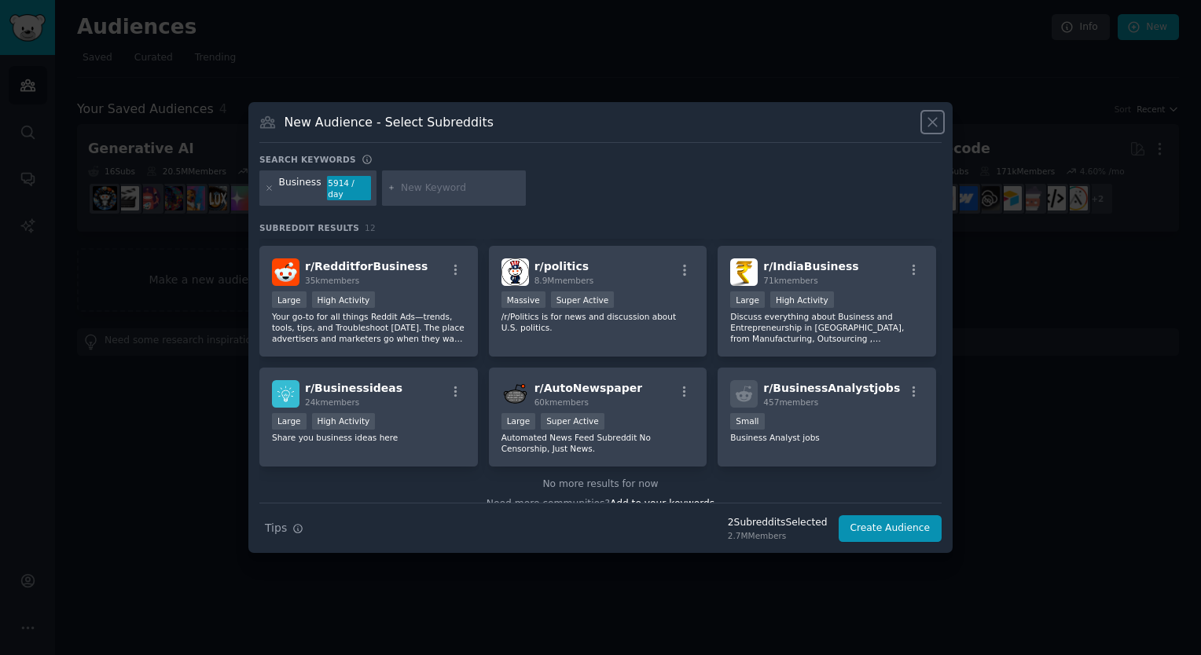
click at [934, 127] on icon at bounding box center [932, 122] width 9 height 9
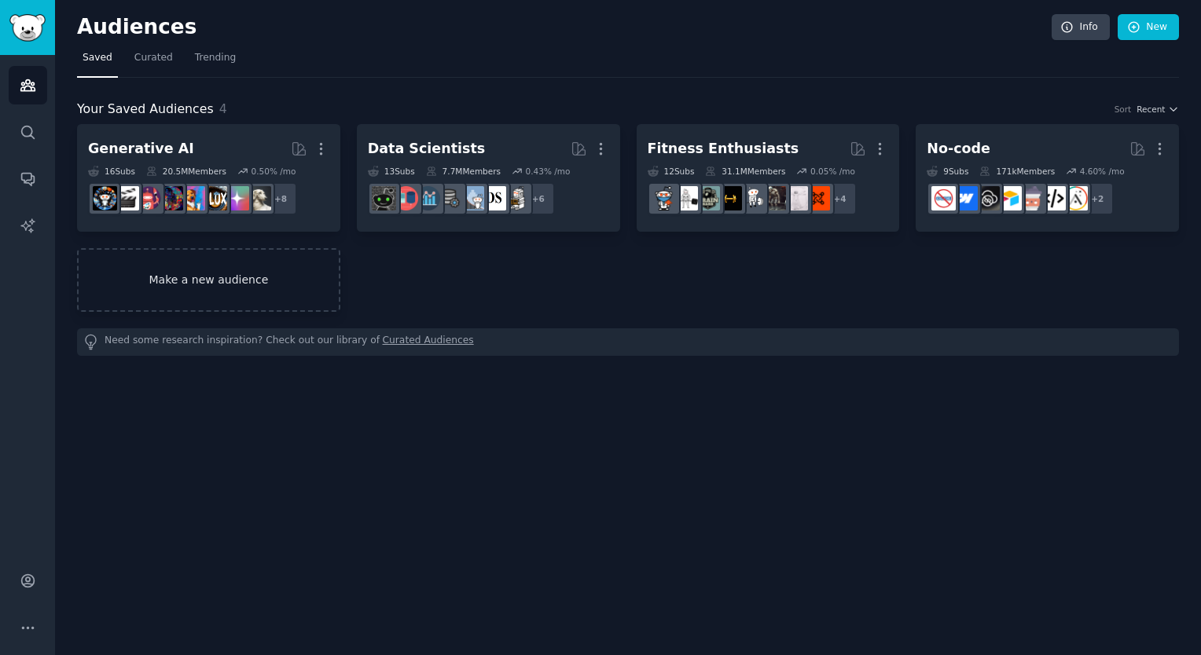
click at [248, 289] on link "Make a new audience" at bounding box center [208, 280] width 263 height 64
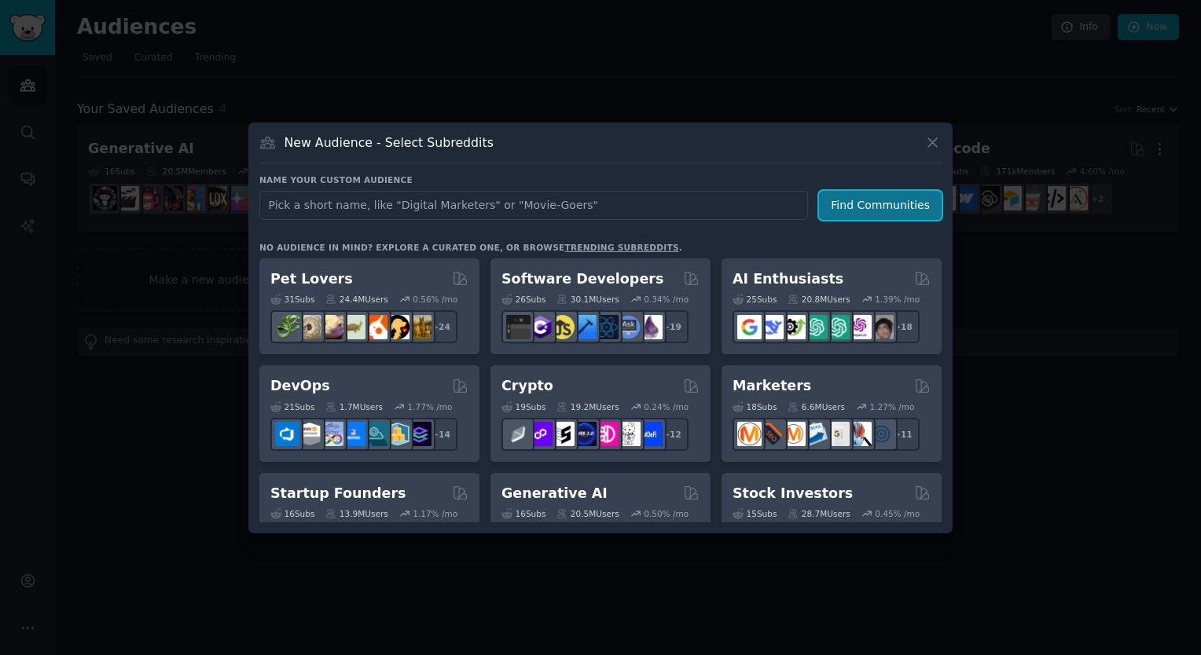
click at [874, 199] on button "Find Communities" at bounding box center [880, 205] width 123 height 29
click at [564, 244] on link "trending subreddits" at bounding box center [621, 247] width 114 height 9
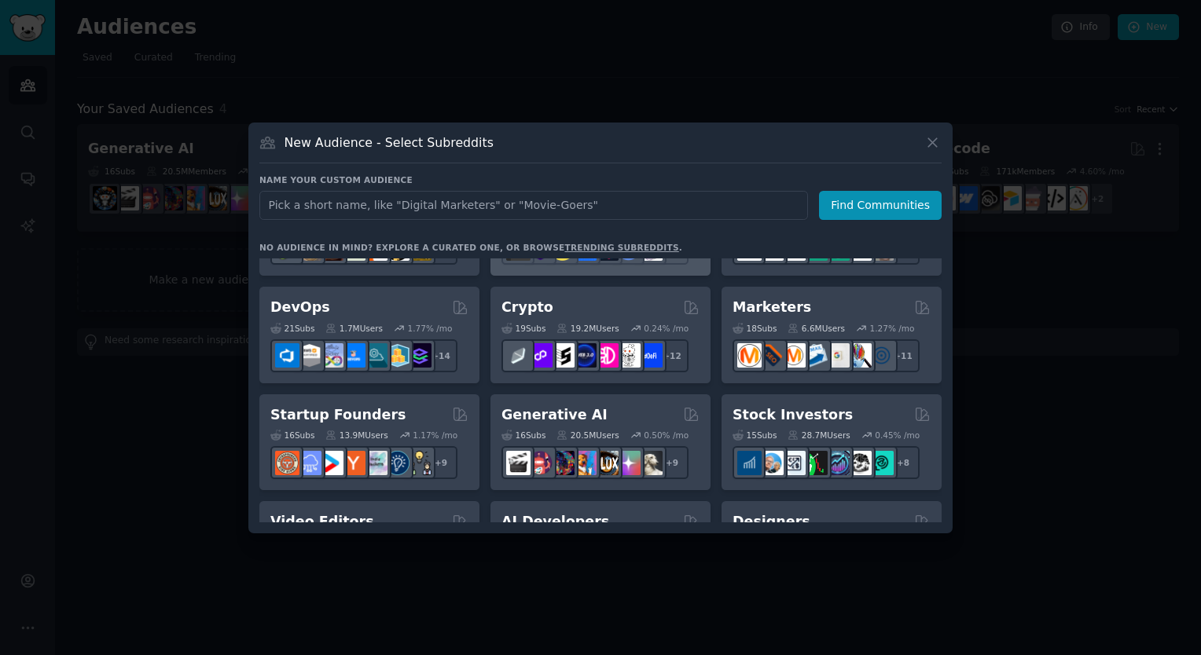
scroll to position [157, 0]
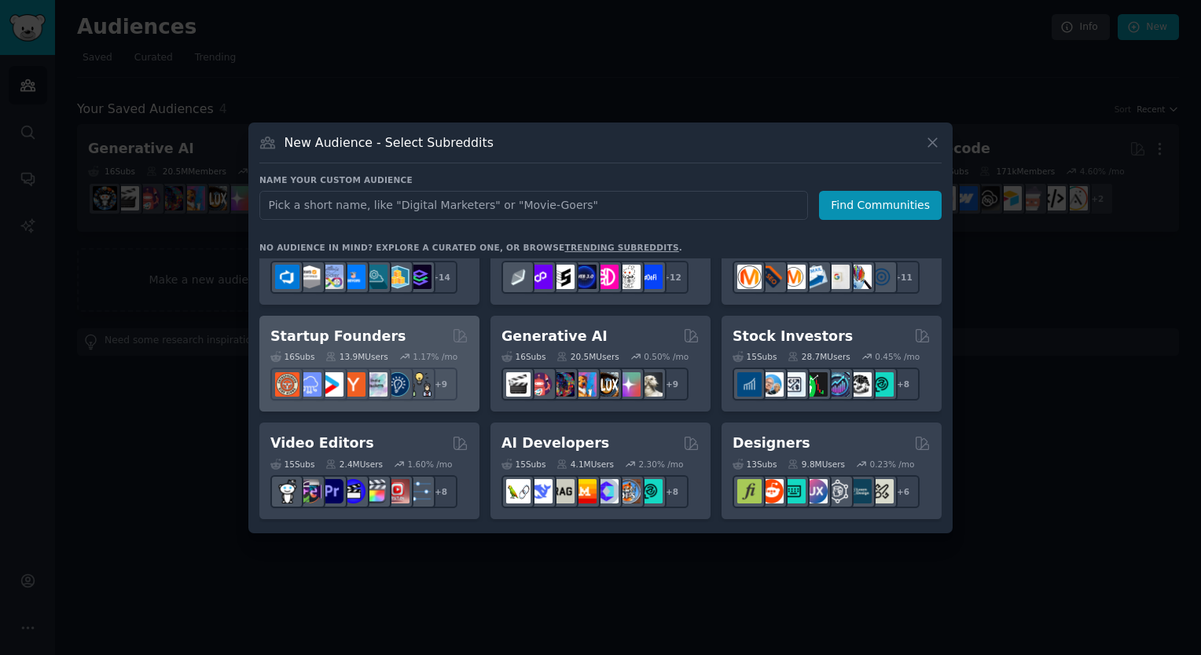
click at [391, 344] on div "Startup Founders Curated by GummySearch" at bounding box center [369, 337] width 198 height 20
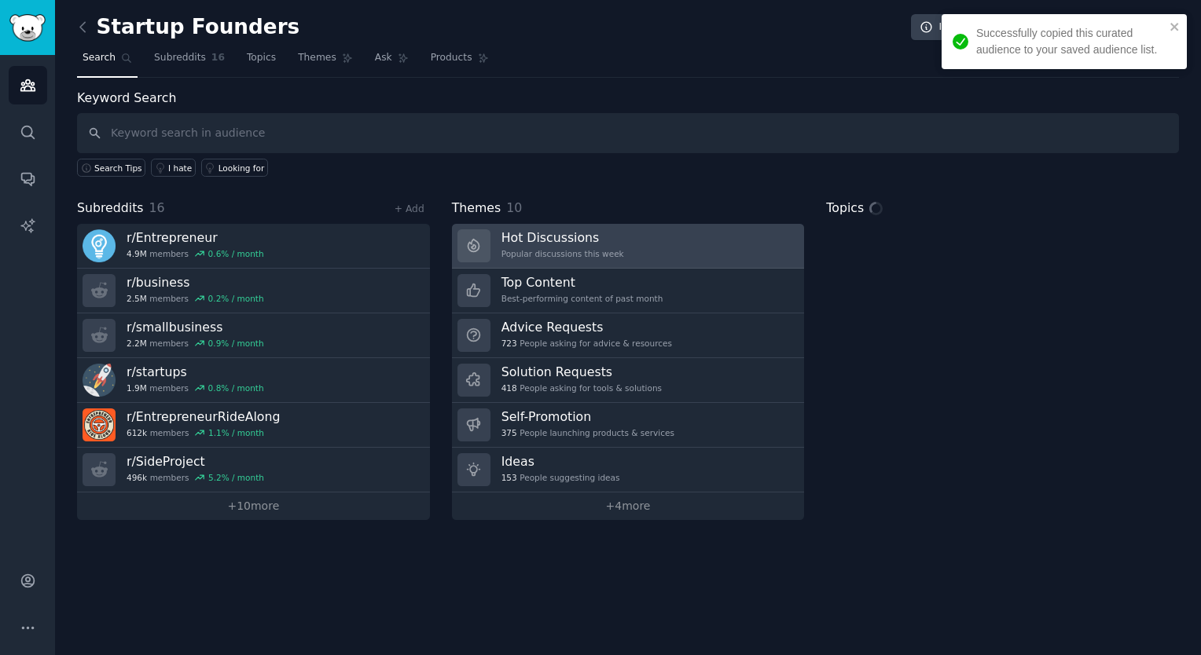
click at [534, 240] on h3 "Hot Discussions" at bounding box center [562, 237] width 123 height 17
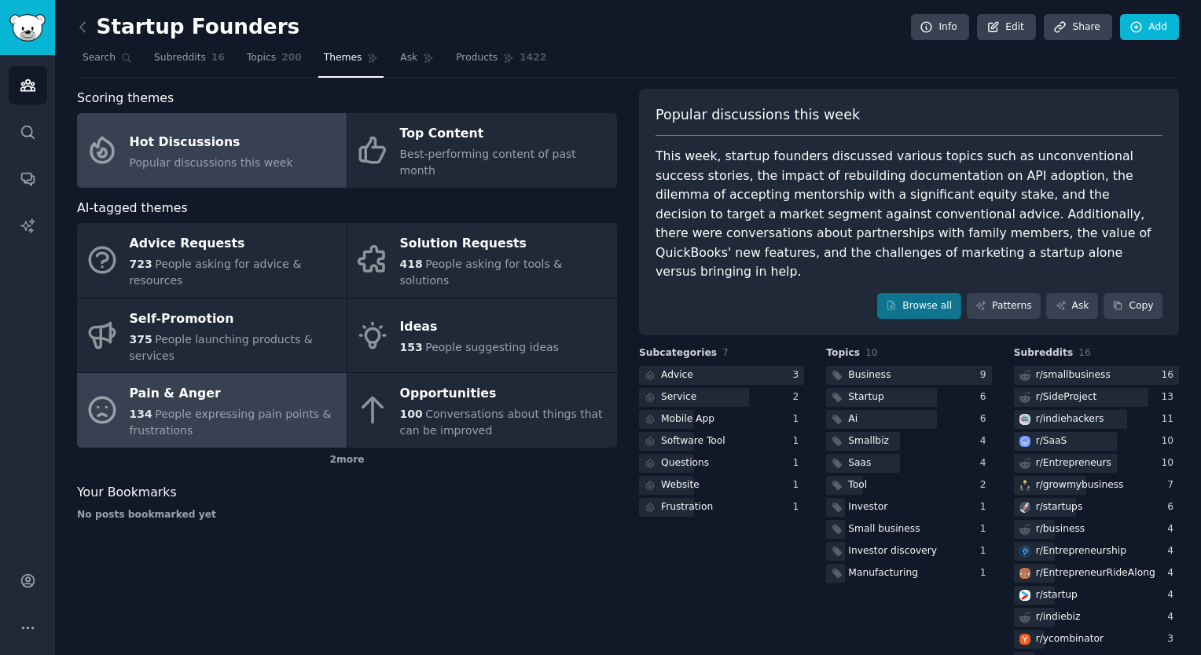
click at [207, 408] on span "People expressing pain points & frustrations" at bounding box center [231, 422] width 202 height 29
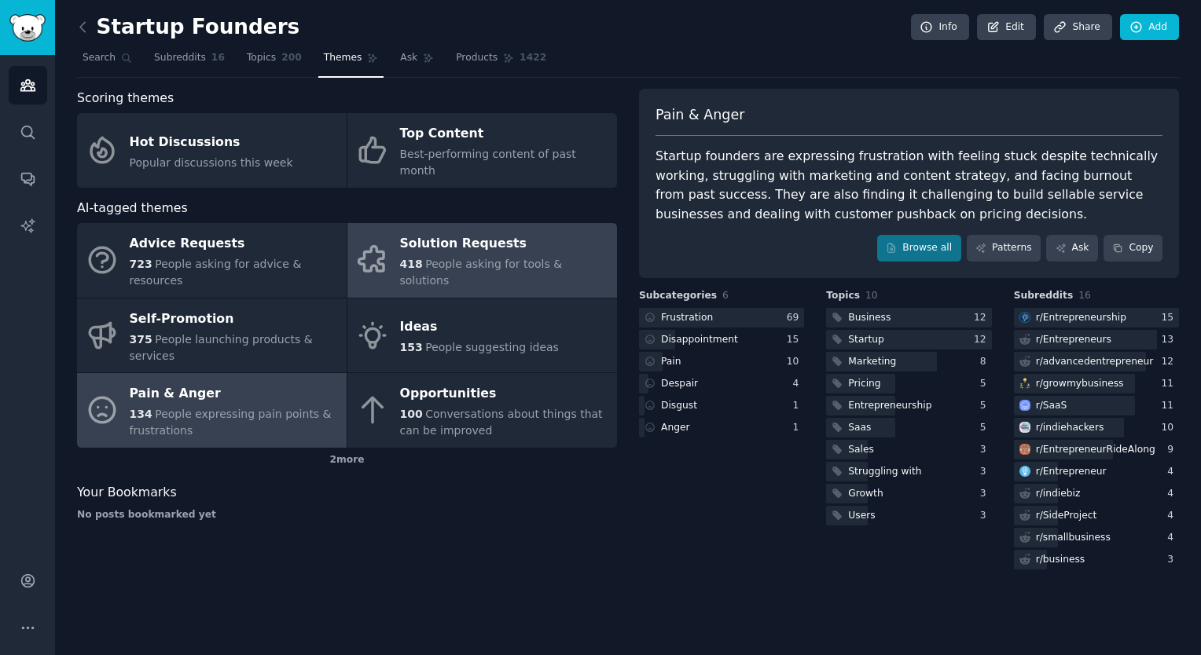
click at [450, 258] on span "People asking for tools & solutions" at bounding box center [481, 272] width 163 height 29
